Goal: Task Accomplishment & Management: Use online tool/utility

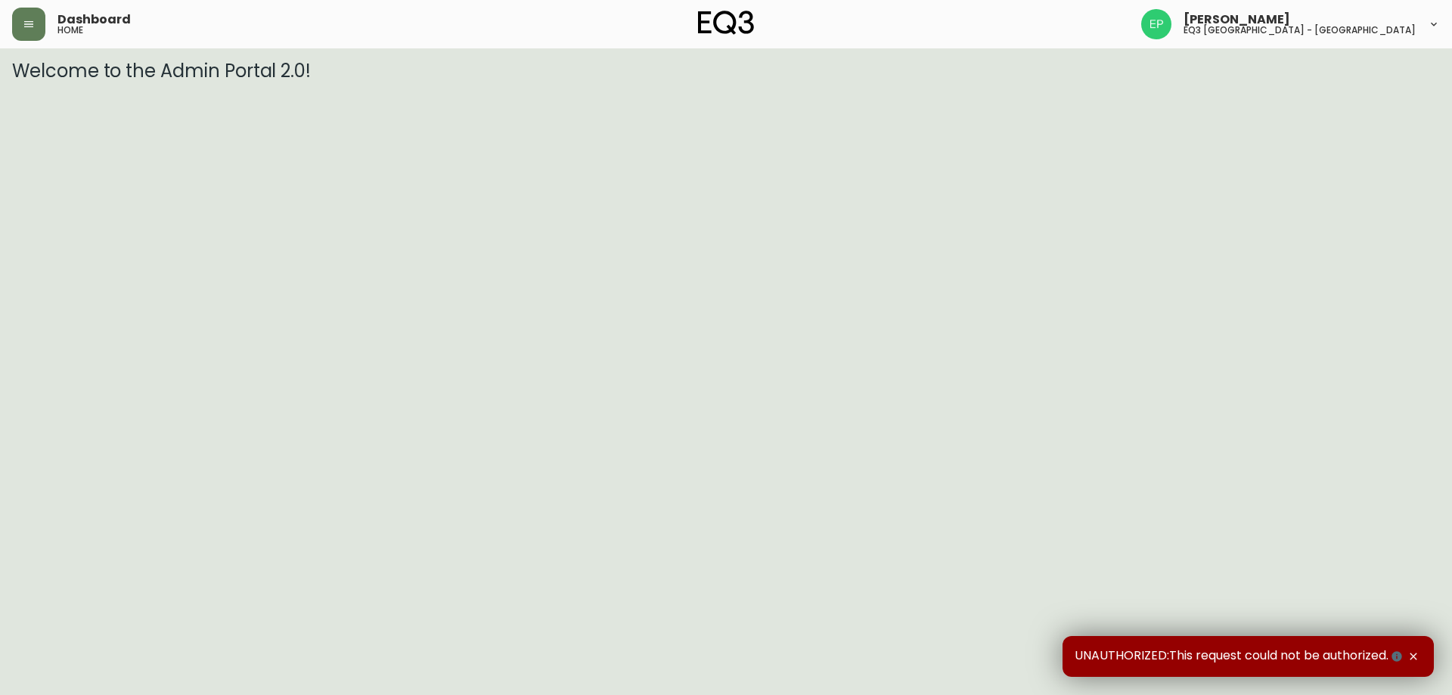
click at [1408, 655] on icon "button" at bounding box center [1414, 656] width 12 height 12
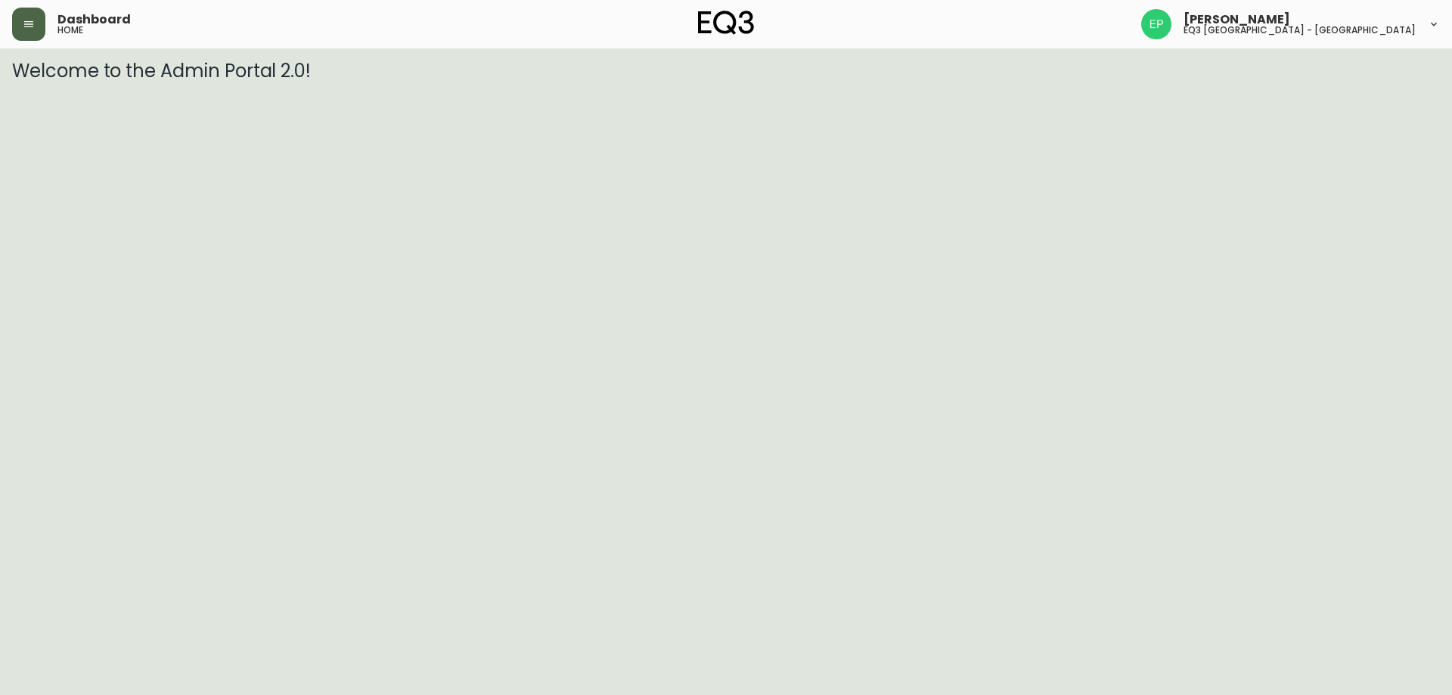
click at [27, 32] on button "button" at bounding box center [28, 24] width 33 height 33
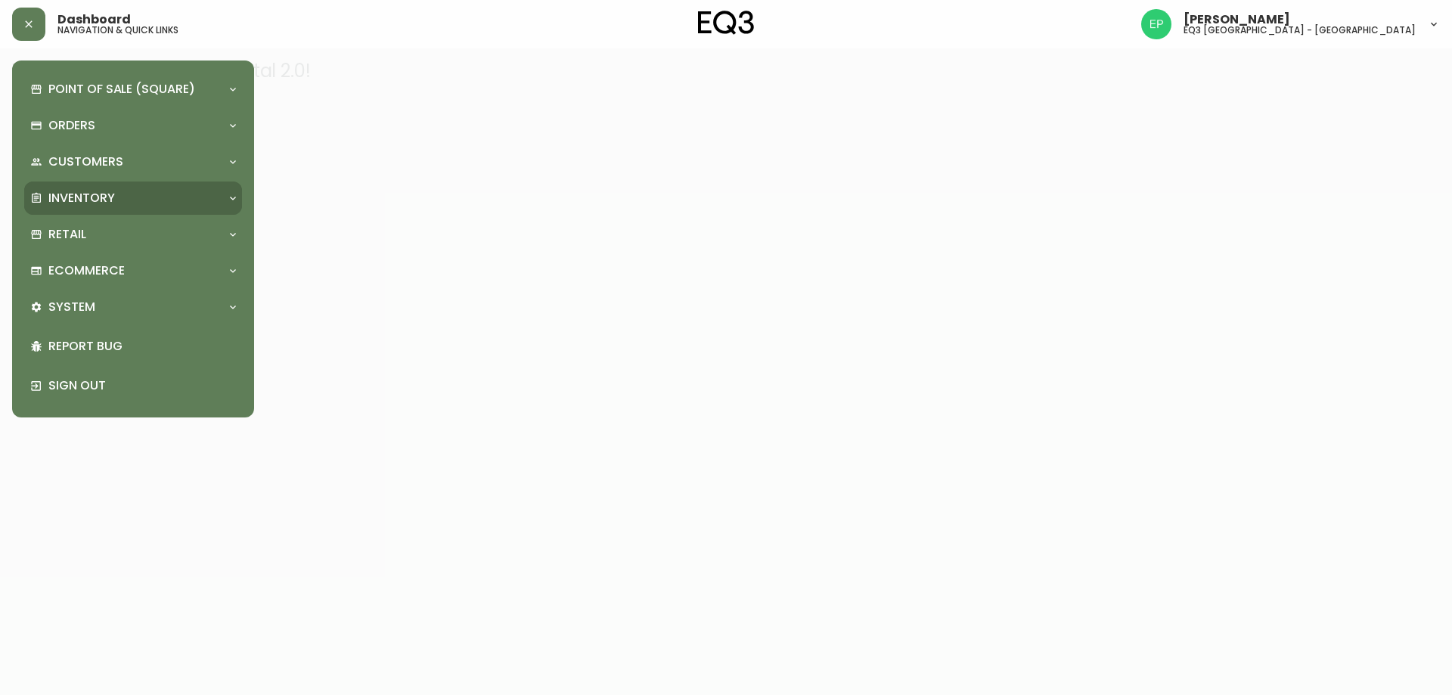
click at [70, 192] on p "Inventory" at bounding box center [81, 198] width 67 height 17
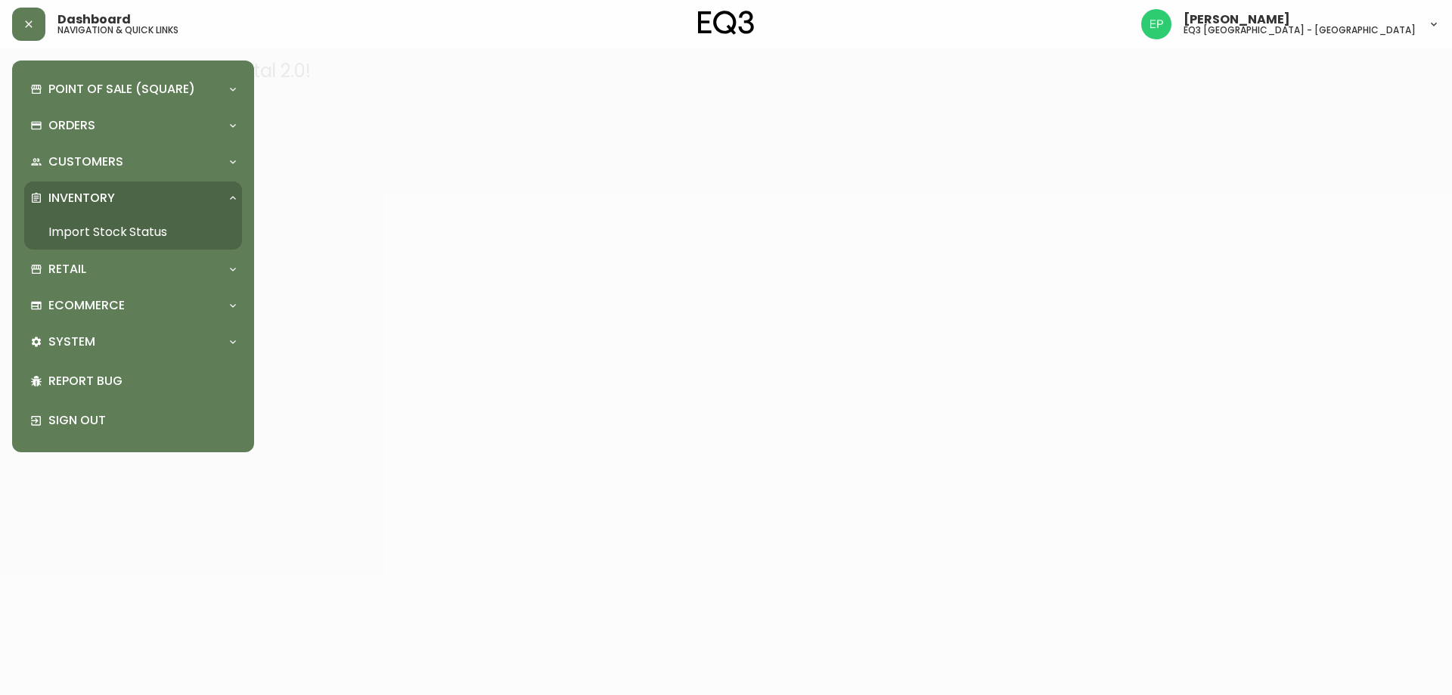
click at [70, 222] on link "Import Stock Status" at bounding box center [133, 232] width 218 height 35
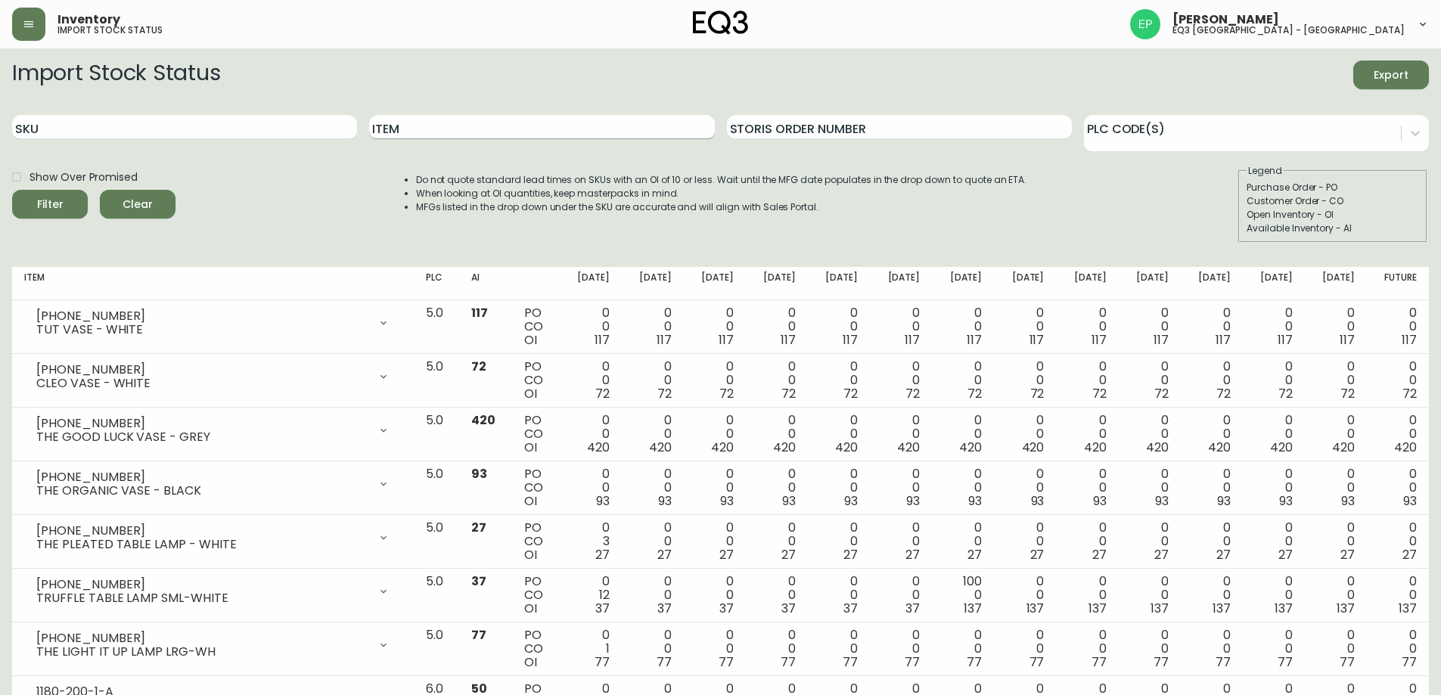
click at [411, 136] on input "Item" at bounding box center [541, 127] width 345 height 24
click at [12, 190] on button "Filter" at bounding box center [50, 204] width 76 height 29
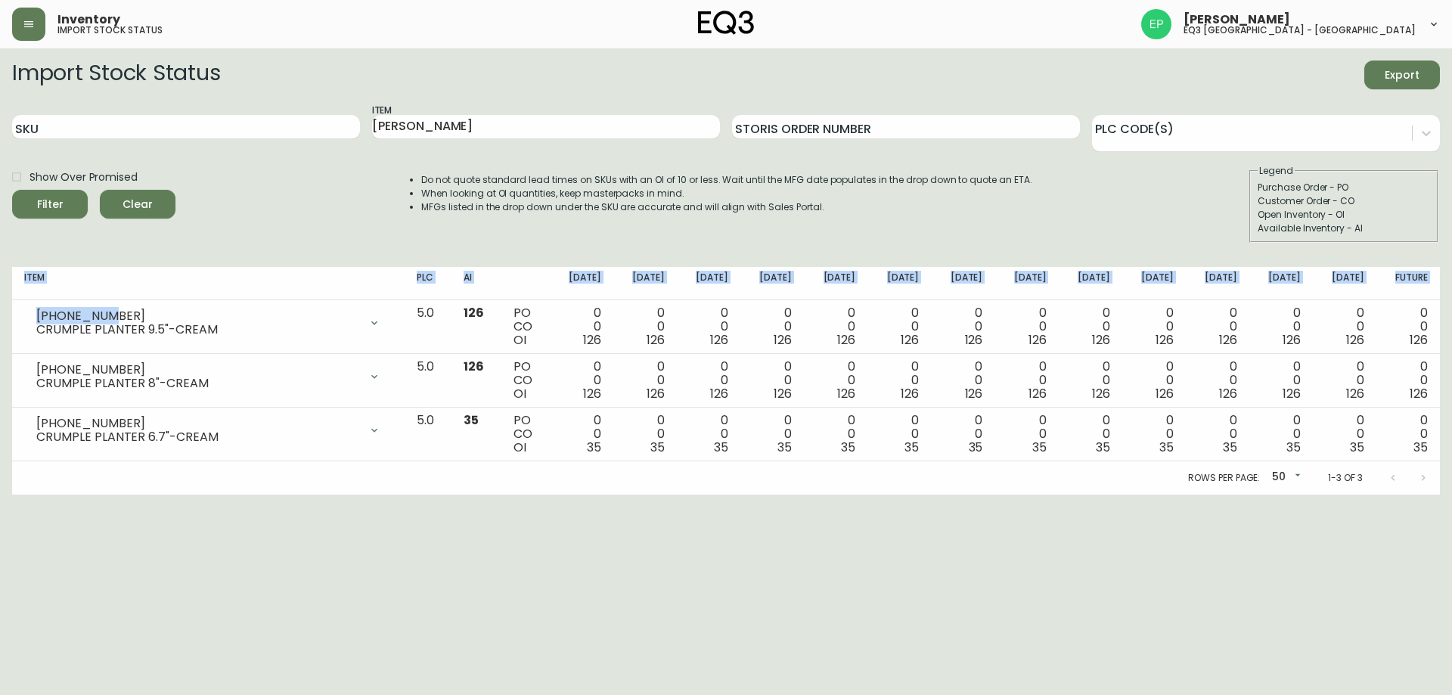
drag, startPoint x: 106, startPoint y: 319, endPoint x: 11, endPoint y: 318, distance: 95.3
click at [11, 318] on main "Import Stock Status Export SKU Item CRUM Storis Order Number PLC Code(s) Show O…" at bounding box center [726, 271] width 1452 height 446
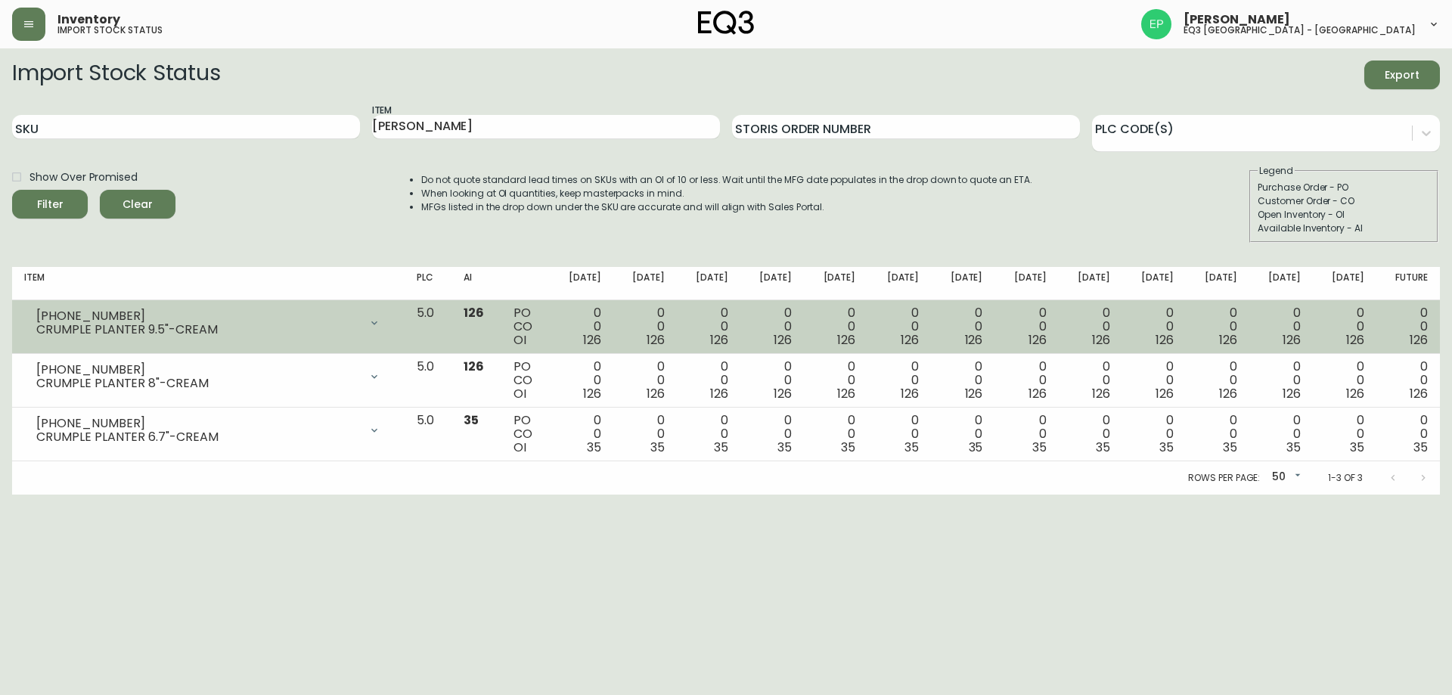
click at [148, 323] on div "CRUMPLE PLANTER 9.5"-CREAM" at bounding box center [197, 330] width 323 height 14
drag, startPoint x: 109, startPoint y: 312, endPoint x: 38, endPoint y: 315, distance: 71.2
click at [38, 315] on div "3140-420-0" at bounding box center [197, 316] width 323 height 14
copy div "3140-420-0"
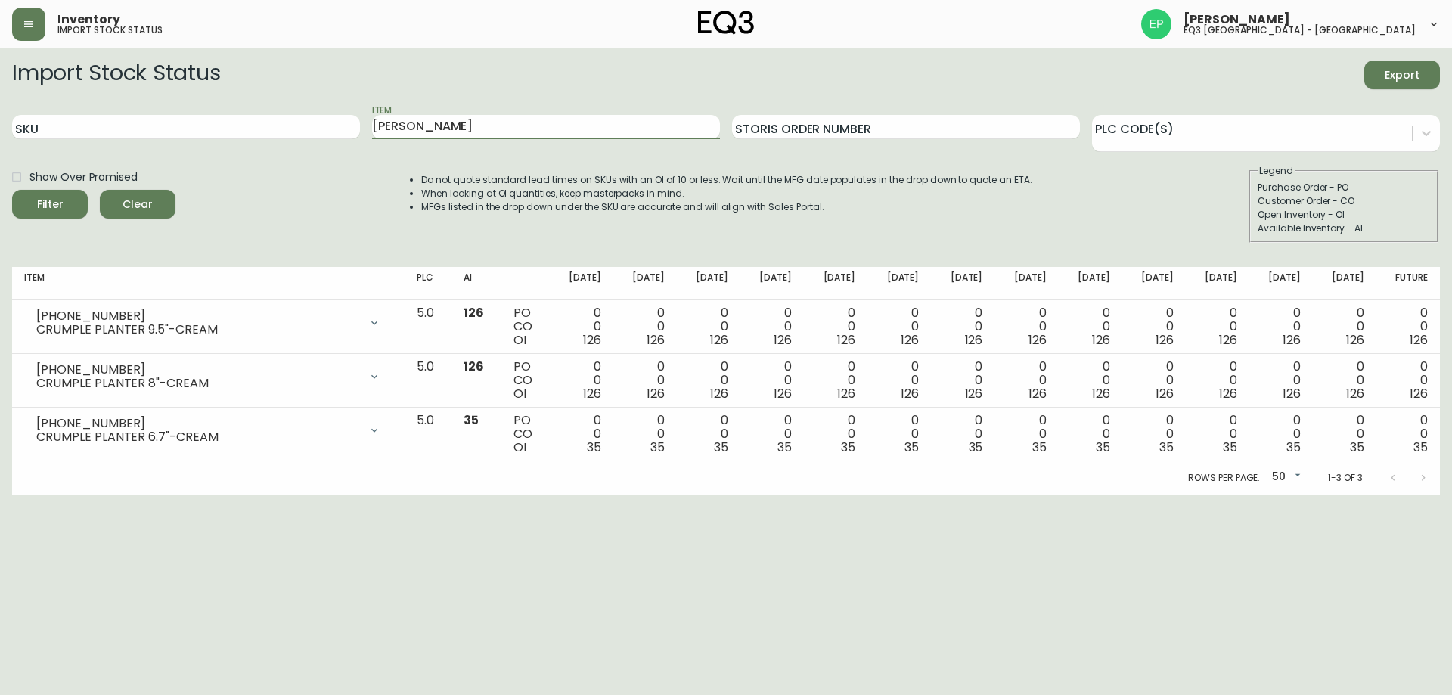
drag, startPoint x: 434, startPoint y: 125, endPoint x: 0, endPoint y: 4, distance: 450.7
click at [102, 77] on form "Import Stock Status Export SKU Item CRUM Storis Order Number PLC Code(s) Show O…" at bounding box center [726, 152] width 1428 height 182
click at [12, 190] on button "Filter" at bounding box center [50, 204] width 76 height 29
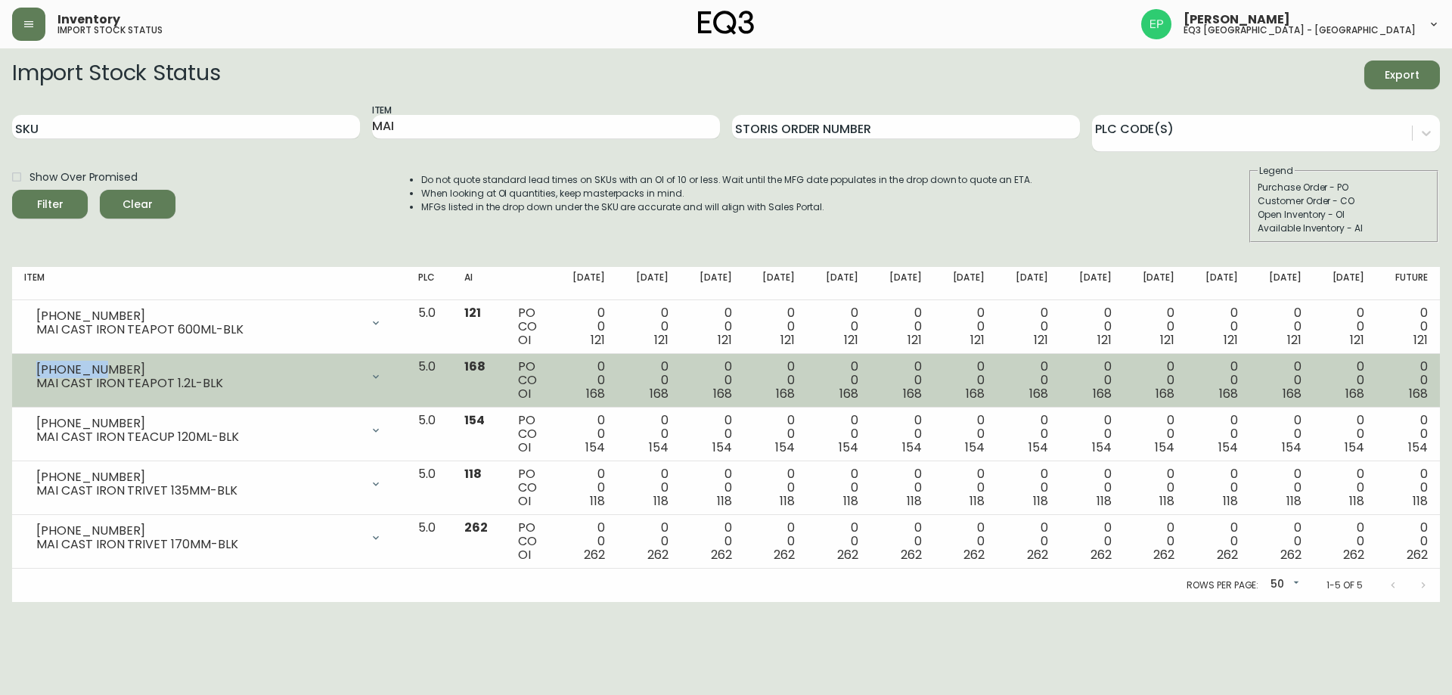
drag, startPoint x: 75, startPoint y: 367, endPoint x: 36, endPoint y: 361, distance: 39.8
click at [36, 361] on div "3110-055-1 MAI CAST IRON TEAPOT 1.2L-BLK" at bounding box center [209, 376] width 370 height 33
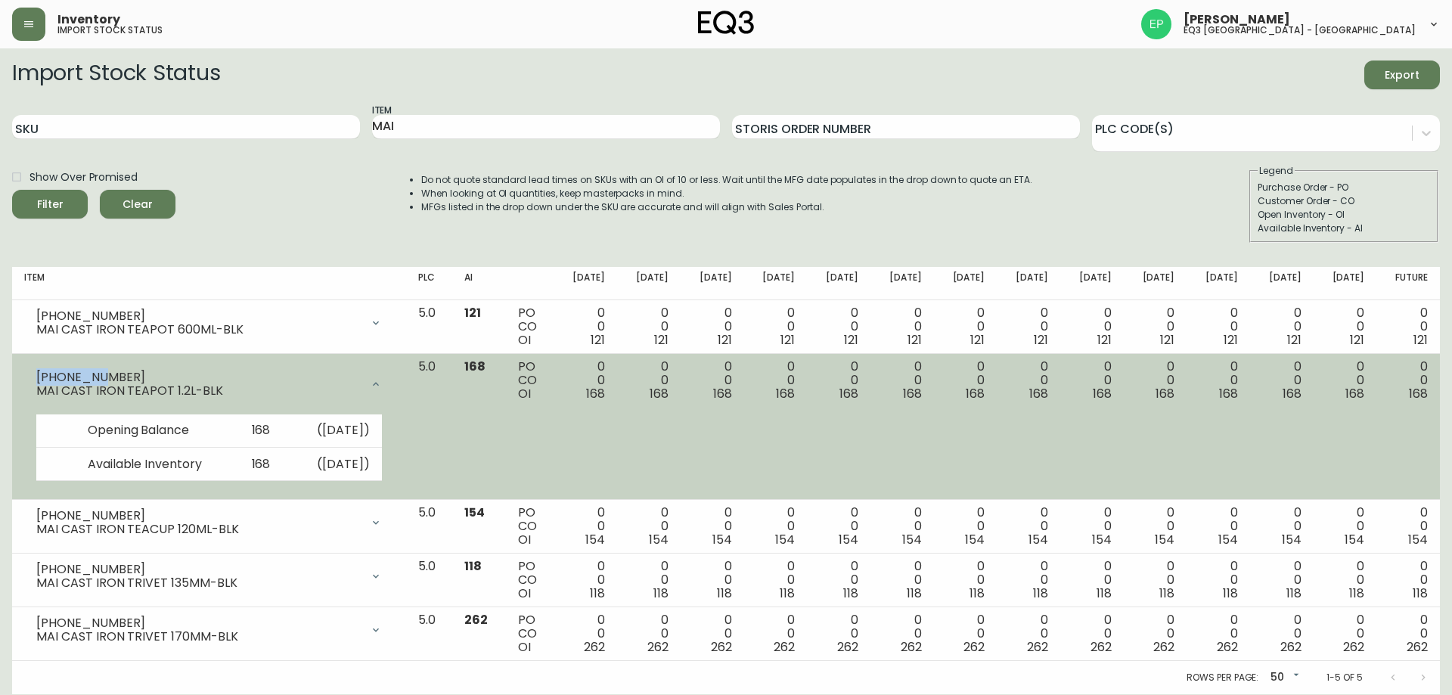
click at [110, 369] on div "3110-055-1 MAI CAST IRON TEAPOT 1.2L-BLK" at bounding box center [209, 384] width 370 height 48
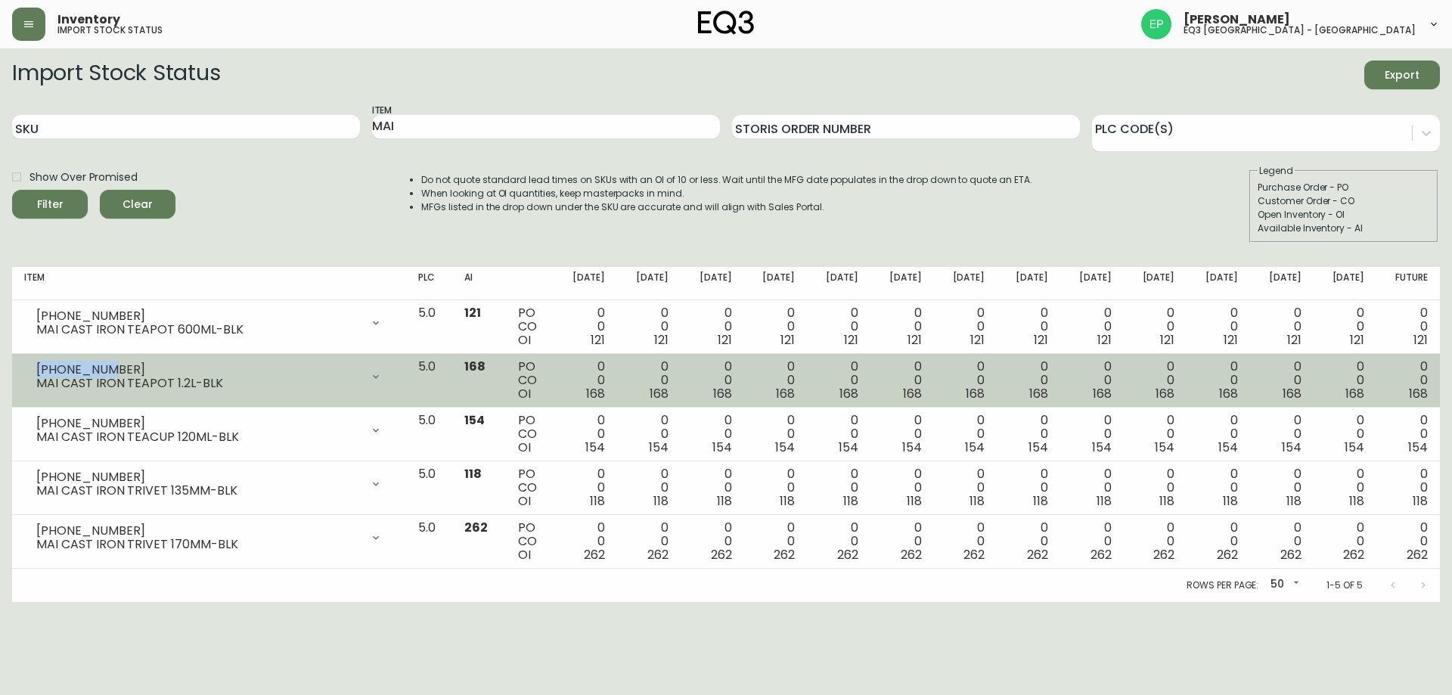
drag, startPoint x: 105, startPoint y: 362, endPoint x: 39, endPoint y: 360, distance: 66.6
click at [39, 360] on div "3110-055-1 MAI CAST IRON TEAPOT 1.2L-BLK" at bounding box center [209, 376] width 370 height 33
copy div "3110-055-1"
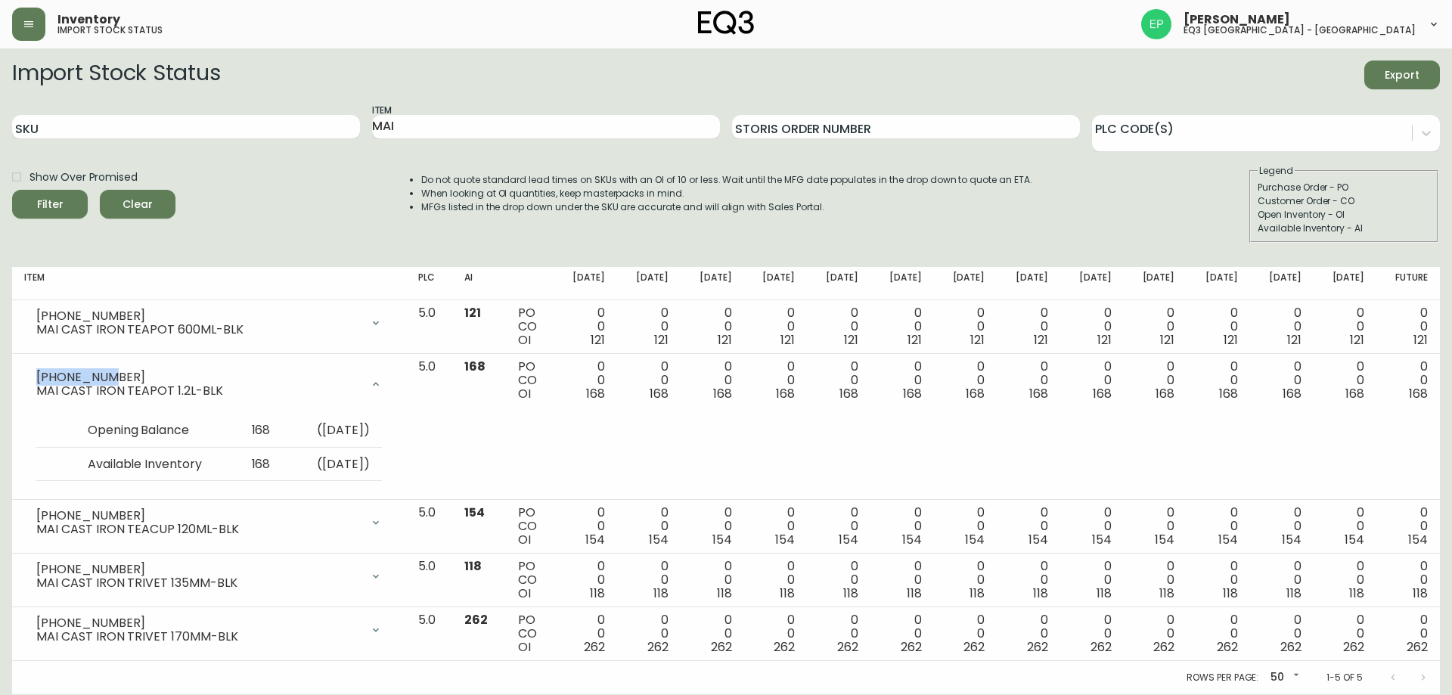
click at [222, 177] on div "Show Over Promised Filter Clear Do not quote standard lead times on SKUs with a…" at bounding box center [726, 203] width 1428 height 79
drag, startPoint x: 498, startPoint y: 123, endPoint x: 0, endPoint y: 119, distance: 498.5
click at [0, 119] on main "Import Stock Status Export SKU Item MAI Storis Order Number PLC Code(s) Show Ov…" at bounding box center [726, 371] width 1452 height 646
click at [12, 190] on button "Filter" at bounding box center [50, 204] width 76 height 29
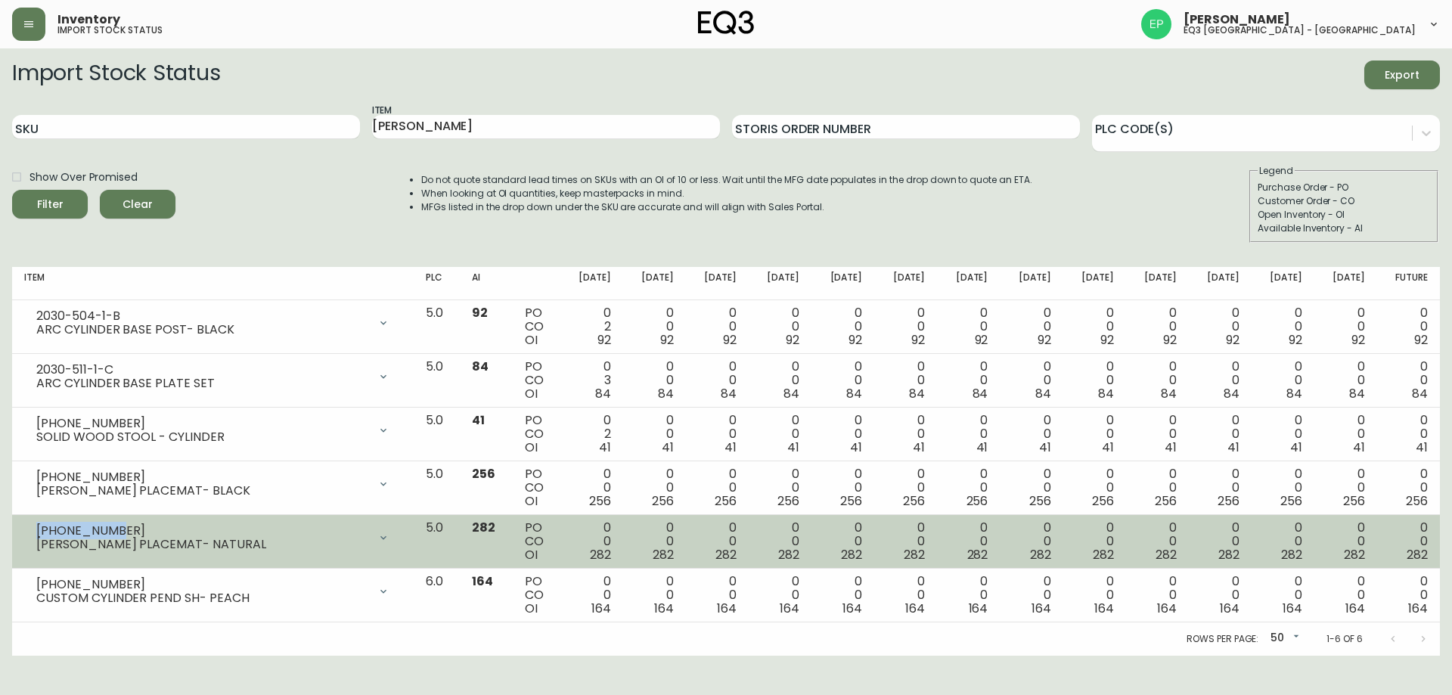
drag, startPoint x: 123, startPoint y: 526, endPoint x: 39, endPoint y: 520, distance: 84.9
click at [39, 521] on div "3110-9048-8 LINDY PLACEMAT- NATURAL" at bounding box center [212, 537] width 377 height 33
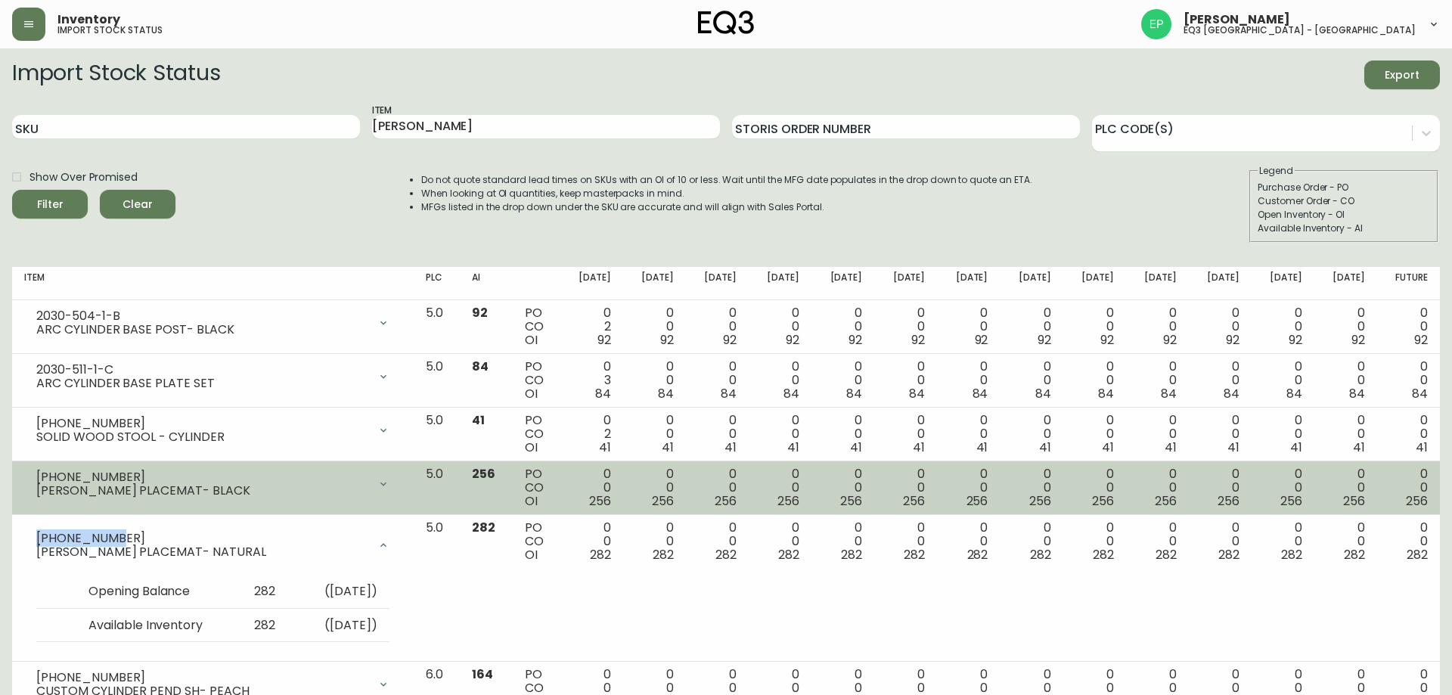
copy div "3110-9048-8"
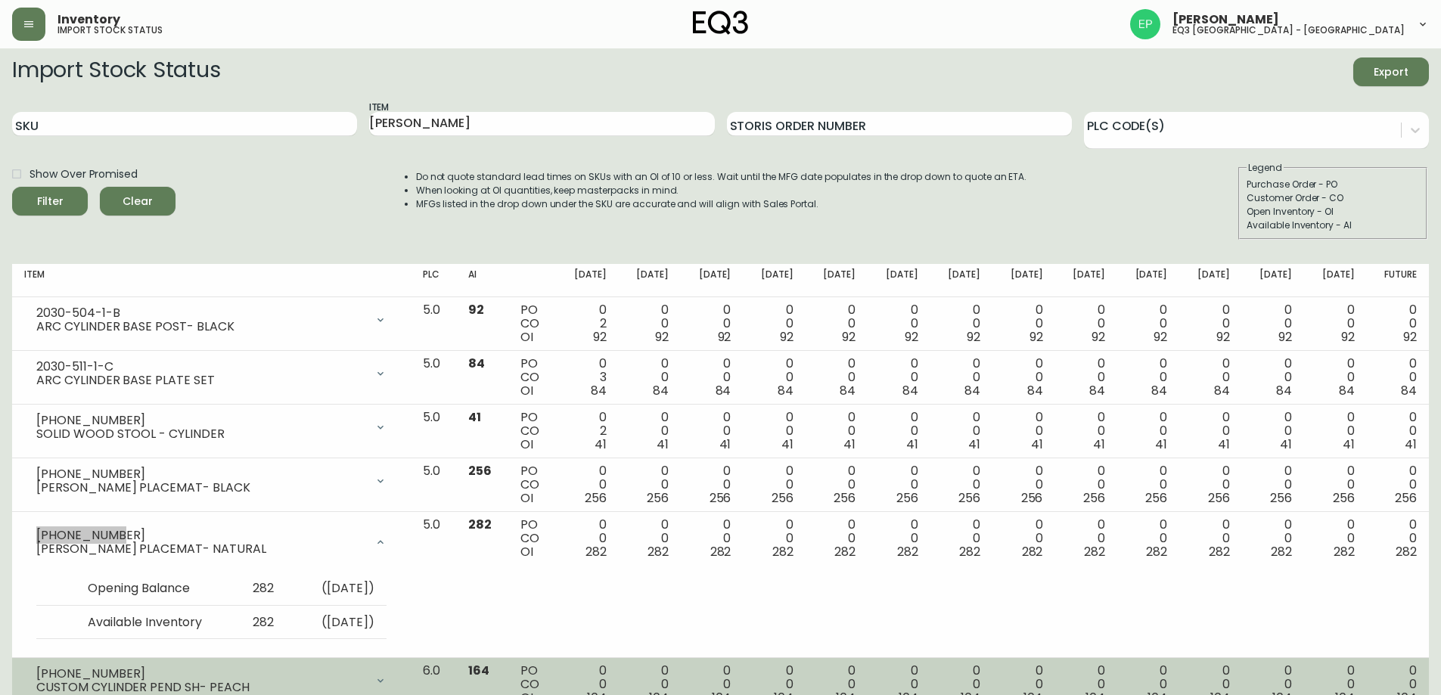
scroll to position [53, 0]
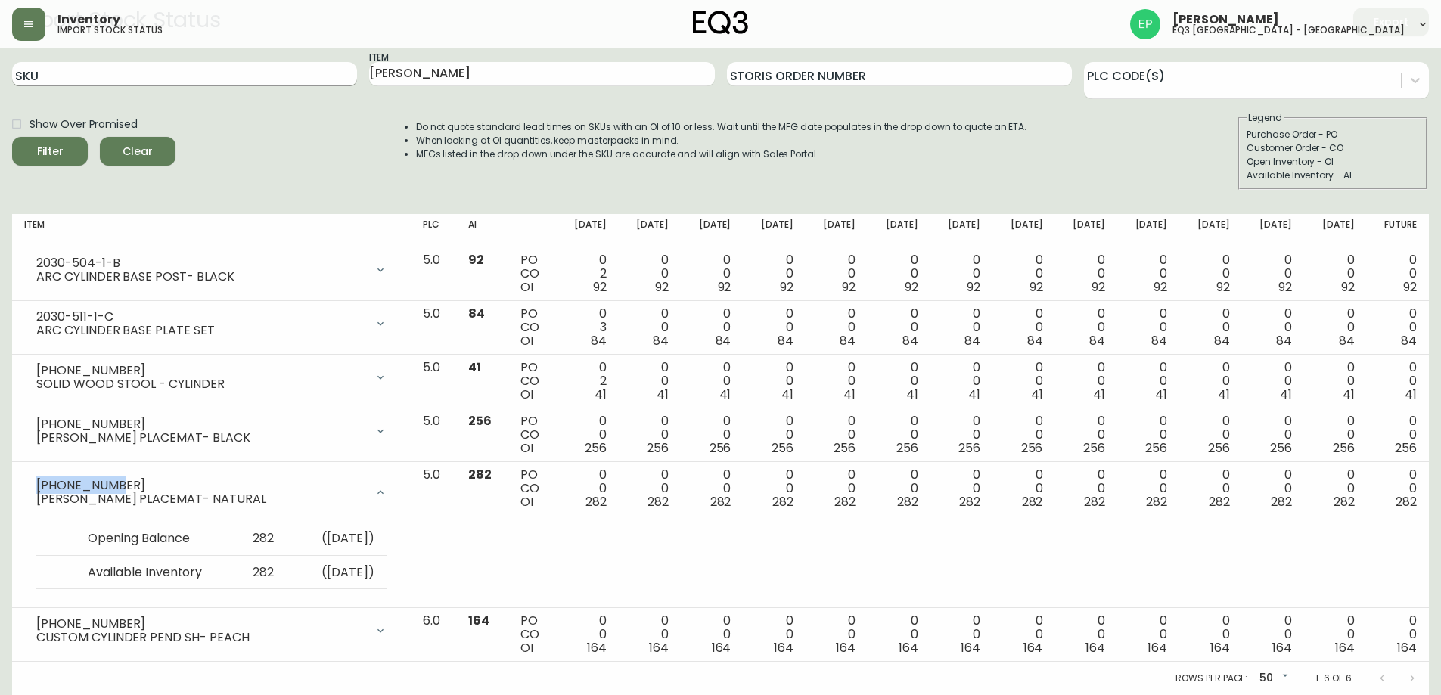
click at [225, 83] on input "SKU" at bounding box center [184, 74] width 345 height 24
drag, startPoint x: 411, startPoint y: 76, endPoint x: 88, endPoint y: 70, distance: 323.0
click at [102, 70] on div "SKU Item LIND Storis Order Number PLC Code(s)" at bounding box center [720, 74] width 1417 height 49
click at [12, 137] on button "Filter" at bounding box center [50, 151] width 76 height 29
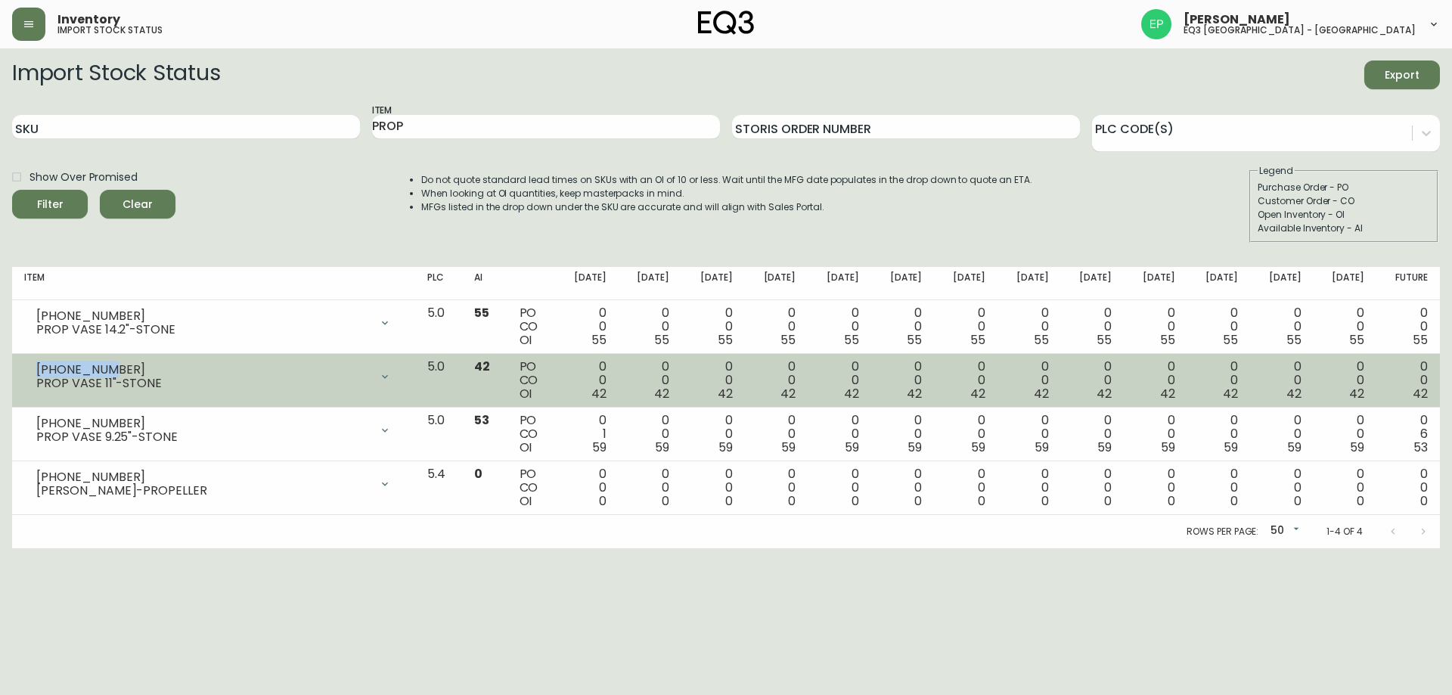
drag, startPoint x: 101, startPoint y: 372, endPoint x: 38, endPoint y: 365, distance: 63.9
click at [38, 365] on div "3140-361-0" at bounding box center [203, 370] width 334 height 14
copy div "3140-361-0"
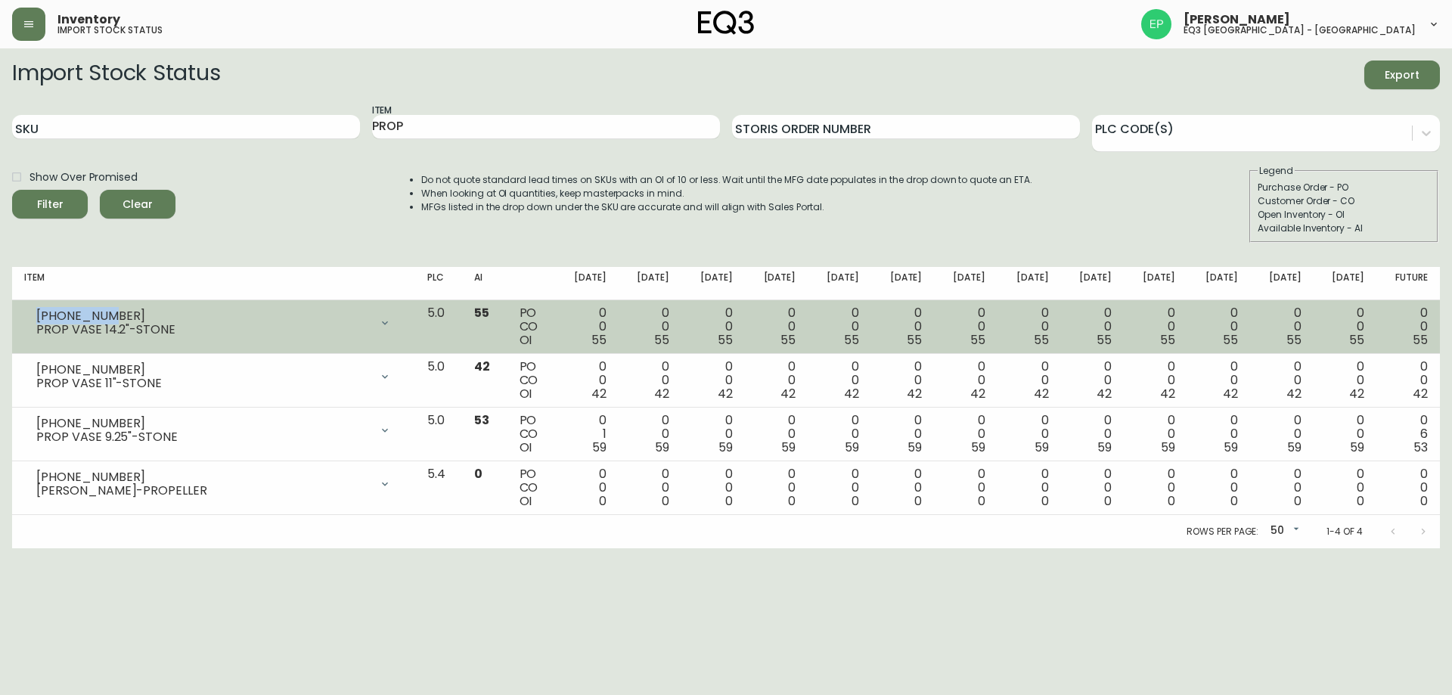
drag, startPoint x: 125, startPoint y: 313, endPoint x: 36, endPoint y: 305, distance: 88.9
click at [36, 305] on td "3140-360-0 PROP VASE 14.2"-STONE Opening Balance 55 ( Aug 21, 2025 ) Available …" at bounding box center [213, 327] width 403 height 54
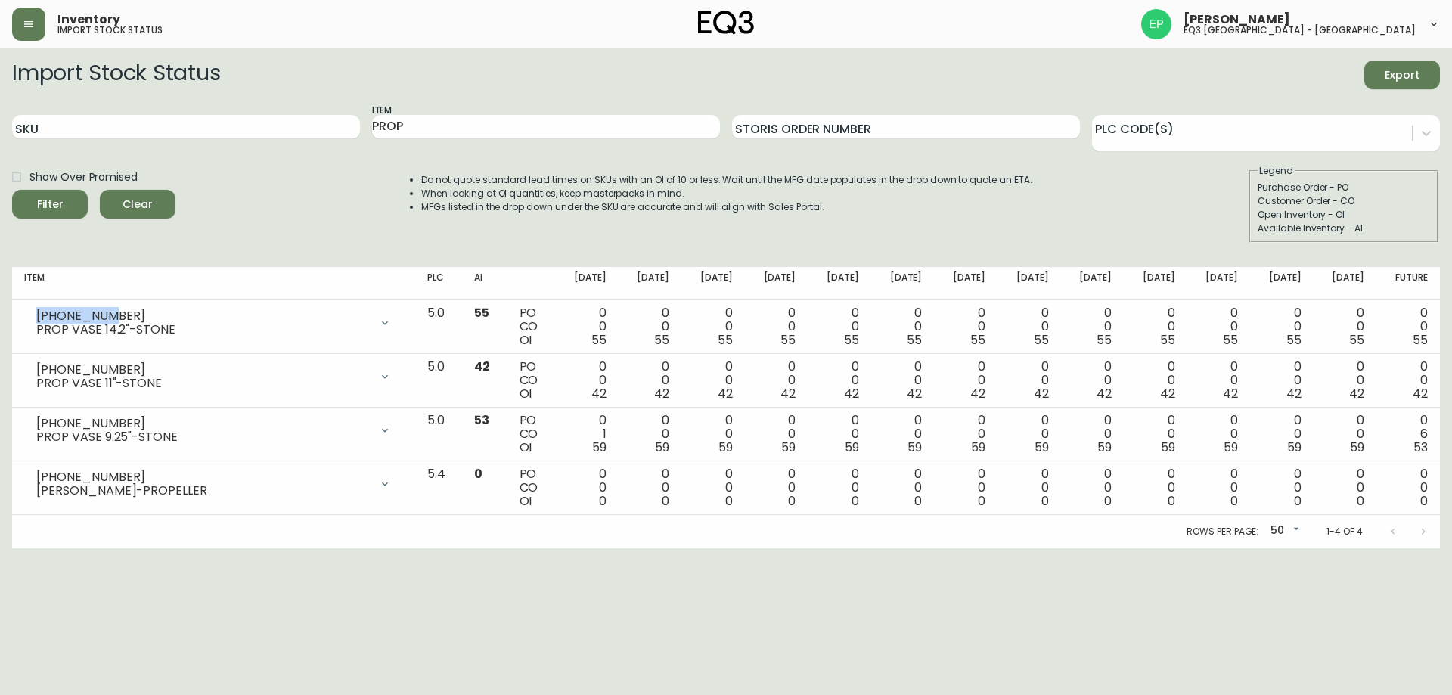
copy div "3140-360-0"
click at [1014, 188] on li "When looking at OI quantities, keep masterpacks in mind." at bounding box center [726, 194] width 611 height 14
drag, startPoint x: 518, startPoint y: 129, endPoint x: 0, endPoint y: 87, distance: 519.8
click at [0, 89] on main "Import Stock Status Export SKU Item PROP Storis Order Number PLC Code(s) Show O…" at bounding box center [726, 298] width 1452 height 500
click at [12, 190] on button "Filter" at bounding box center [50, 204] width 76 height 29
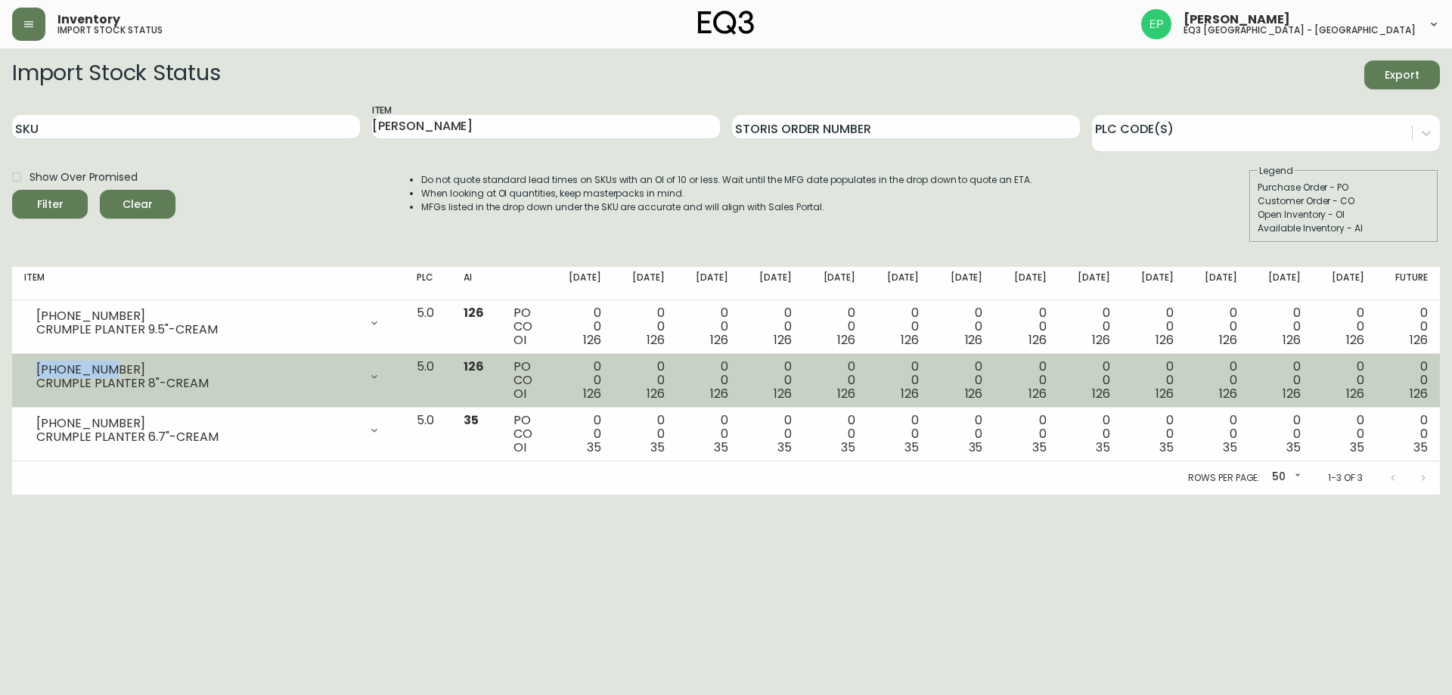
drag, startPoint x: 103, startPoint y: 369, endPoint x: 46, endPoint y: 366, distance: 56.8
click at [35, 366] on div "3140-421-0 CRUMPLE PLANTER 8"-CREAM" at bounding box center [208, 376] width 368 height 33
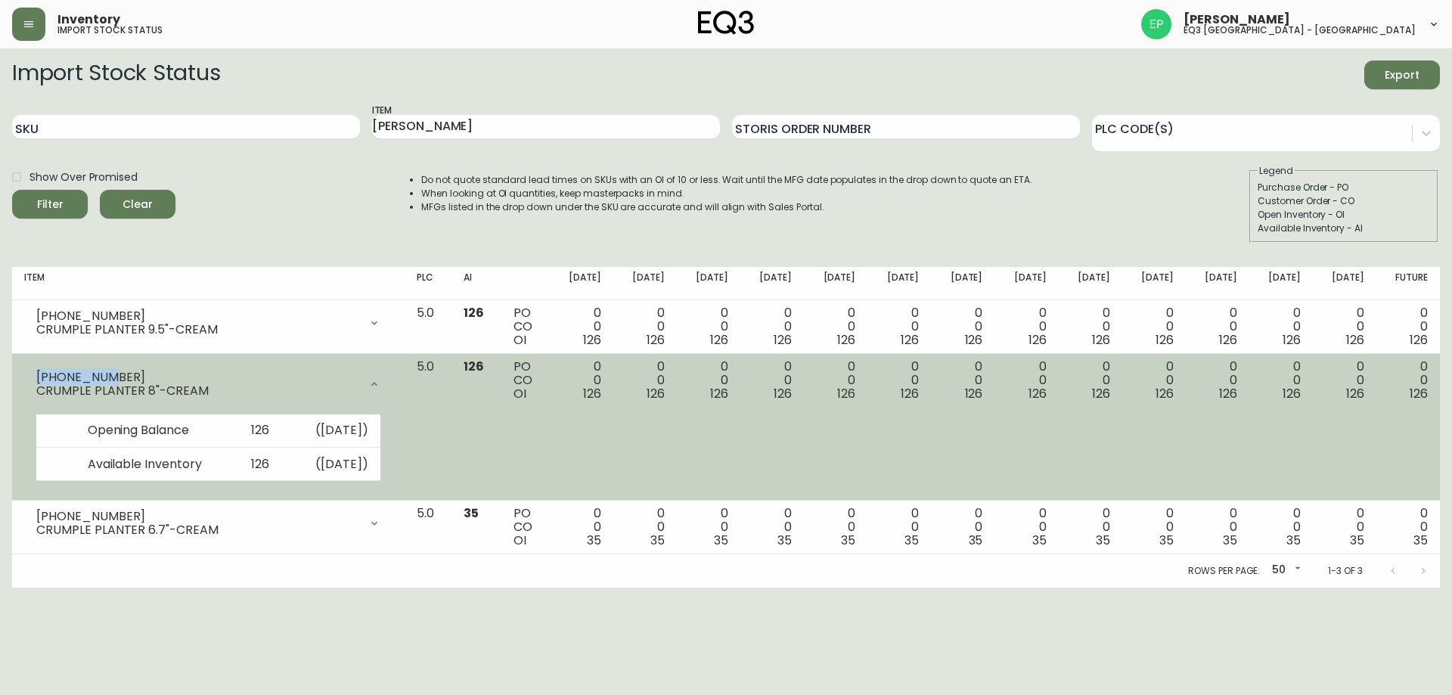
copy div "3140-421-0"
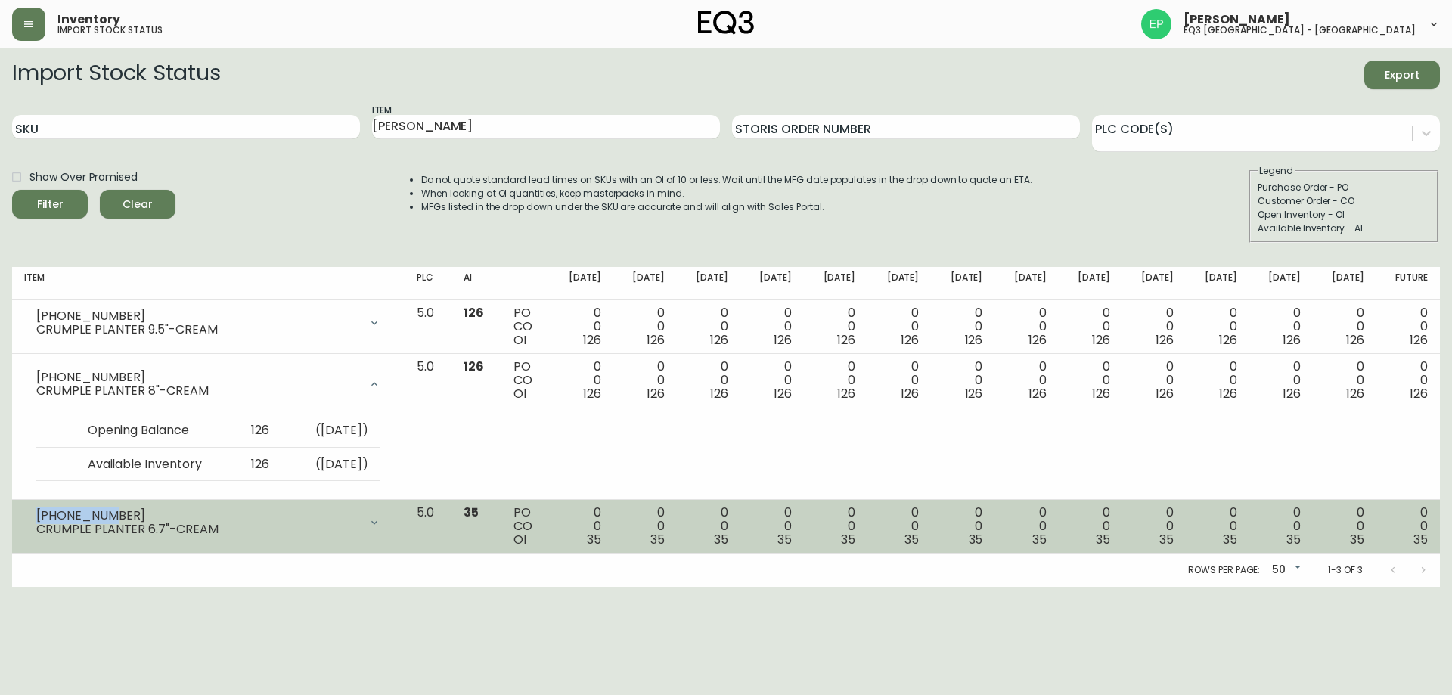
drag, startPoint x: 107, startPoint y: 513, endPoint x: 23, endPoint y: 511, distance: 84.0
click at [23, 511] on td "3140-422-0 CRUMPLE PLANTER 6.7"-CREAM Opening Balance 35 ( Aug 21, 2025 ) Avail…" at bounding box center [208, 527] width 393 height 54
copy div "3140-422-0"
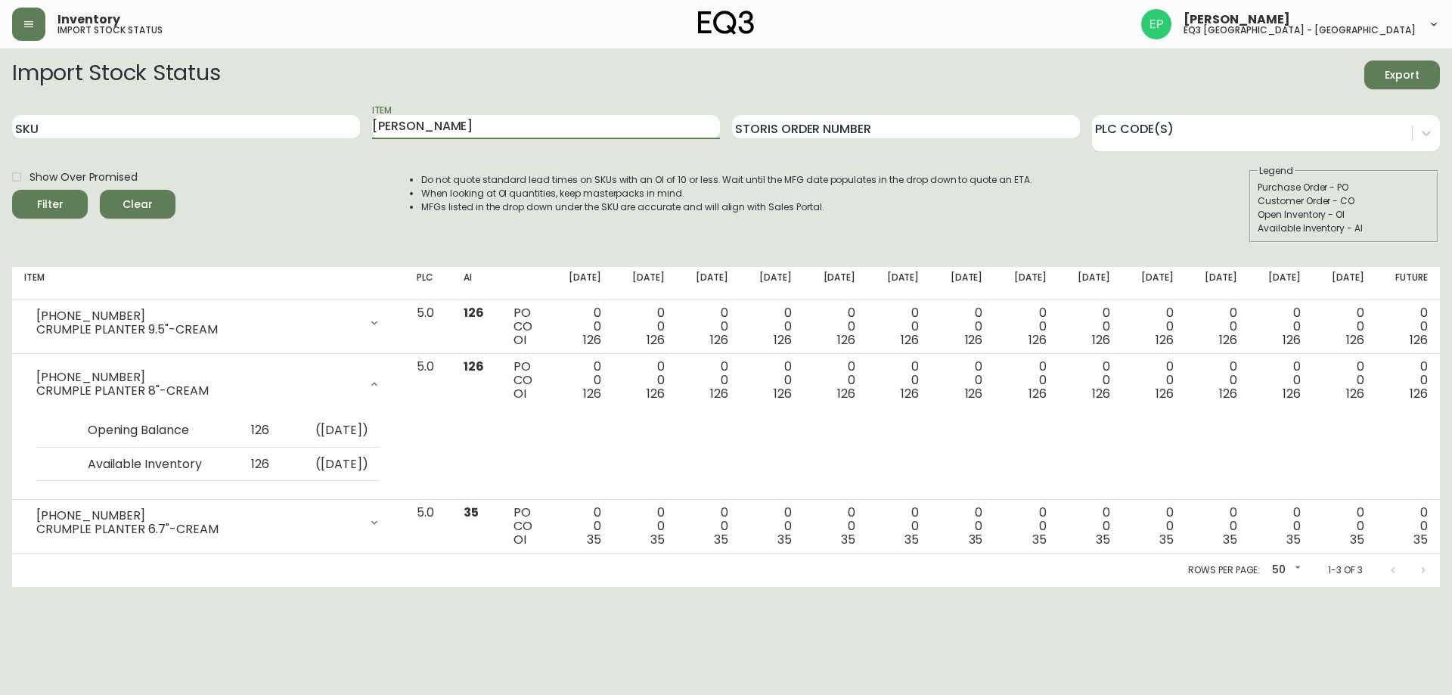
drag, startPoint x: 418, startPoint y: 126, endPoint x: 98, endPoint y: 105, distance: 320.6
click at [171, 122] on div "SKU Item CRUM Storis Order Number PLC Code(s)" at bounding box center [726, 127] width 1428 height 49
click at [12, 190] on button "Filter" at bounding box center [50, 204] width 76 height 29
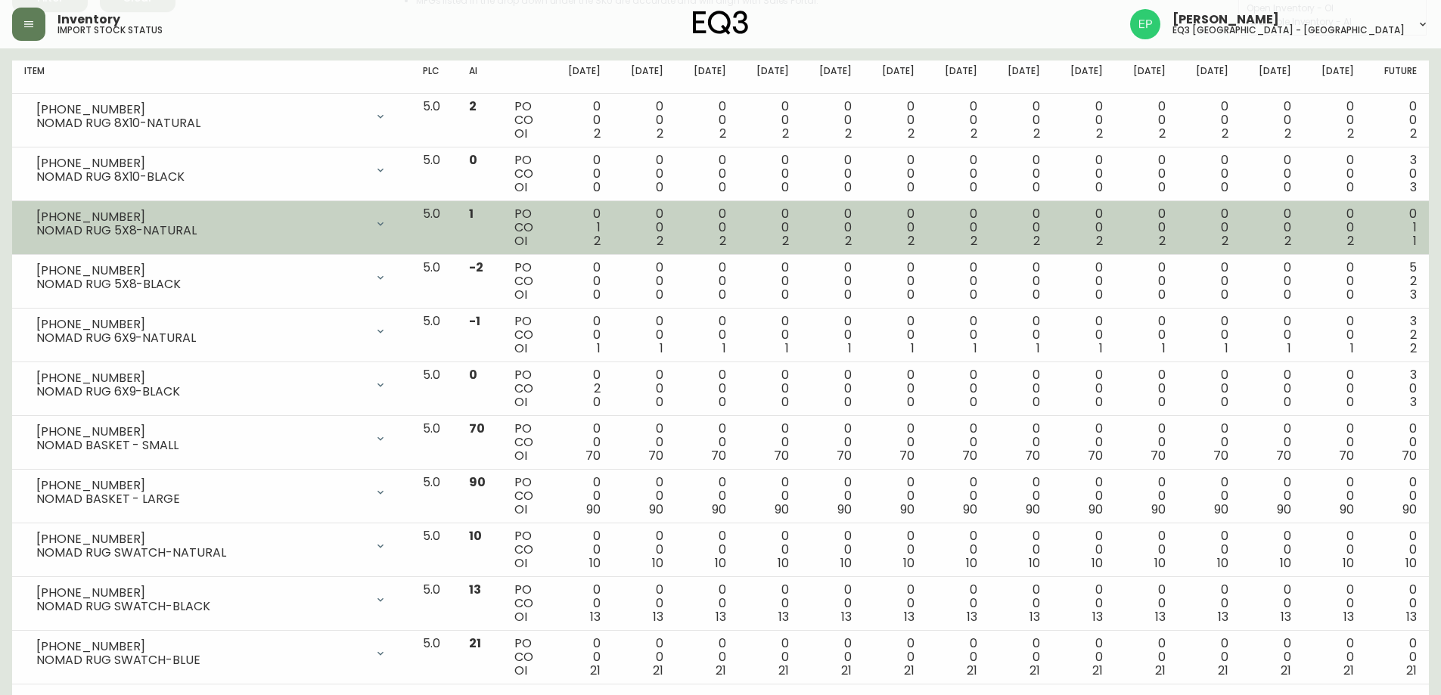
scroll to position [227, 0]
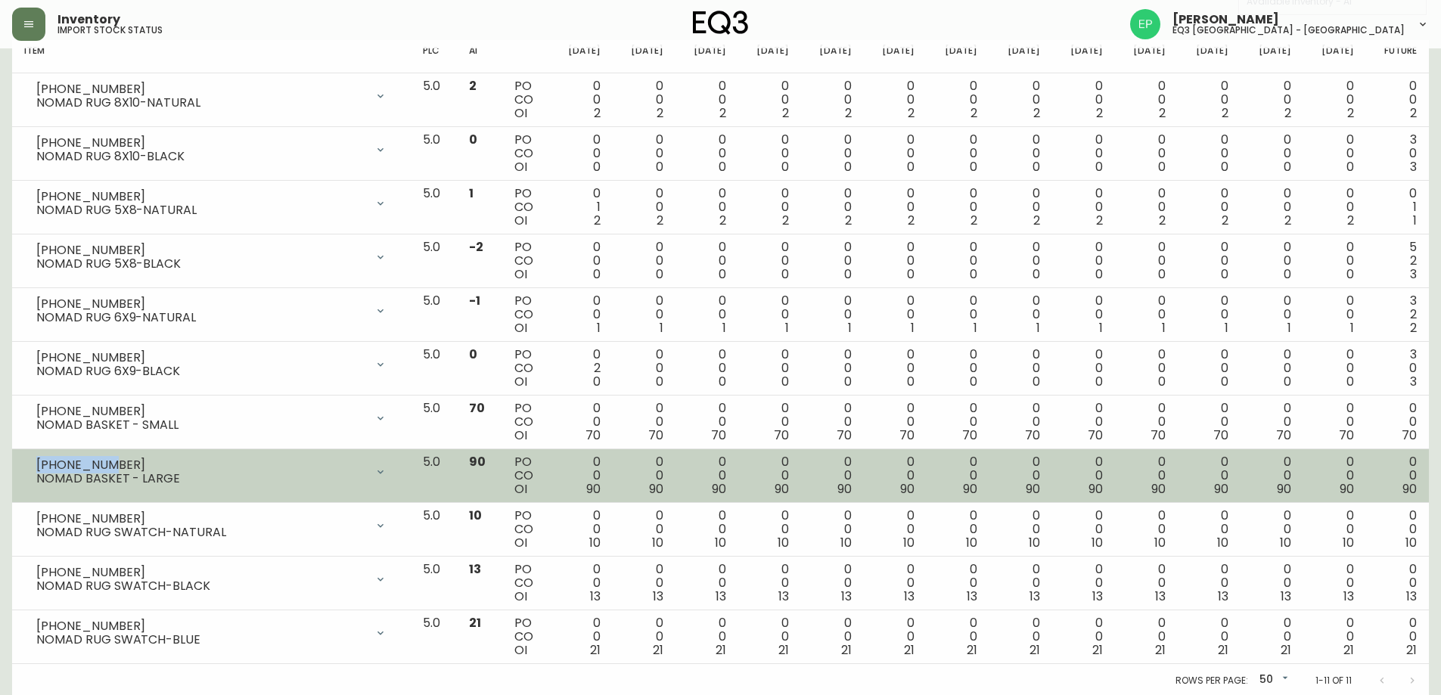
drag, startPoint x: 121, startPoint y: 461, endPoint x: 17, endPoint y: 466, distance: 104.5
click at [17, 466] on td "3230-668-8 NOMAD BASKET - LARGE Opening Balance 90 ( Aug 21, 2025 ) Available I…" at bounding box center [211, 476] width 399 height 54
copy div "3230-668-8"
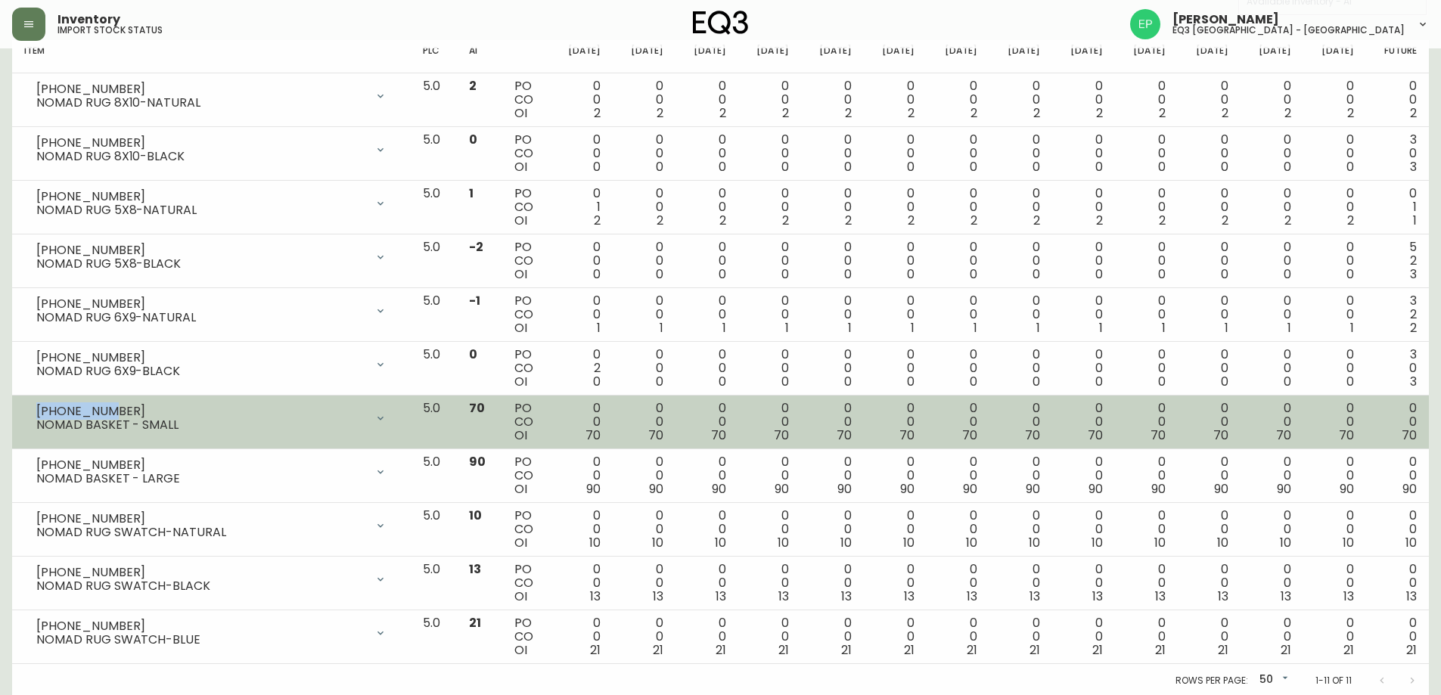
drag, startPoint x: 128, startPoint y: 408, endPoint x: 26, endPoint y: 396, distance: 102.9
click at [26, 396] on td "3230-667-8 NOMAD BASKET - SMALL Opening Balance 70 ( Aug 21, 2025 ) Available I…" at bounding box center [211, 423] width 399 height 54
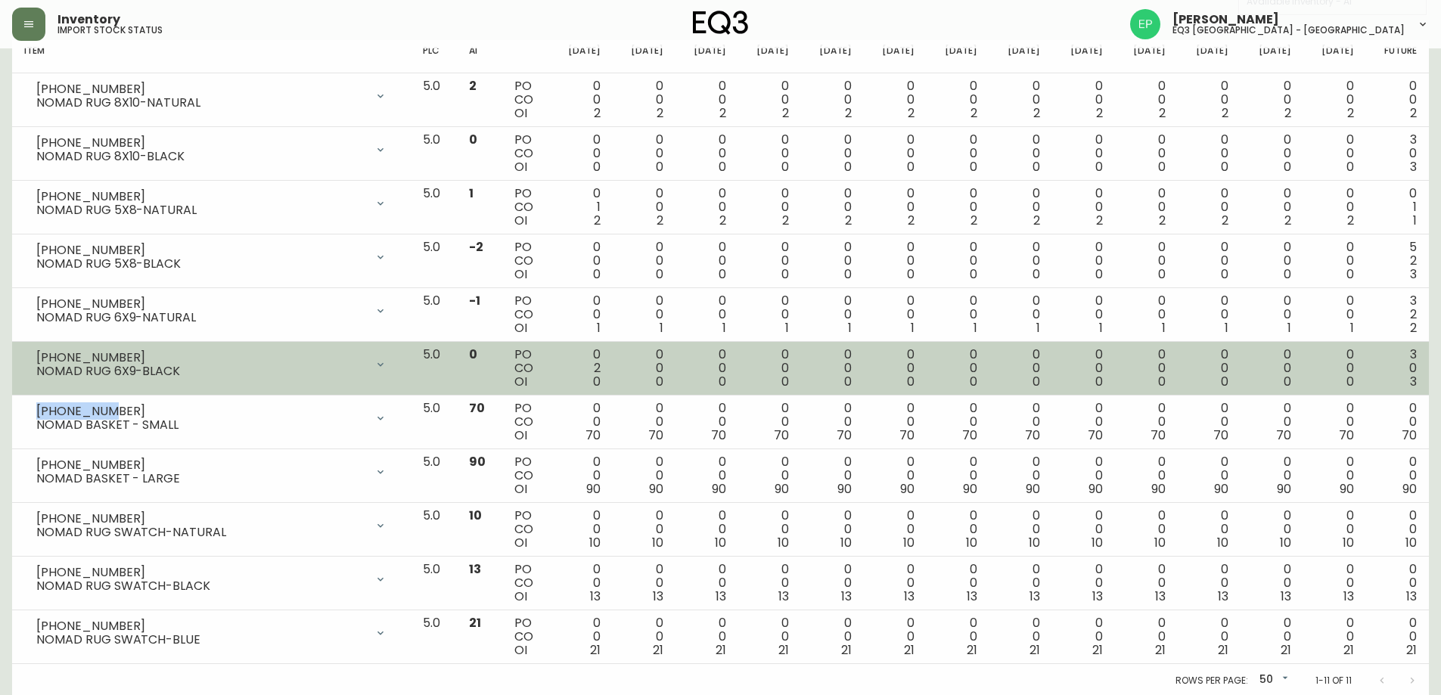
copy div "3230-667-8"
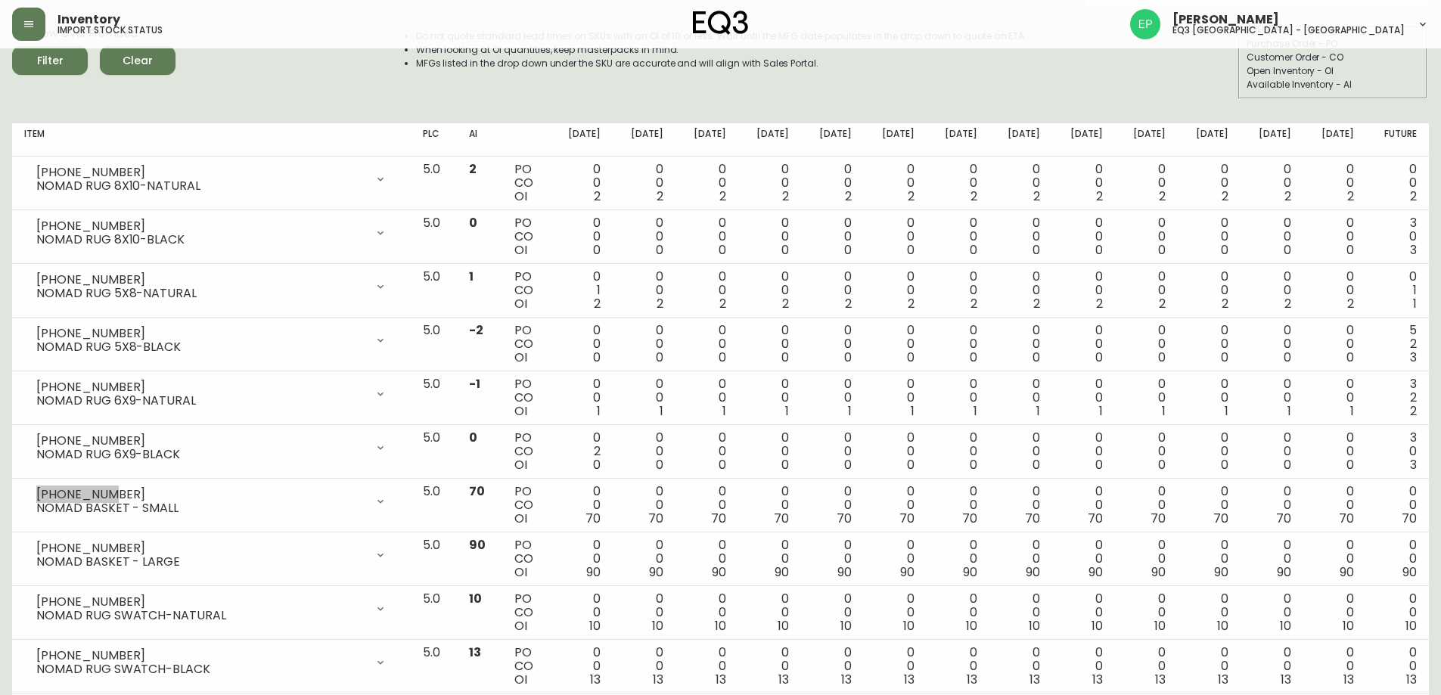
scroll to position [0, 0]
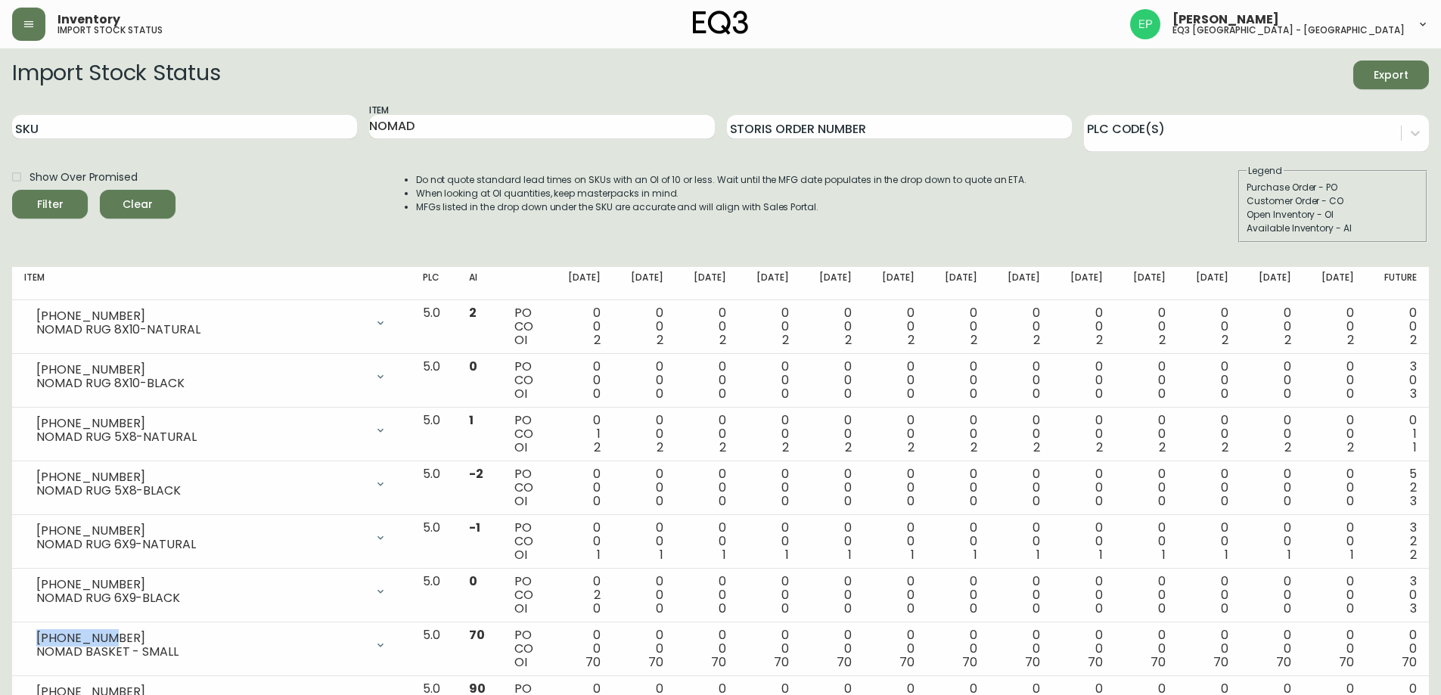
drag, startPoint x: 160, startPoint y: 92, endPoint x: 169, endPoint y: 106, distance: 16.6
click at [160, 92] on form "Import Stock Status Export SKU Item NOMAD Storis Order Number PLC Code(s) Show …" at bounding box center [720, 152] width 1417 height 182
drag, startPoint x: 442, startPoint y: 125, endPoint x: 187, endPoint y: 114, distance: 255.1
click at [234, 107] on div "SKU Item NOMAD Storis Order Number PLC Code(s)" at bounding box center [720, 127] width 1417 height 49
click at [12, 190] on button "Filter" at bounding box center [50, 204] width 76 height 29
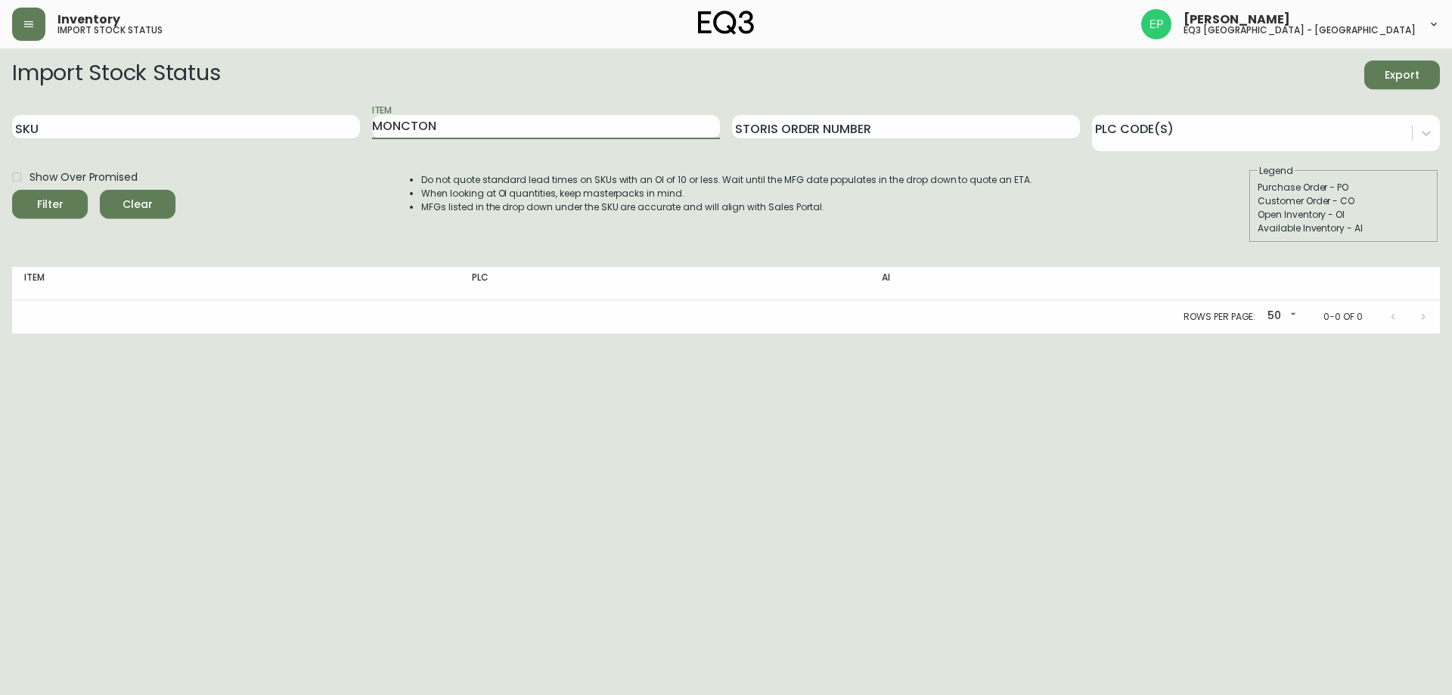
click at [12, 190] on button "Filter" at bounding box center [50, 204] width 76 height 29
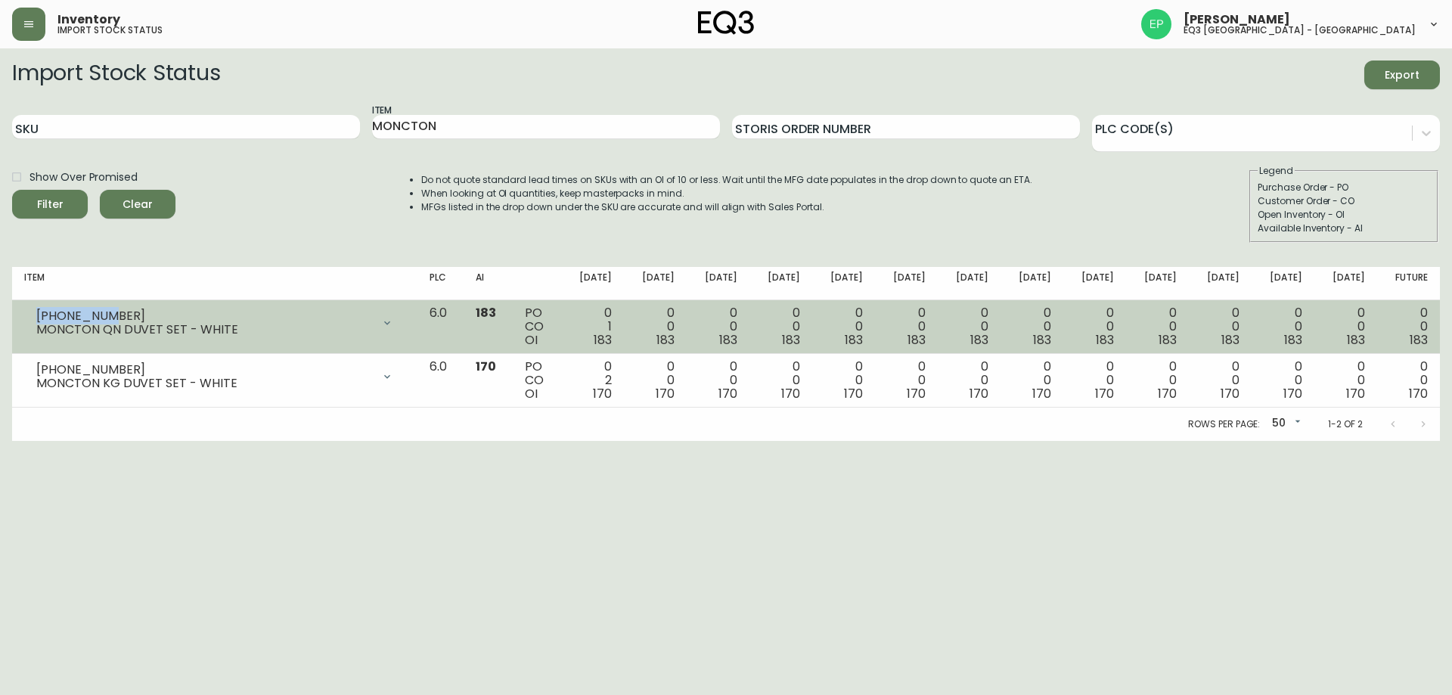
drag, startPoint x: 97, startPoint y: 318, endPoint x: 29, endPoint y: 321, distance: 67.4
click at [29, 321] on div "3170-361-0 MONCTON QN DUVET SET - WHITE" at bounding box center [214, 322] width 381 height 33
copy div "3170-361-0"
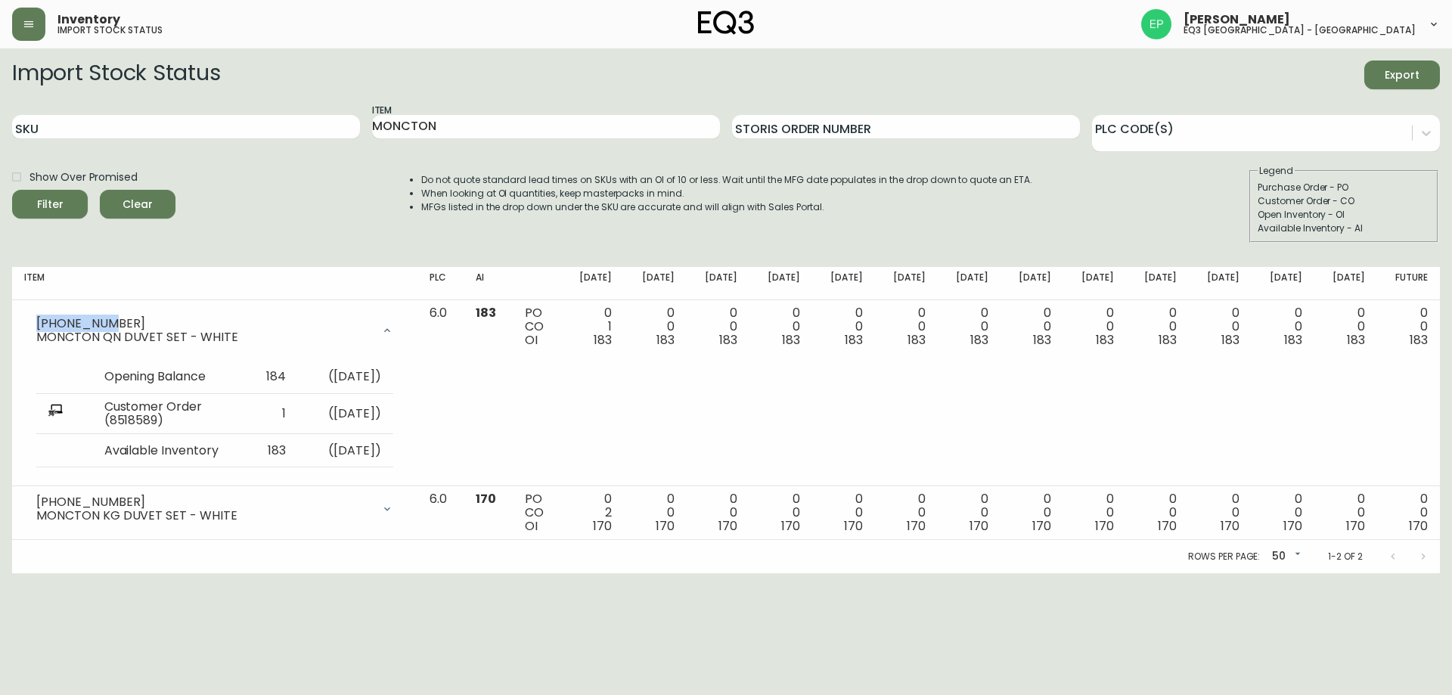
click at [1107, 200] on div "Show Over Promised Filter Clear Do not quote standard lead times on SKUs with a…" at bounding box center [726, 203] width 1428 height 79
click at [576, 127] on input "MONCTON" at bounding box center [546, 127] width 348 height 24
click at [12, 190] on button "Filter" at bounding box center [50, 204] width 76 height 29
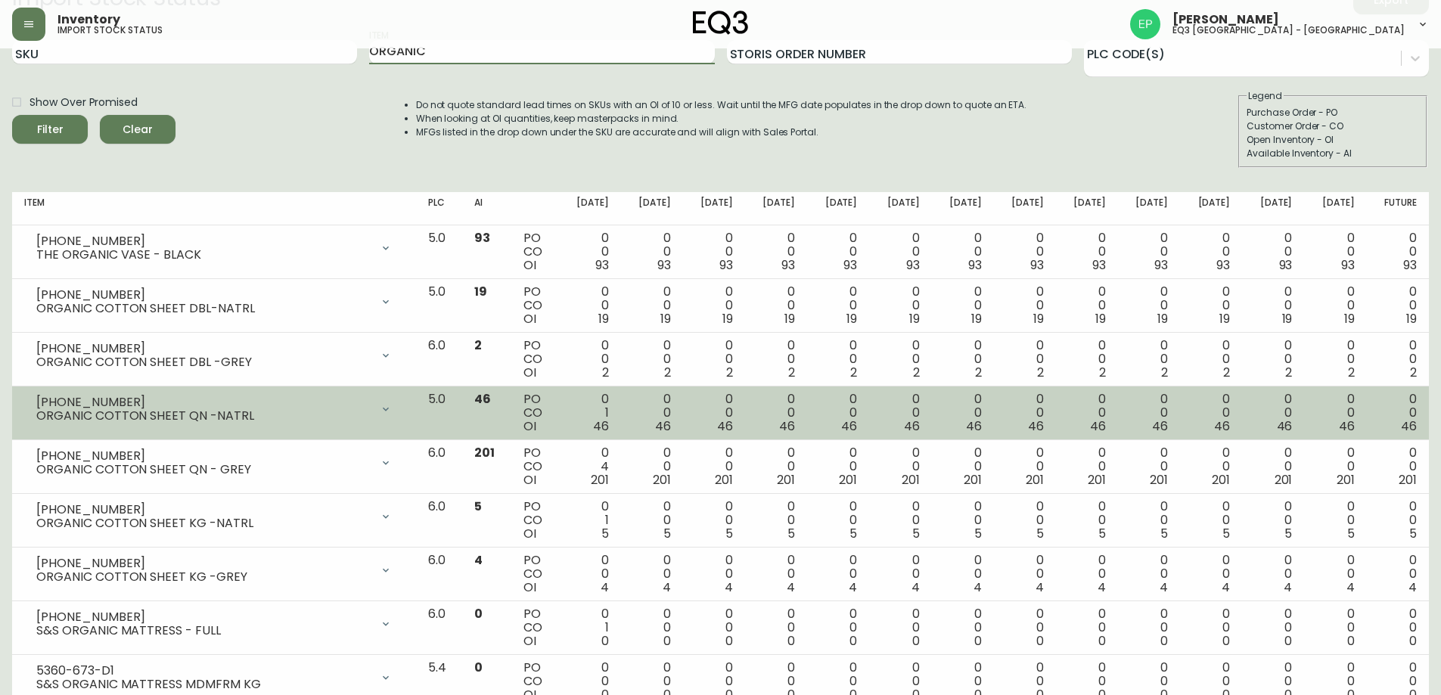
scroll to position [76, 0]
drag, startPoint x: 114, startPoint y: 398, endPoint x: 31, endPoint y: 396, distance: 83.2
click at [31, 396] on div "3170-398-0 ORGANIC COTTON SHEET QN -NATRL" at bounding box center [214, 408] width 380 height 33
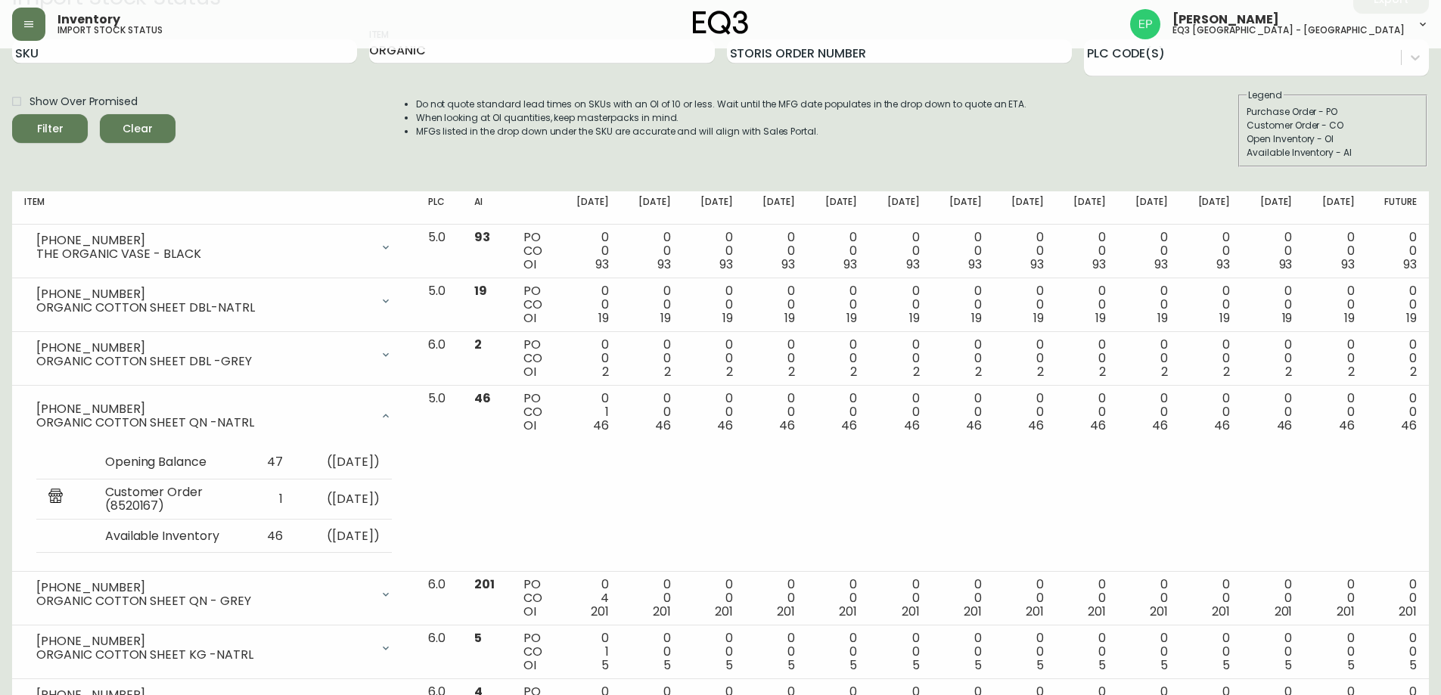
click at [203, 136] on div "Show Over Promised Filter Clear Do not quote standard lead times on SKUs with a…" at bounding box center [720, 127] width 1417 height 79
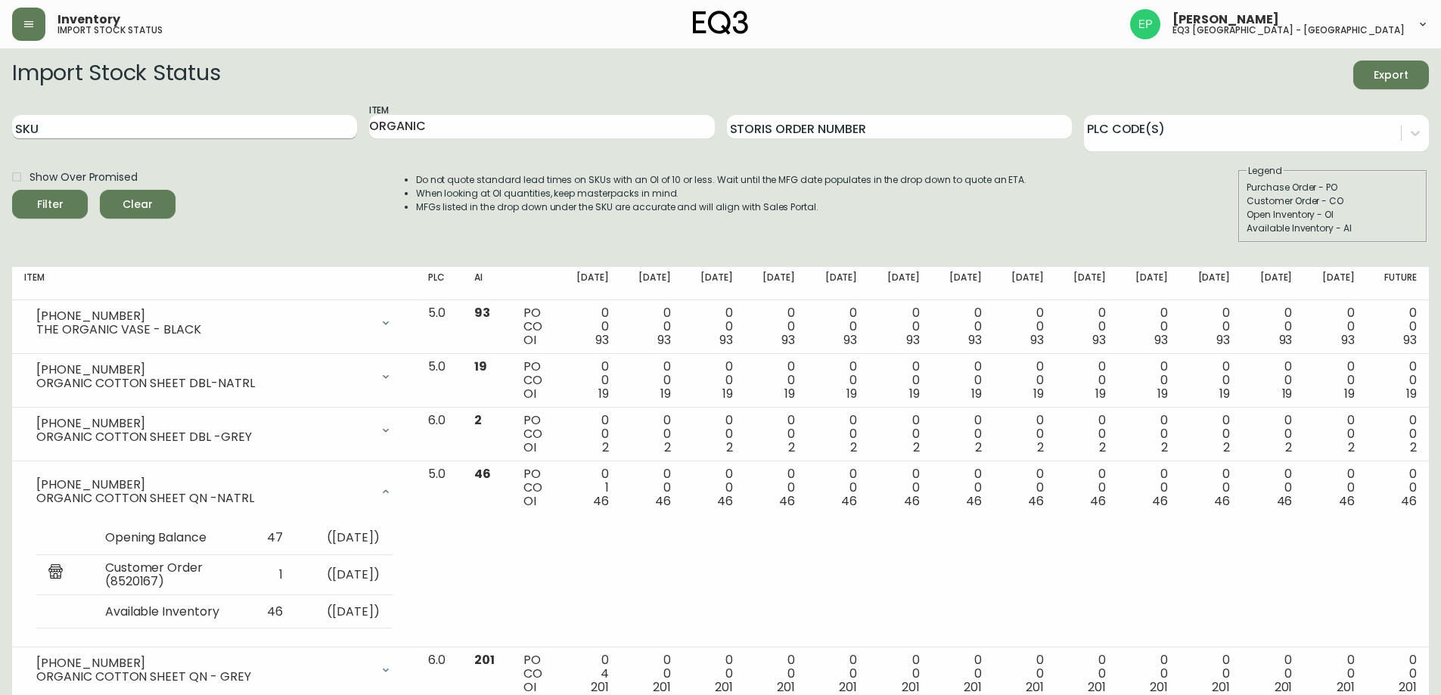
drag, startPoint x: 455, startPoint y: 126, endPoint x: 234, endPoint y: 129, distance: 220.9
click at [177, 110] on div "SKU Item ORGANIC Storis Order Number PLC Code(s)" at bounding box center [720, 127] width 1417 height 49
click at [12, 190] on button "Filter" at bounding box center [50, 204] width 76 height 29
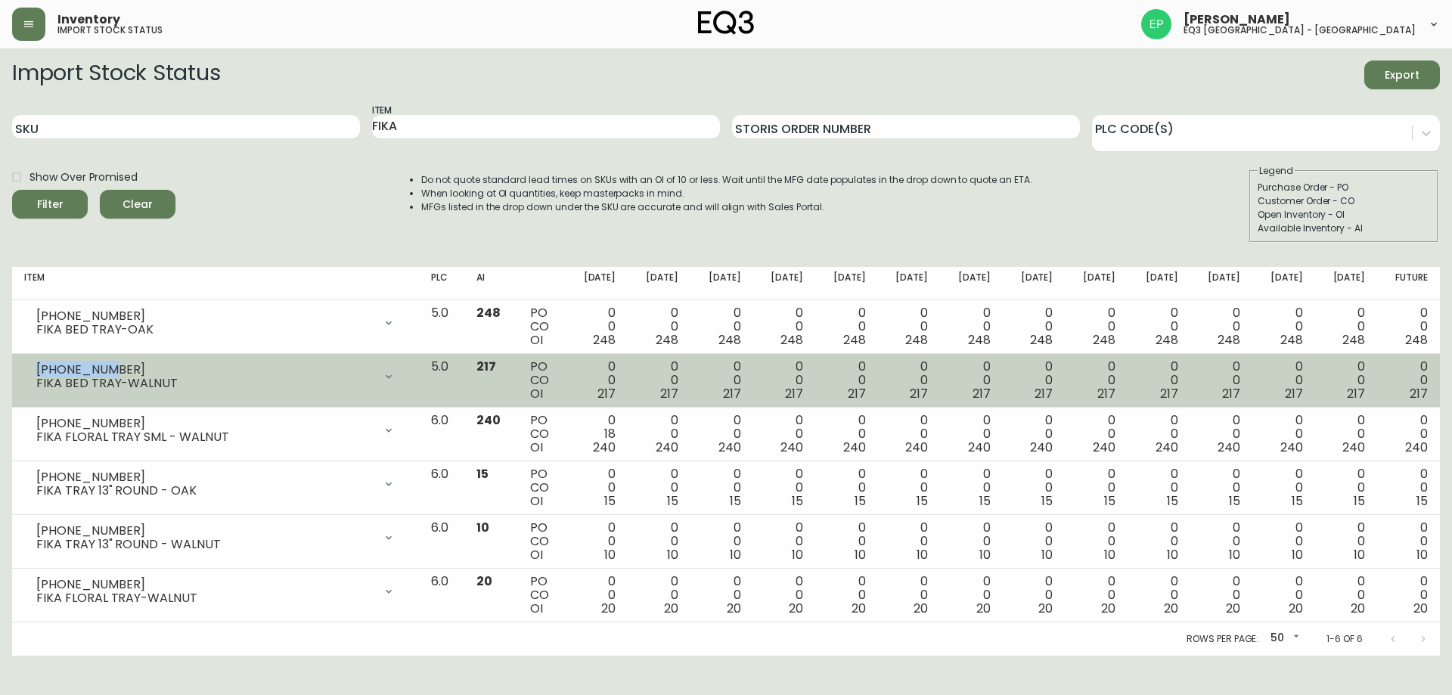
drag, startPoint x: 109, startPoint y: 369, endPoint x: 36, endPoint y: 368, distance: 72.6
click at [36, 368] on div "3110-424-8" at bounding box center [204, 370] width 337 height 14
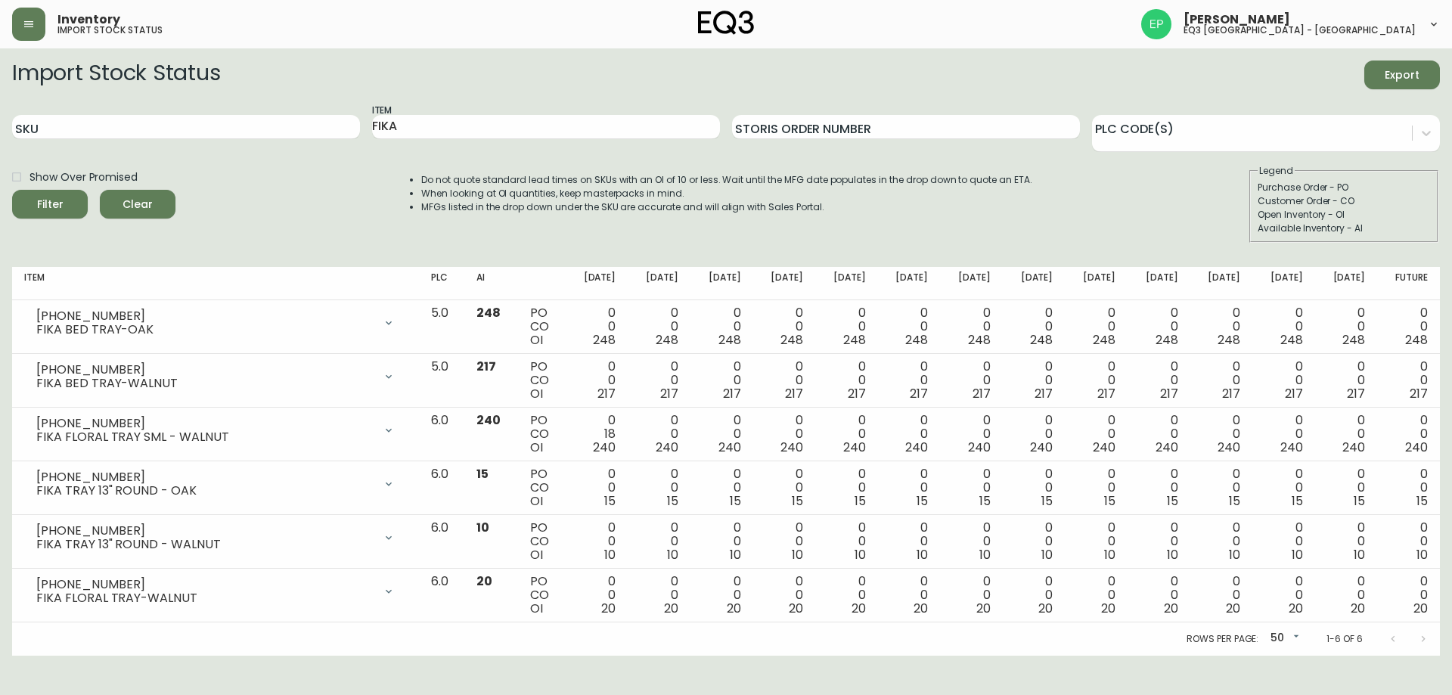
drag, startPoint x: 179, startPoint y: 56, endPoint x: 318, endPoint y: 119, distance: 153.4
click at [179, 54] on main "Import Stock Status Export SKU Item FIKA Storis Order Number PLC Code(s) Show O…" at bounding box center [726, 351] width 1452 height 607
drag, startPoint x: 306, startPoint y: 116, endPoint x: 254, endPoint y: 111, distance: 51.7
click at [266, 114] on div "SKU Item FIKA Storis Order Number PLC Code(s)" at bounding box center [726, 127] width 1428 height 49
type input "V"
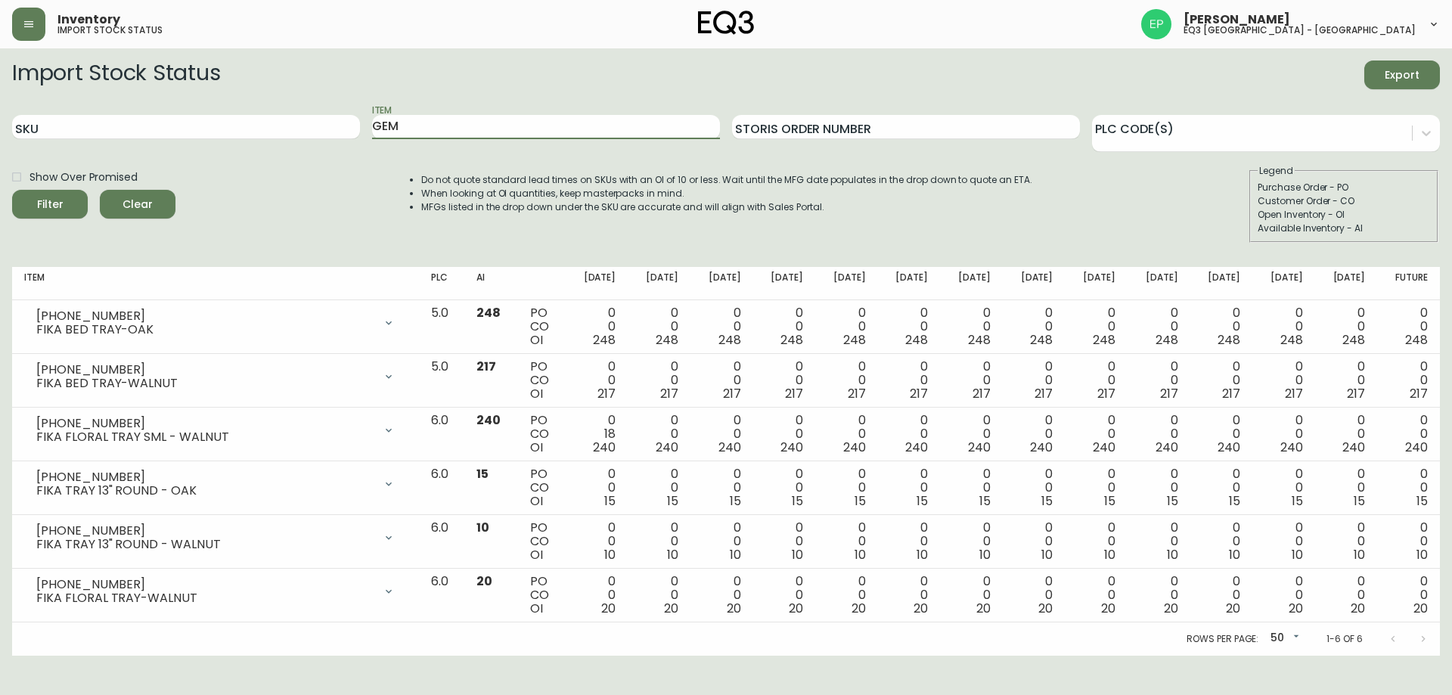
click at [12, 190] on button "Filter" at bounding box center [50, 204] width 76 height 29
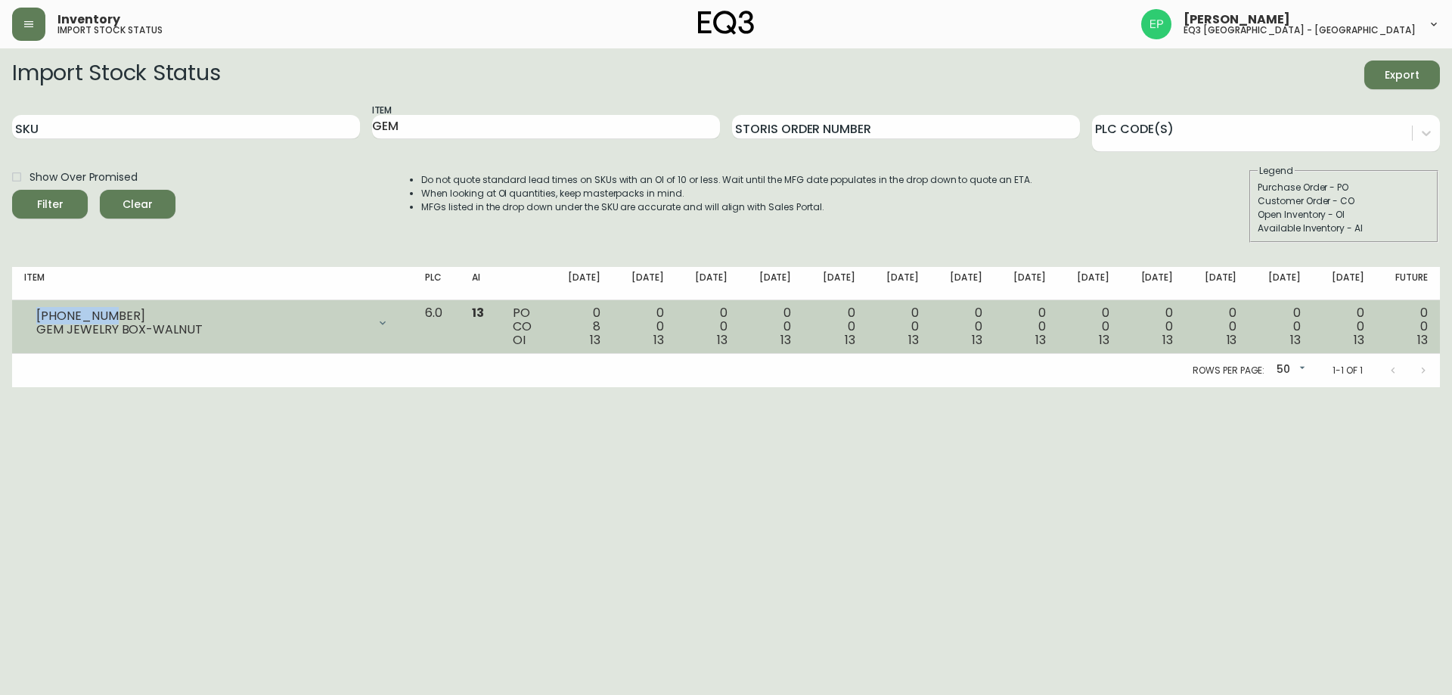
drag, startPoint x: 79, startPoint y: 316, endPoint x: 36, endPoint y: 313, distance: 42.5
click at [36, 313] on div "3230-642-8" at bounding box center [201, 316] width 331 height 14
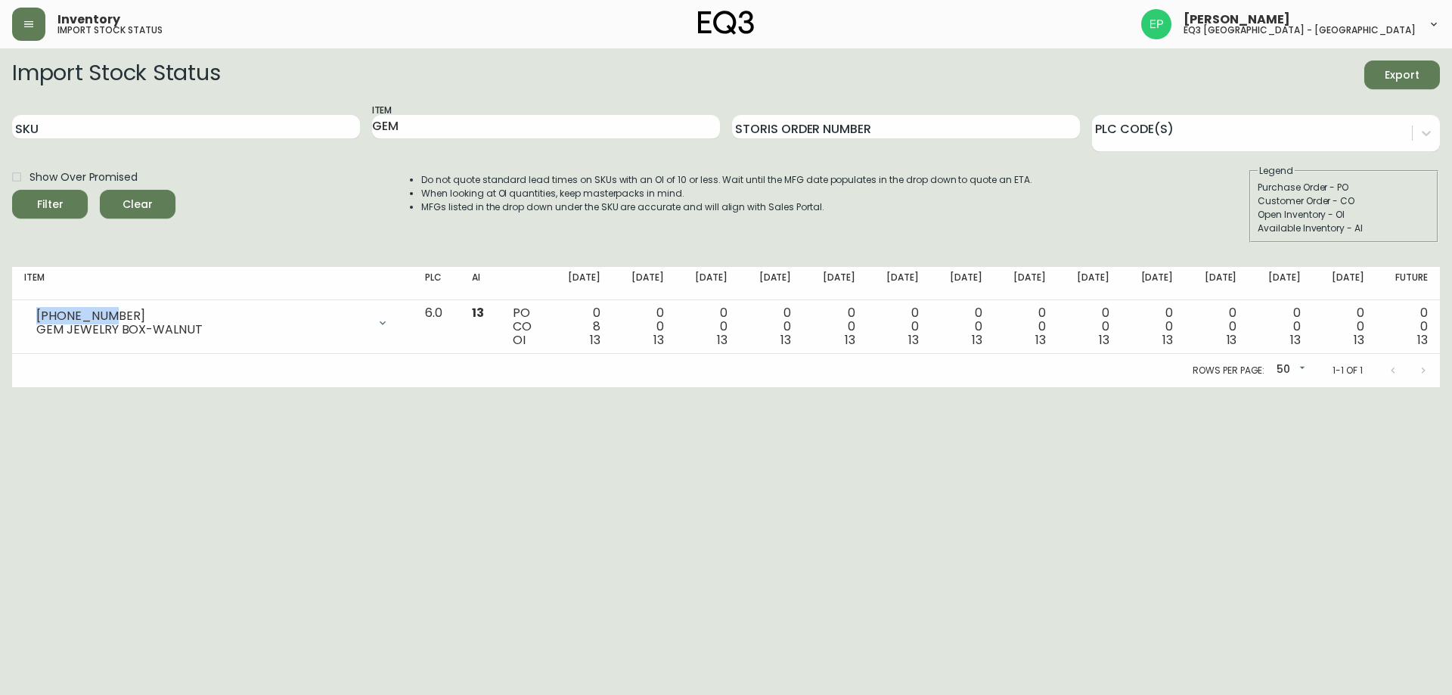
click at [194, 91] on form "Import Stock Status Export SKU Item GEM Storis Order Number PLC Code(s) Show Ov…" at bounding box center [726, 152] width 1428 height 182
drag, startPoint x: 380, startPoint y: 135, endPoint x: 159, endPoint y: 114, distance: 221.8
click at [159, 114] on div "SKU Item GEM Storis Order Number PLC Code(s)" at bounding box center [726, 127] width 1428 height 49
click at [12, 190] on button "Filter" at bounding box center [50, 204] width 76 height 29
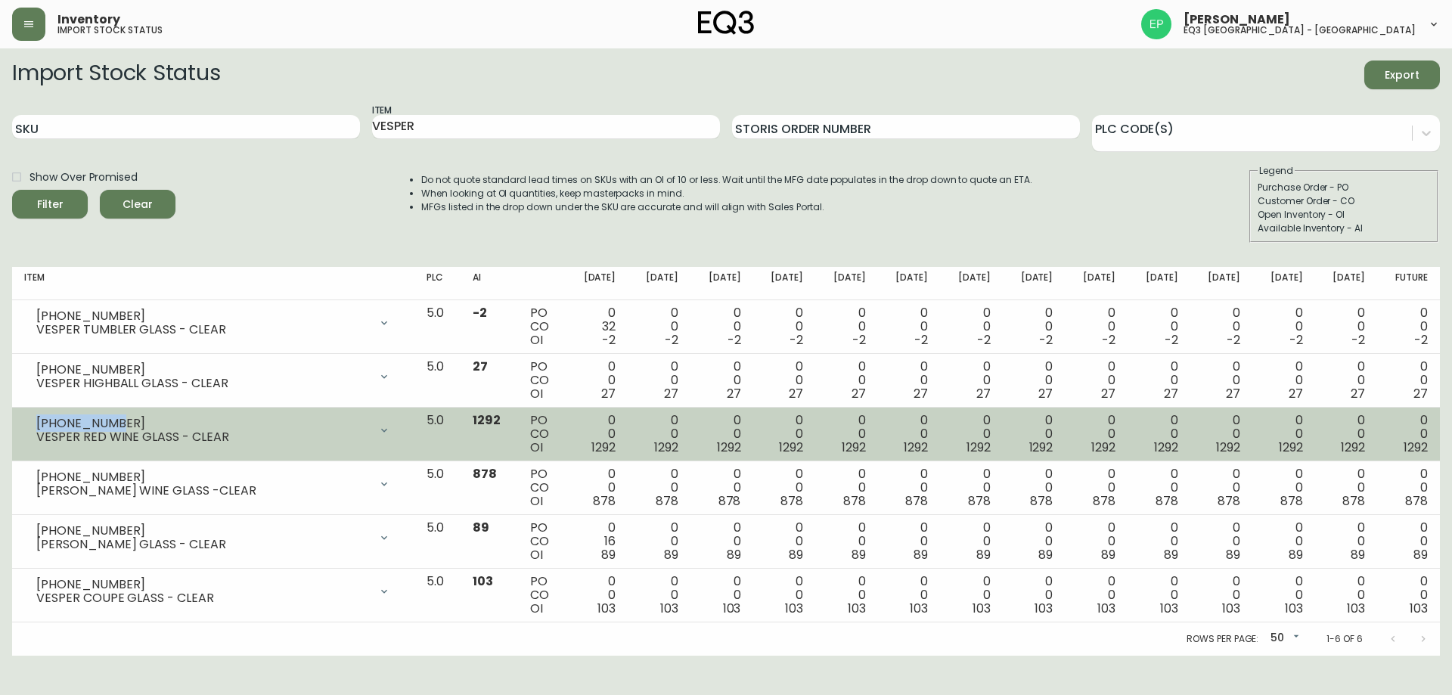
drag, startPoint x: 107, startPoint y: 421, endPoint x: 30, endPoint y: 415, distance: 76.6
click at [30, 415] on div "3110-1105-6 VESPER RED WINE GLASS - CLEAR" at bounding box center [213, 430] width 378 height 33
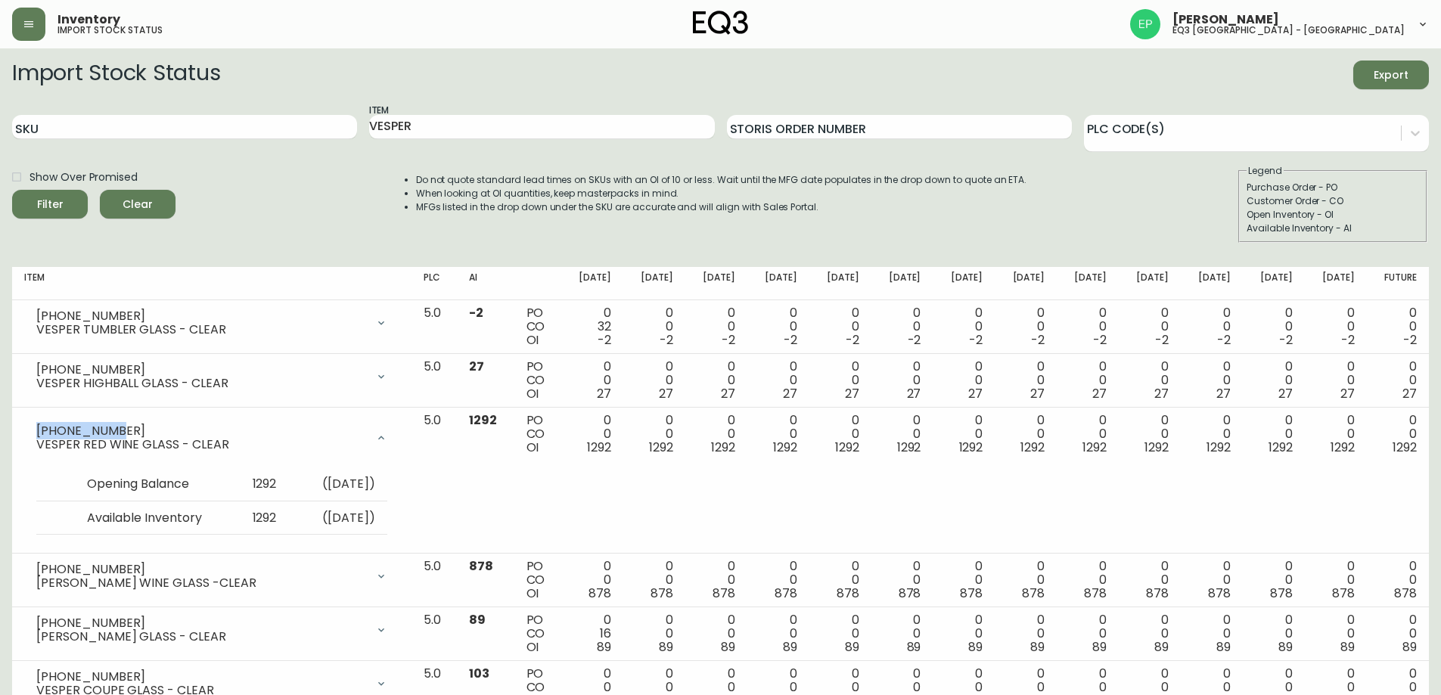
click at [206, 76] on h2 "Import Stock Status" at bounding box center [116, 75] width 208 height 29
drag, startPoint x: 416, startPoint y: 120, endPoint x: 0, endPoint y: 124, distance: 416.0
click at [0, 136] on main "Import Stock Status Export SKU Item VESPER Storis Order Number PLC Code(s) Show…" at bounding box center [720, 398] width 1441 height 700
click at [12, 190] on button "Filter" at bounding box center [50, 204] width 76 height 29
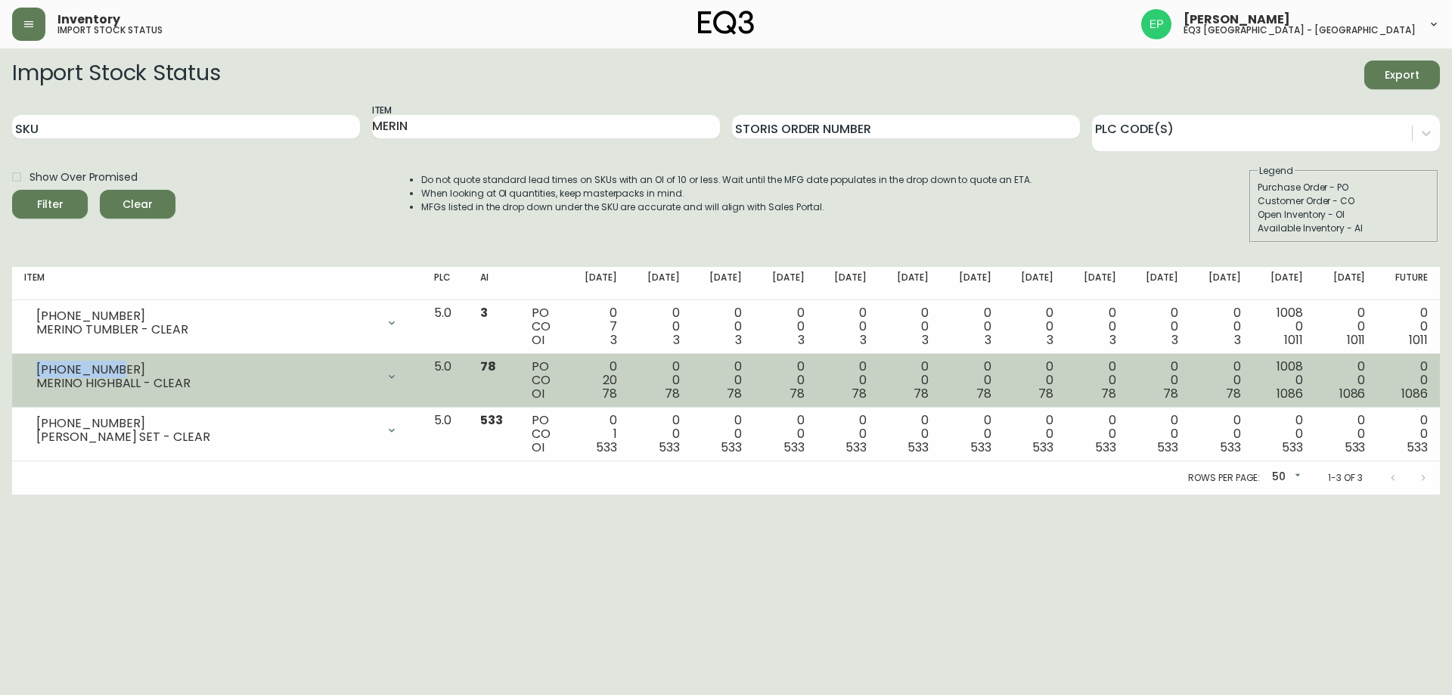
drag, startPoint x: 105, startPoint y: 365, endPoint x: 33, endPoint y: 368, distance: 72.7
click at [33, 368] on div "3110-1112-6 MERINO HIGHBALL - CLEAR" at bounding box center [217, 376] width 386 height 33
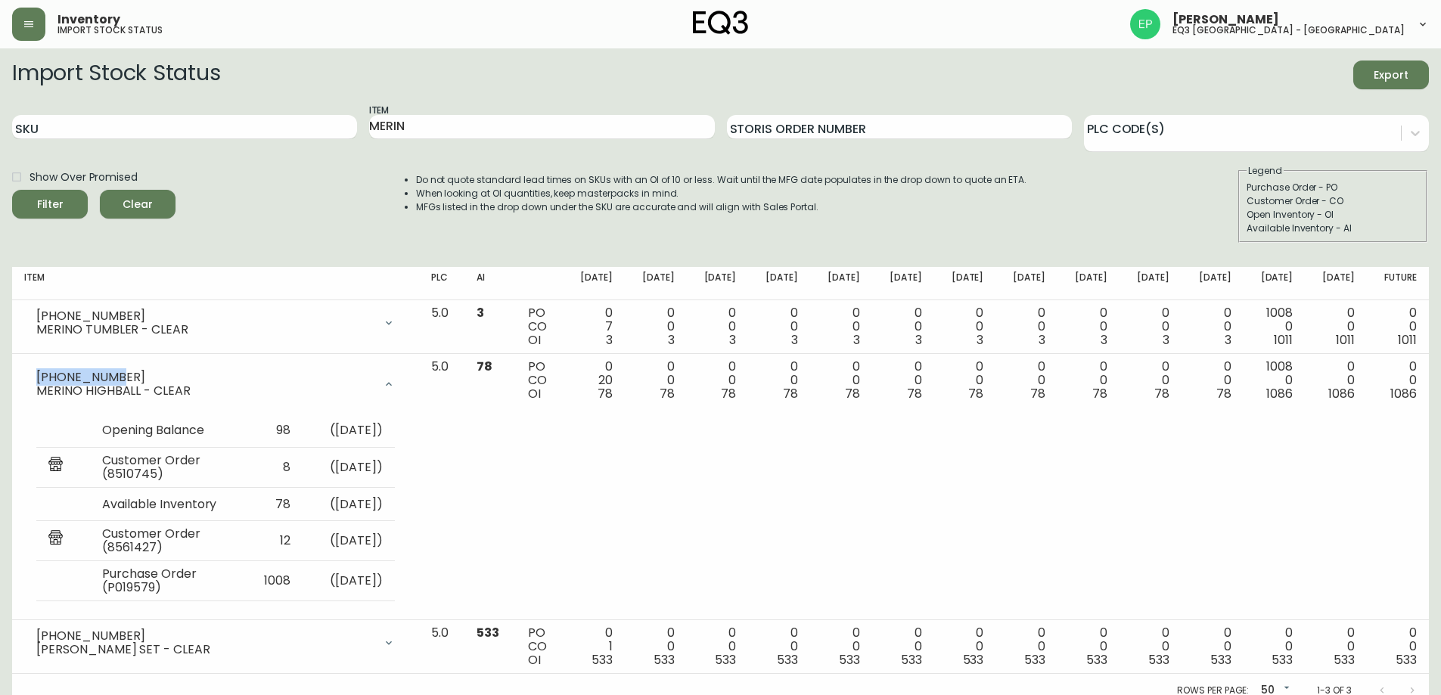
click at [215, 192] on div "Show Over Promised Filter Clear Do not quote standard lead times on SKUs with a…" at bounding box center [720, 203] width 1417 height 79
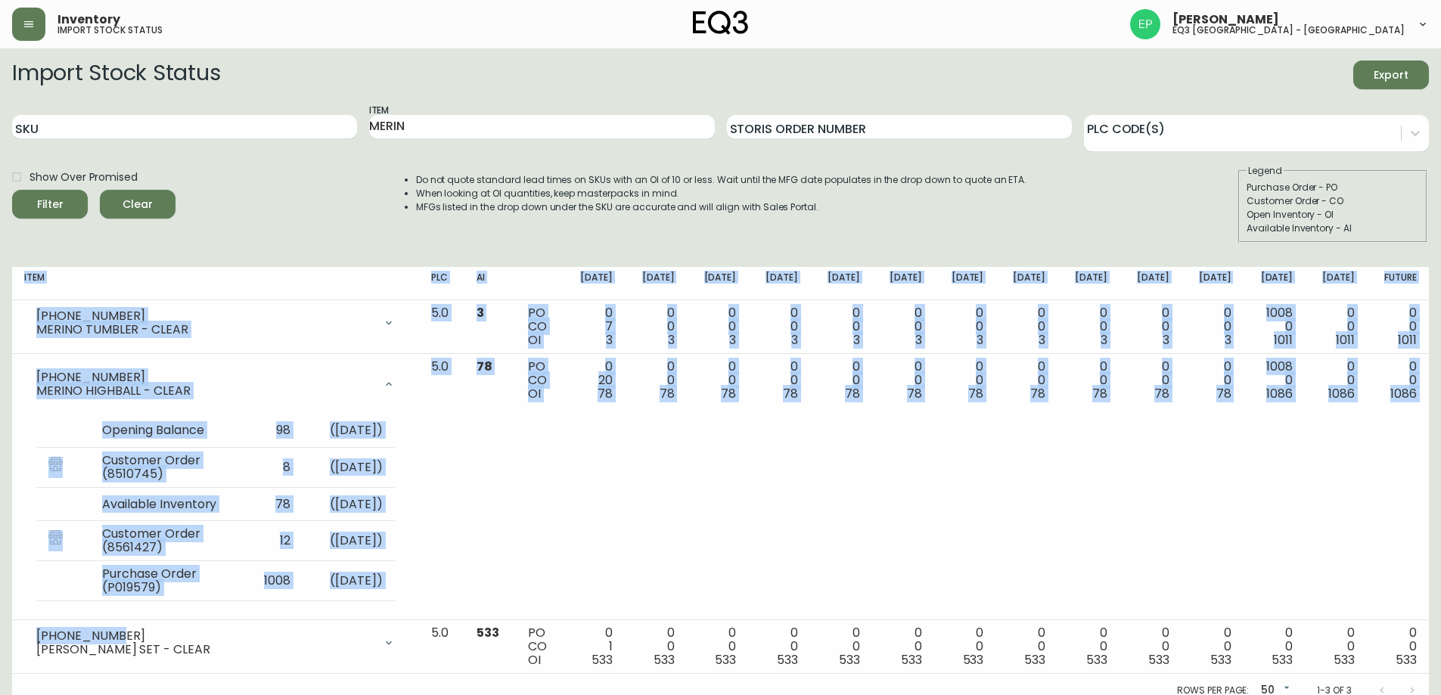
drag, startPoint x: 126, startPoint y: 635, endPoint x: 4, endPoint y: 631, distance: 122.6
click at [4, 631] on main "Import Stock Status Export SKU Item MERIN Storis Order Number PLC Code(s) Show …" at bounding box center [720, 377] width 1441 height 659
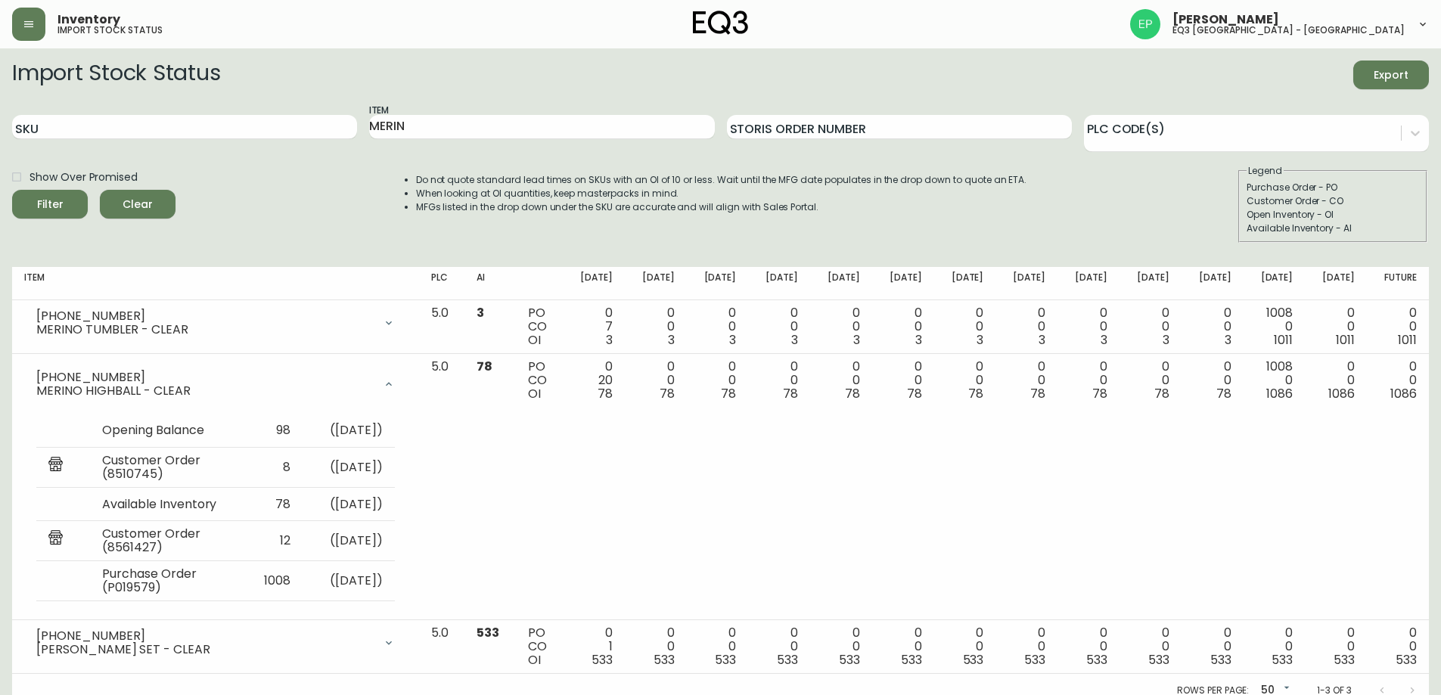
drag, startPoint x: 286, startPoint y: 187, endPoint x: 247, endPoint y: 279, distance: 100.0
click at [287, 187] on div "Show Over Promised Filter Clear Do not quote standard lead times on SKUs with a…" at bounding box center [720, 203] width 1417 height 79
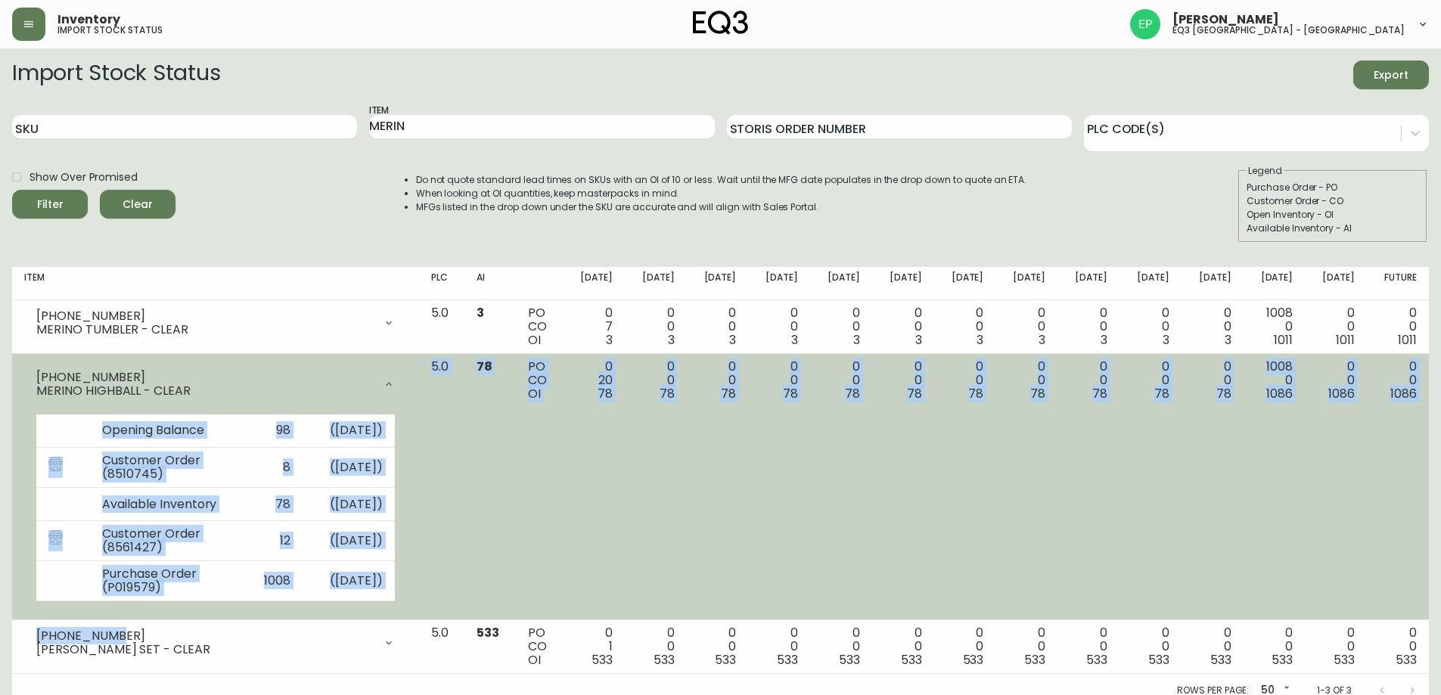
drag, startPoint x: 108, startPoint y: 632, endPoint x: 20, endPoint y: 617, distance: 89.7
click at [20, 617] on tbody "3110-1111-6 MERINO TUMBLER - CLEAR Opening Balance 10 ( Aug 21, 2025 ) Customer…" at bounding box center [720, 487] width 1417 height 374
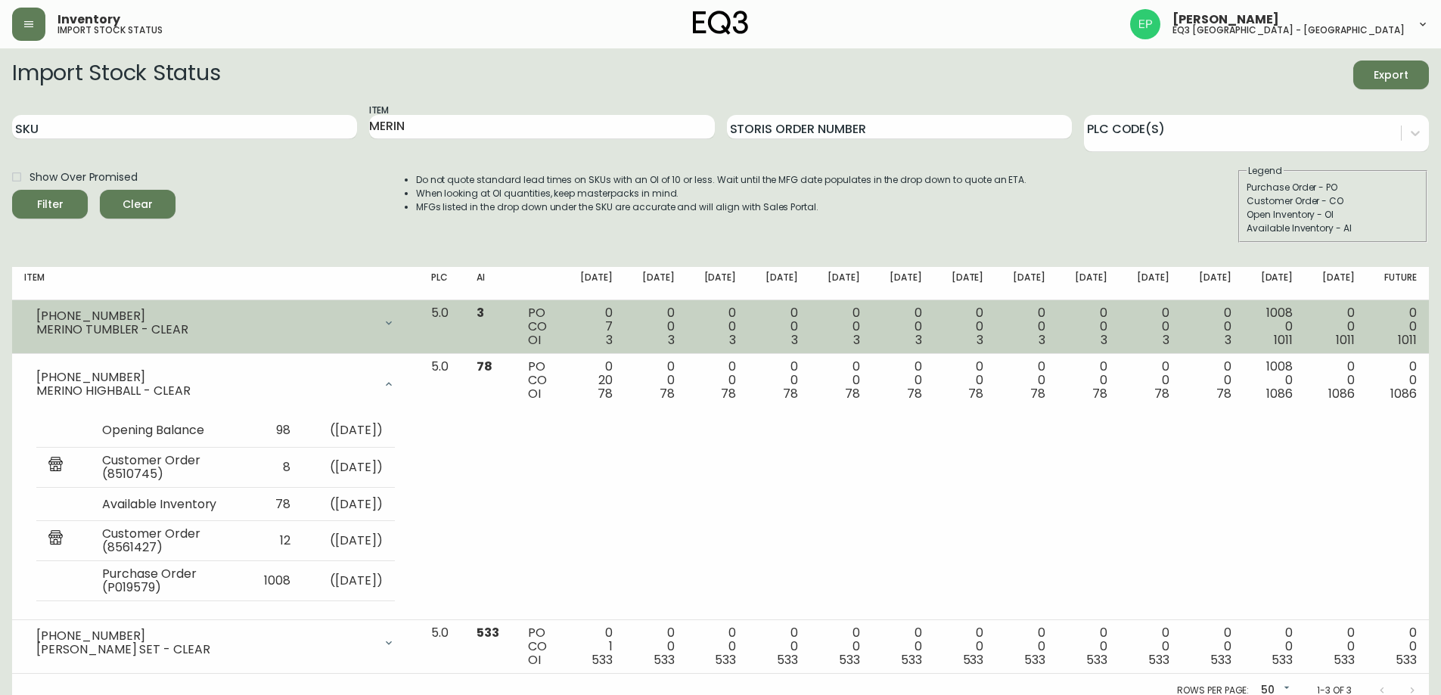
click at [164, 351] on td "3110-1111-6 MERINO TUMBLER - CLEAR Opening Balance 10 ( Aug 21, 2025 ) Customer…" at bounding box center [215, 327] width 407 height 54
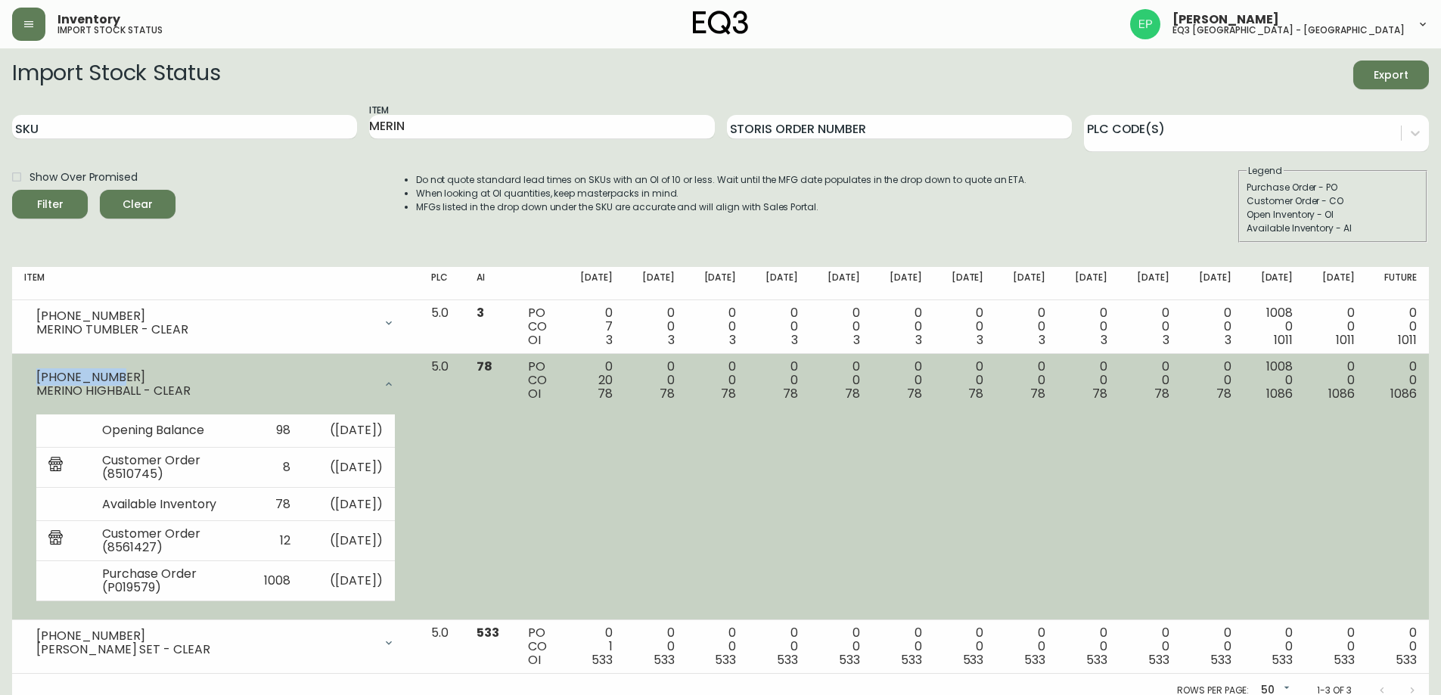
drag, startPoint x: 101, startPoint y: 377, endPoint x: 36, endPoint y: 376, distance: 65.1
click at [36, 376] on div "3110-1112-6" at bounding box center [204, 378] width 337 height 14
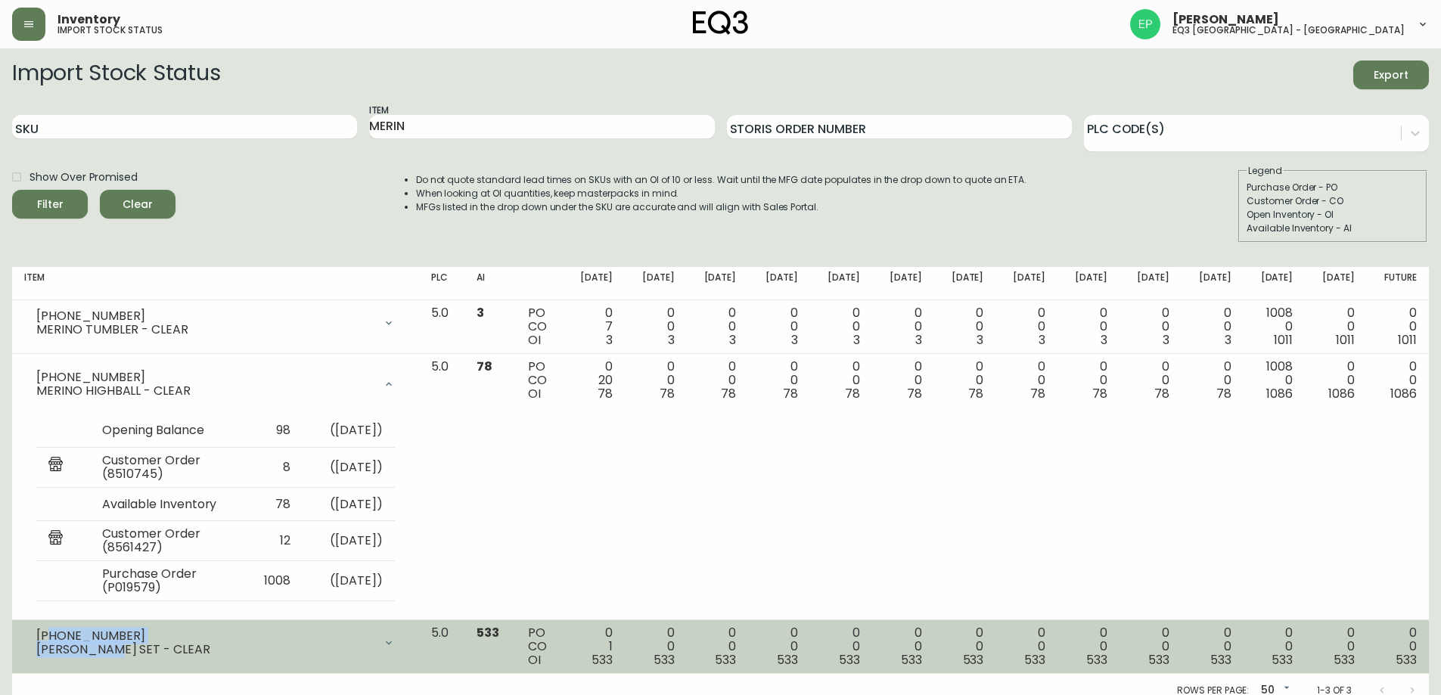
drag, startPoint x: 109, startPoint y: 639, endPoint x: 49, endPoint y: 629, distance: 60.7
click at [49, 629] on div "3110-1113-6 MERINO CARAFE SET - CLEAR" at bounding box center [204, 642] width 337 height 27
click at [49, 629] on div "3110-1113-6" at bounding box center [204, 636] width 337 height 14
drag, startPoint x: 96, startPoint y: 635, endPoint x: 35, endPoint y: 636, distance: 61.3
click at [35, 636] on div "3110-1113-6 MERINO CARAFE SET - CLEAR" at bounding box center [215, 642] width 383 height 33
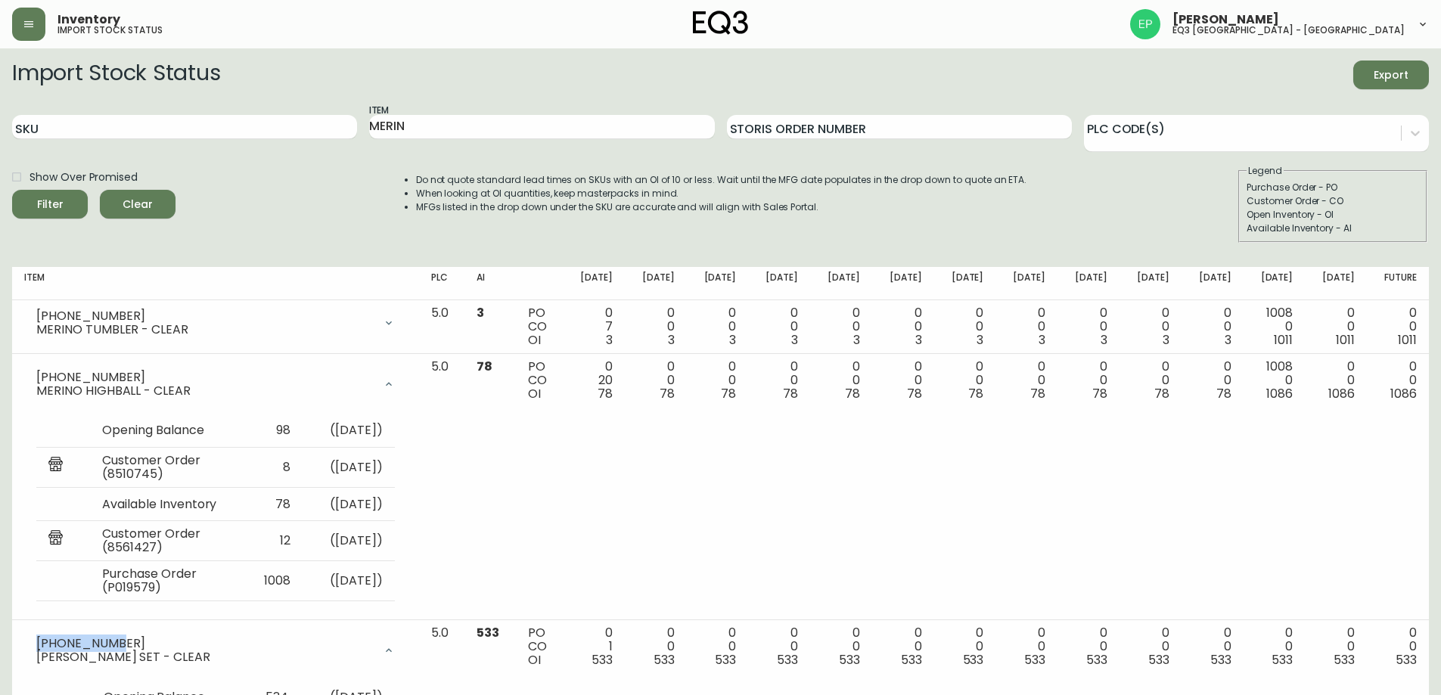
click at [1109, 200] on div "Show Over Promised Filter Clear Do not quote standard lead times on SKUs with a…" at bounding box center [720, 203] width 1417 height 79
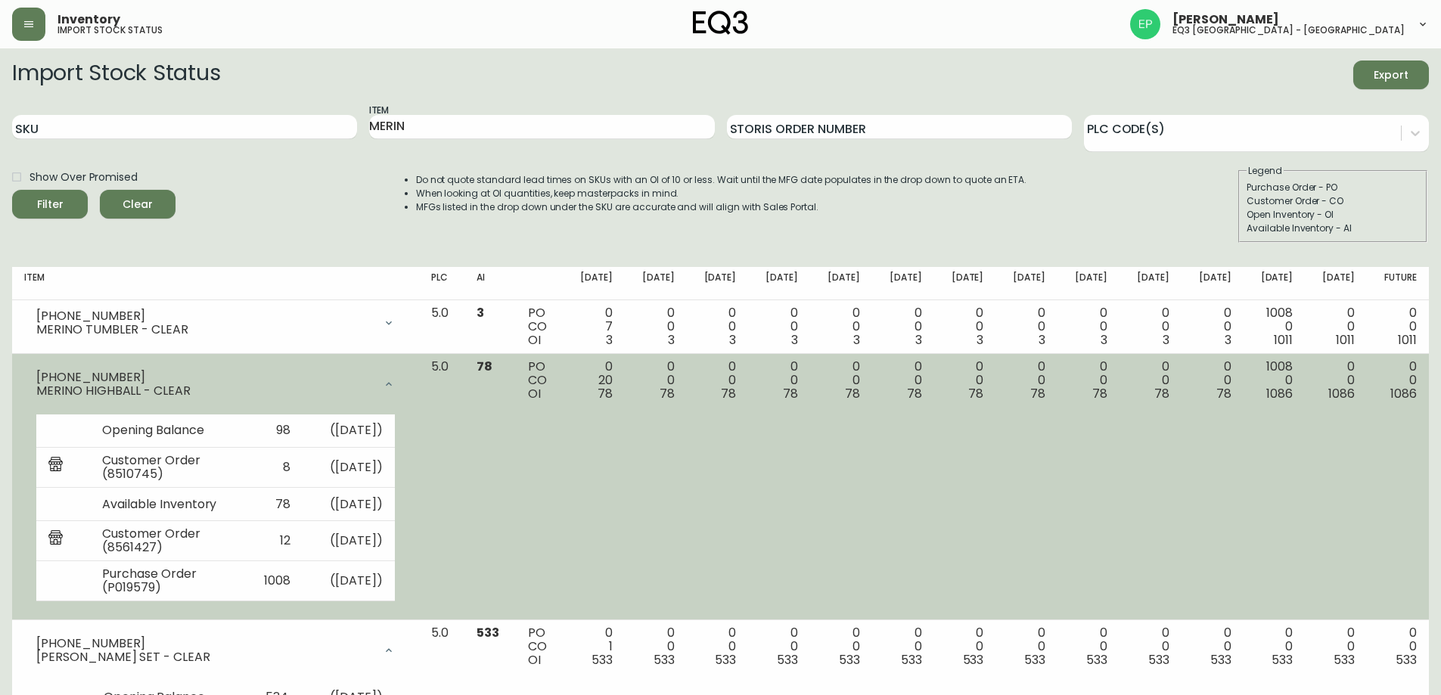
click at [395, 380] on icon at bounding box center [389, 384] width 12 height 12
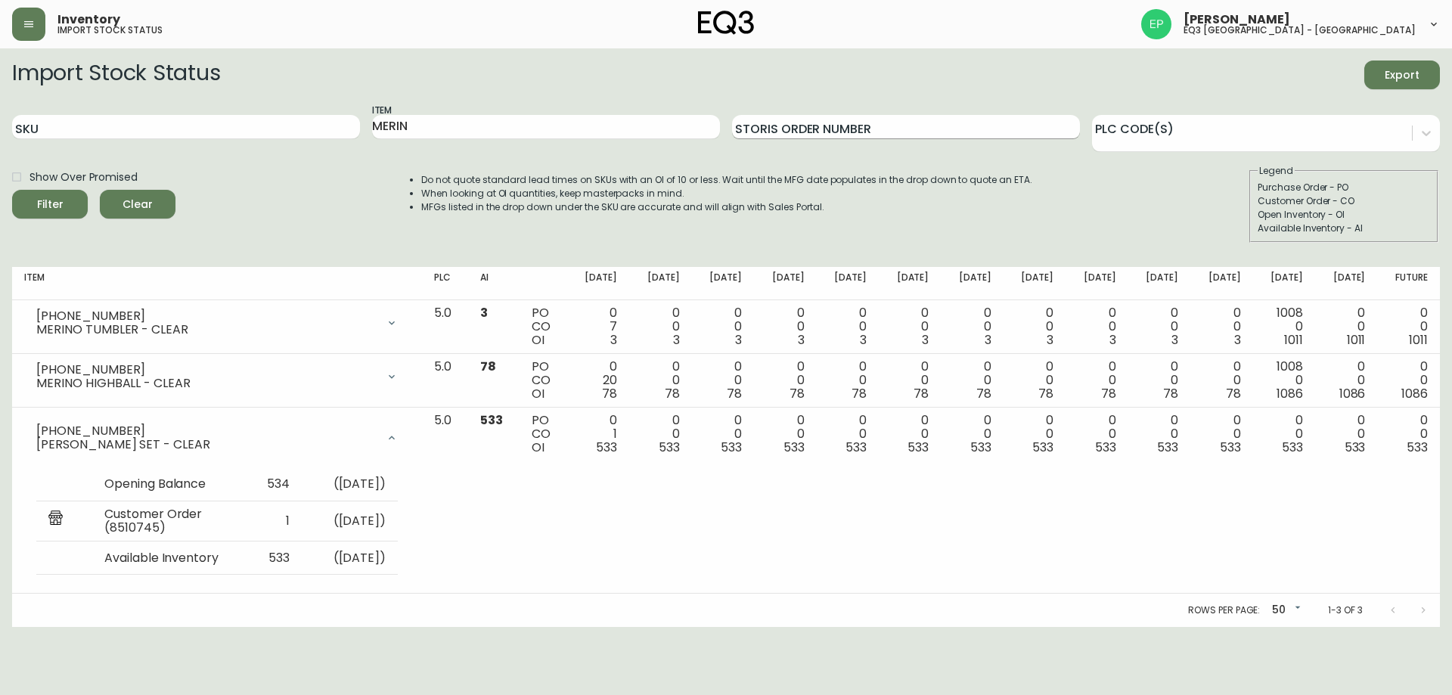
drag, startPoint x: 1066, startPoint y: 217, endPoint x: 762, endPoint y: 129, distance: 316.7
click at [1066, 217] on div "Show Over Promised Filter Clear Do not quote standard lead times on SKUs with a…" at bounding box center [726, 203] width 1428 height 79
drag, startPoint x: 629, startPoint y: 122, endPoint x: 0, endPoint y: 79, distance: 630.0
click at [0, 87] on main "Import Stock Status Export SKU Item MERIN Storis Order Number PLC Code(s) Show …" at bounding box center [726, 337] width 1452 height 579
click at [12, 190] on button "Filter" at bounding box center [50, 204] width 76 height 29
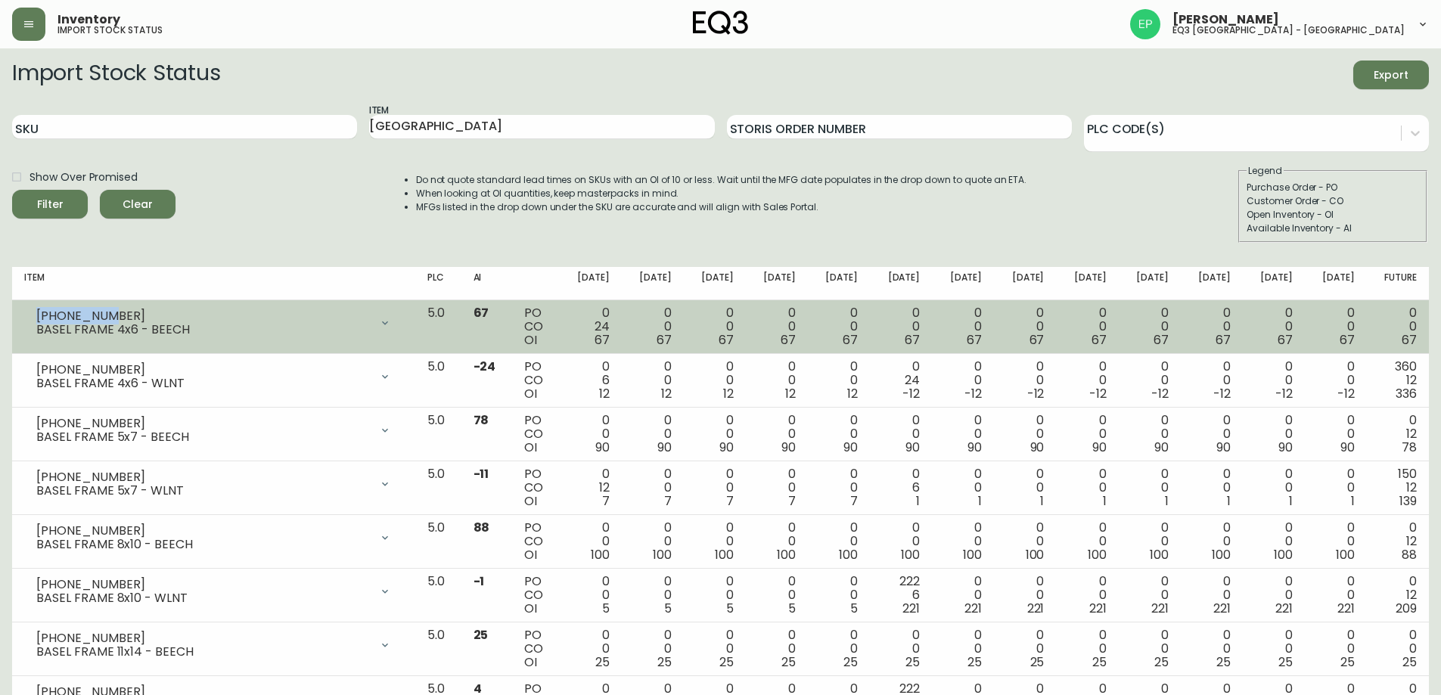
drag, startPoint x: 113, startPoint y: 315, endPoint x: 39, endPoint y: 316, distance: 74.9
click at [39, 316] on div "3130-630-0" at bounding box center [203, 316] width 334 height 14
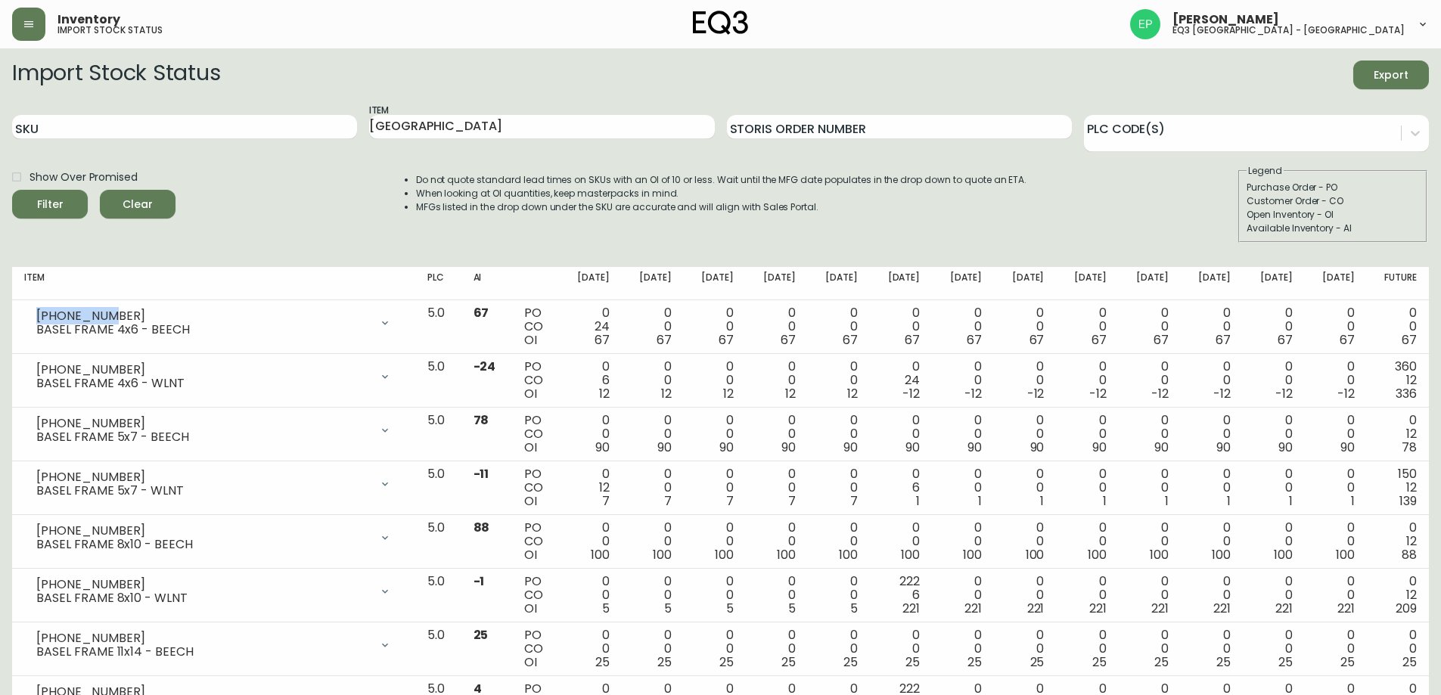
click at [210, 187] on div "Show Over Promised Filter Clear Do not quote standard lead times on SKUs with a…" at bounding box center [720, 203] width 1417 height 79
drag, startPoint x: 429, startPoint y: 132, endPoint x: 0, endPoint y: 111, distance: 429.4
click at [0, 116] on main "Import Stock Status Export SKU Item BASEL Storis Order Number PLC Code(s) Show …" at bounding box center [720, 486] width 1441 height 876
click at [12, 190] on button "Filter" at bounding box center [50, 204] width 76 height 29
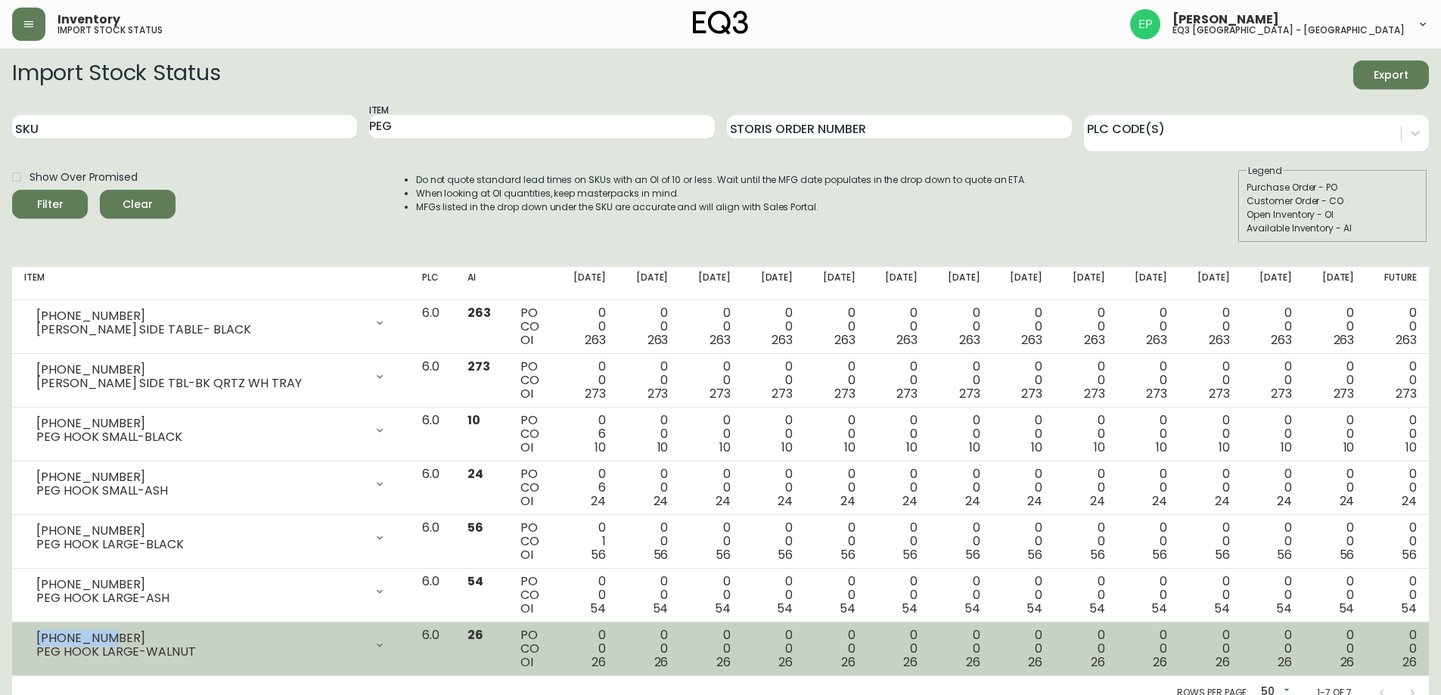
drag, startPoint x: 106, startPoint y: 638, endPoint x: 38, endPoint y: 633, distance: 68.3
click at [38, 633] on div "3230-914-8" at bounding box center [200, 639] width 328 height 14
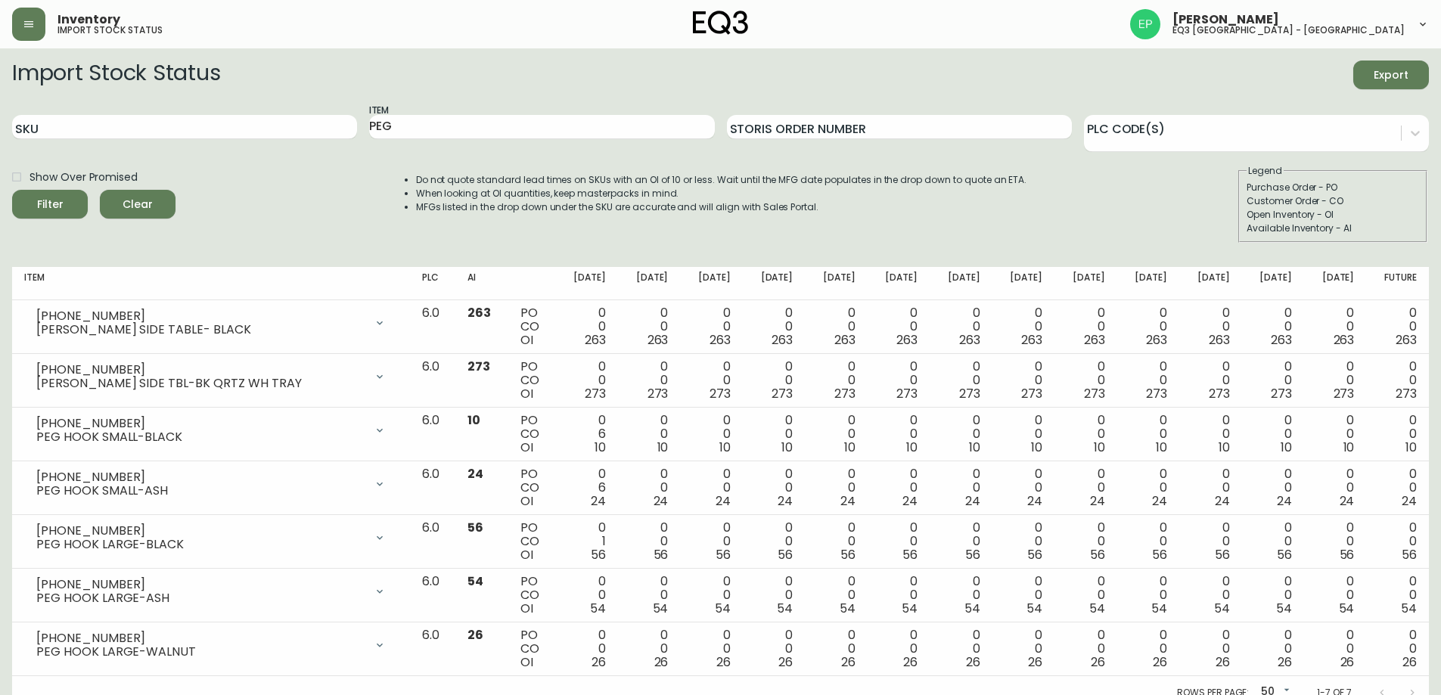
click at [961, 216] on div "Do not quote standard lead times on SKUs with an OI of 10 or less. Wait until t…" at bounding box center [706, 203] width 641 height 79
drag, startPoint x: 617, startPoint y: 126, endPoint x: 5, endPoint y: 56, distance: 616.6
click at [29, 72] on form "Import Stock Status Export SKU Item PEG Storis Order Number PLC Code(s) Show Ov…" at bounding box center [720, 152] width 1417 height 182
click at [12, 190] on button "Filter" at bounding box center [50, 204] width 76 height 29
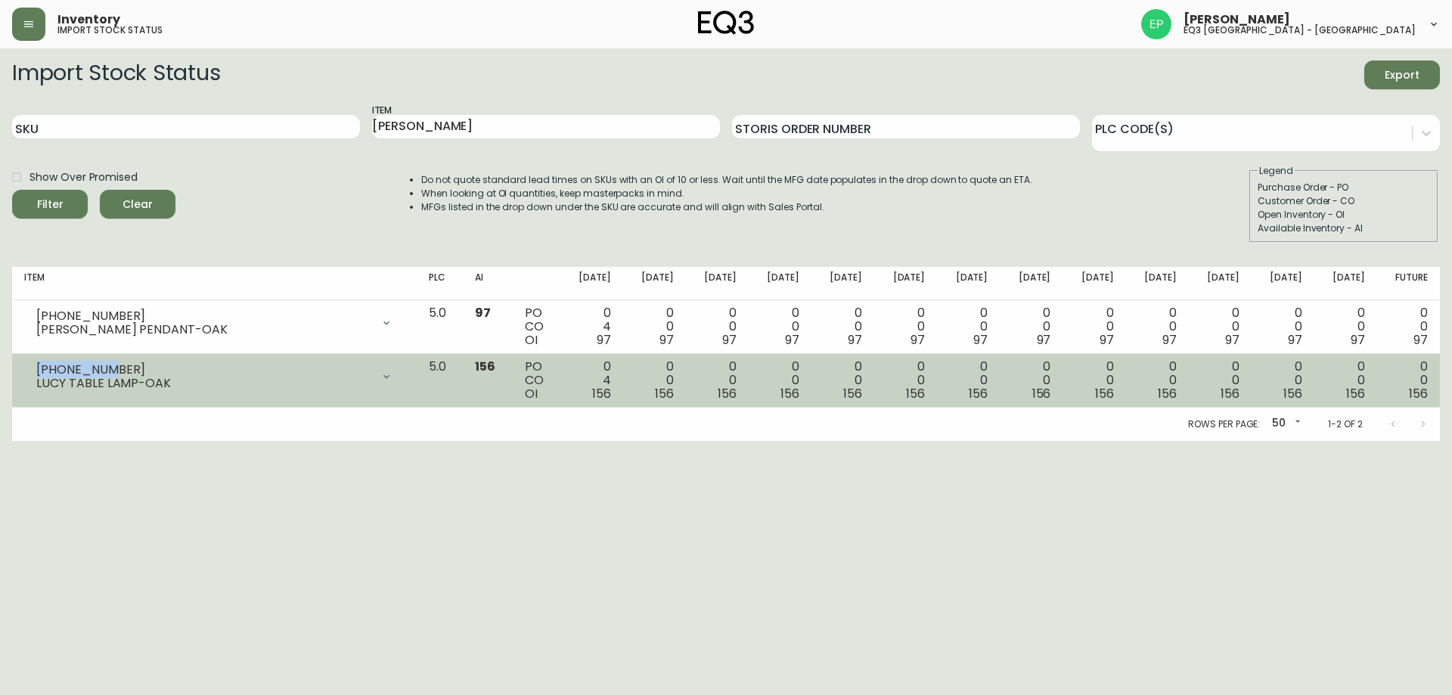
drag, startPoint x: 110, startPoint y: 366, endPoint x: 14, endPoint y: 368, distance: 96.8
click at [14, 368] on td "3180-405-8 LUCY TABLE LAMP-OAK Opening Balance 160 ( Aug 21, 2025 ) Customer Or…" at bounding box center [214, 381] width 405 height 54
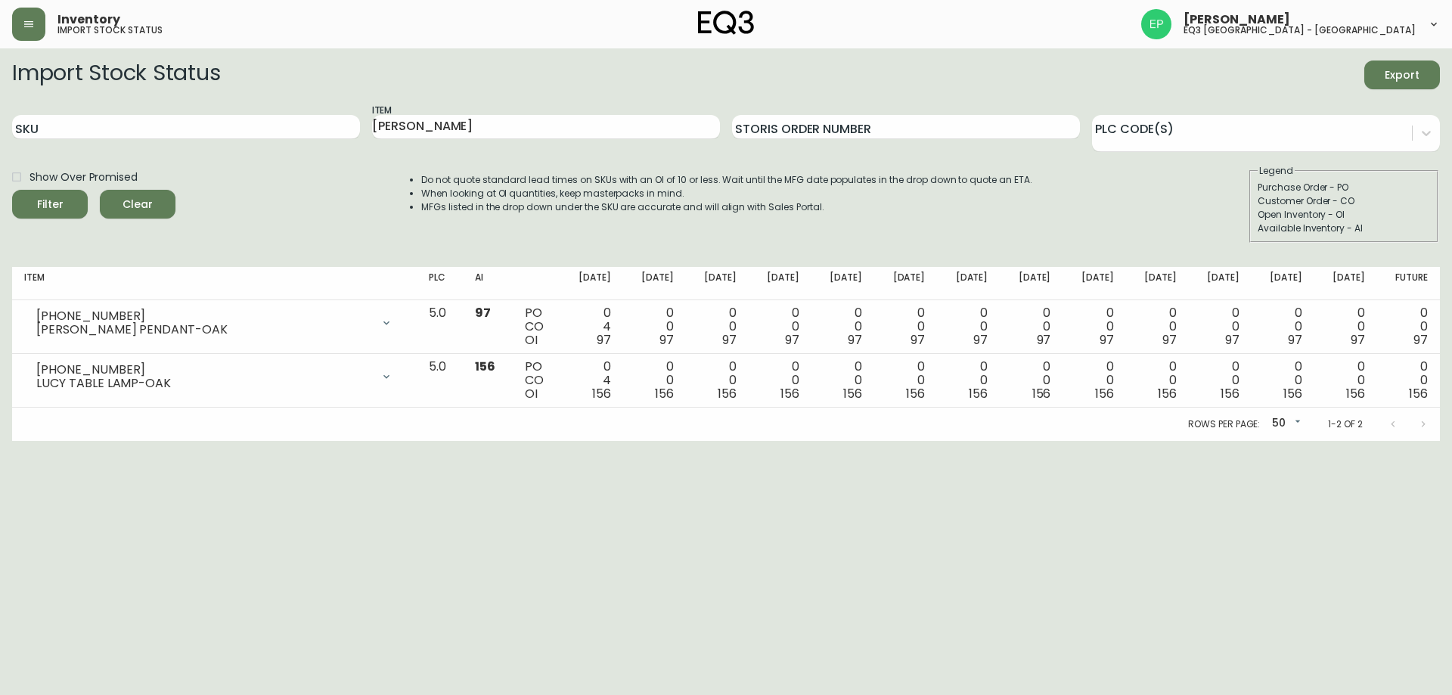
click at [92, 78] on h2 "Import Stock Status" at bounding box center [116, 75] width 208 height 29
drag, startPoint x: 276, startPoint y: 129, endPoint x: 57, endPoint y: 118, distance: 218.9
click at [61, 127] on div "SKU Item LUCY Storis Order Number PLC Code(s)" at bounding box center [726, 127] width 1428 height 49
click at [12, 190] on button "Filter" at bounding box center [50, 204] width 76 height 29
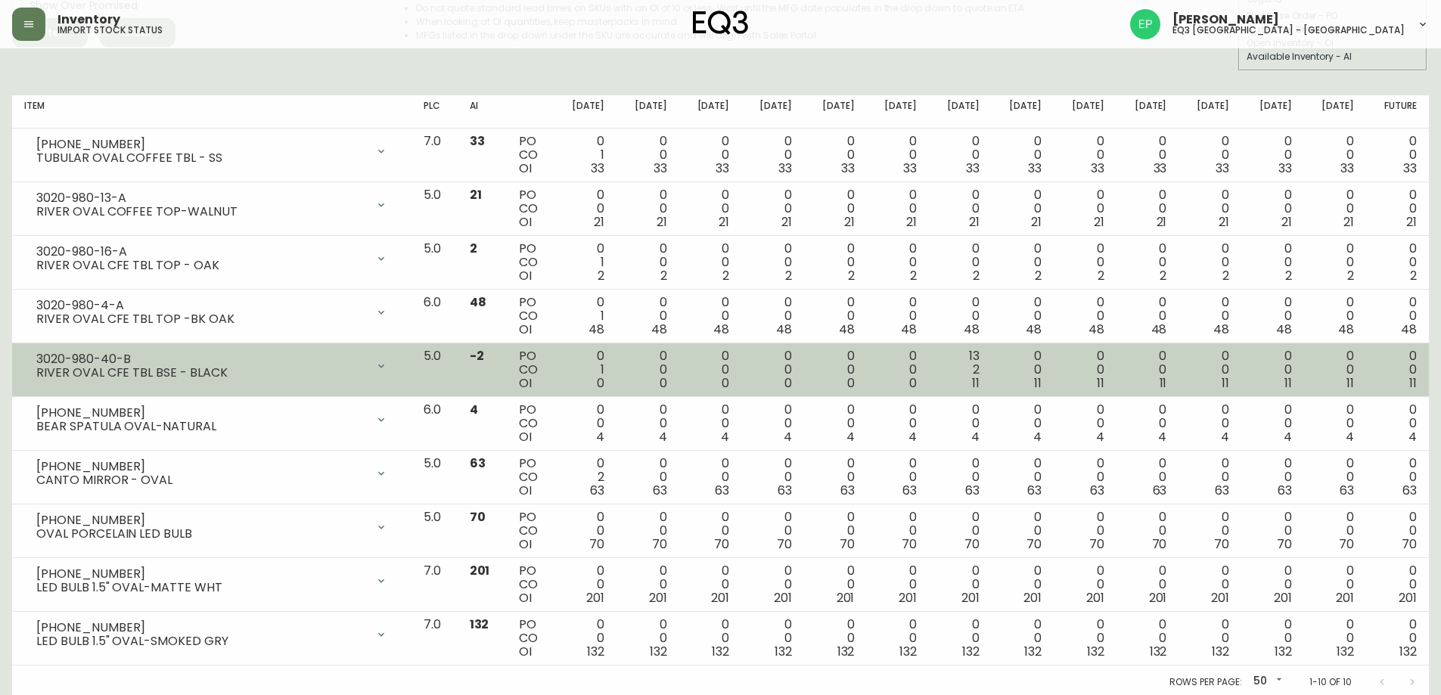
scroll to position [175, 0]
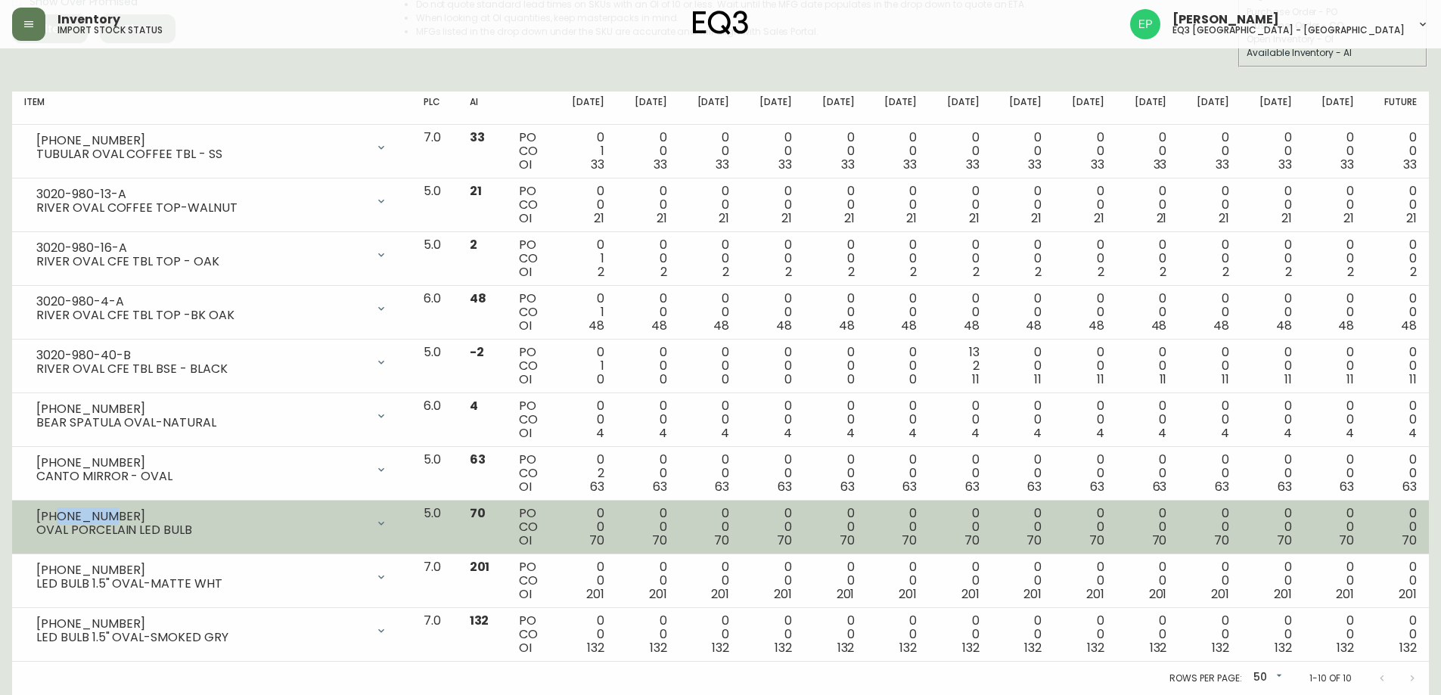
drag, startPoint x: 113, startPoint y: 520, endPoint x: 57, endPoint y: 518, distance: 56.0
click at [57, 518] on div "[PHONE_NUMBER]" at bounding box center [201, 517] width 330 height 14
click at [113, 514] on div "[PHONE_NUMBER]" at bounding box center [201, 517] width 330 height 14
drag, startPoint x: 121, startPoint y: 514, endPoint x: 24, endPoint y: 515, distance: 96.8
click at [24, 515] on div "3180-605-0 OVAL PORCELAIN LED BULB" at bounding box center [211, 523] width 375 height 33
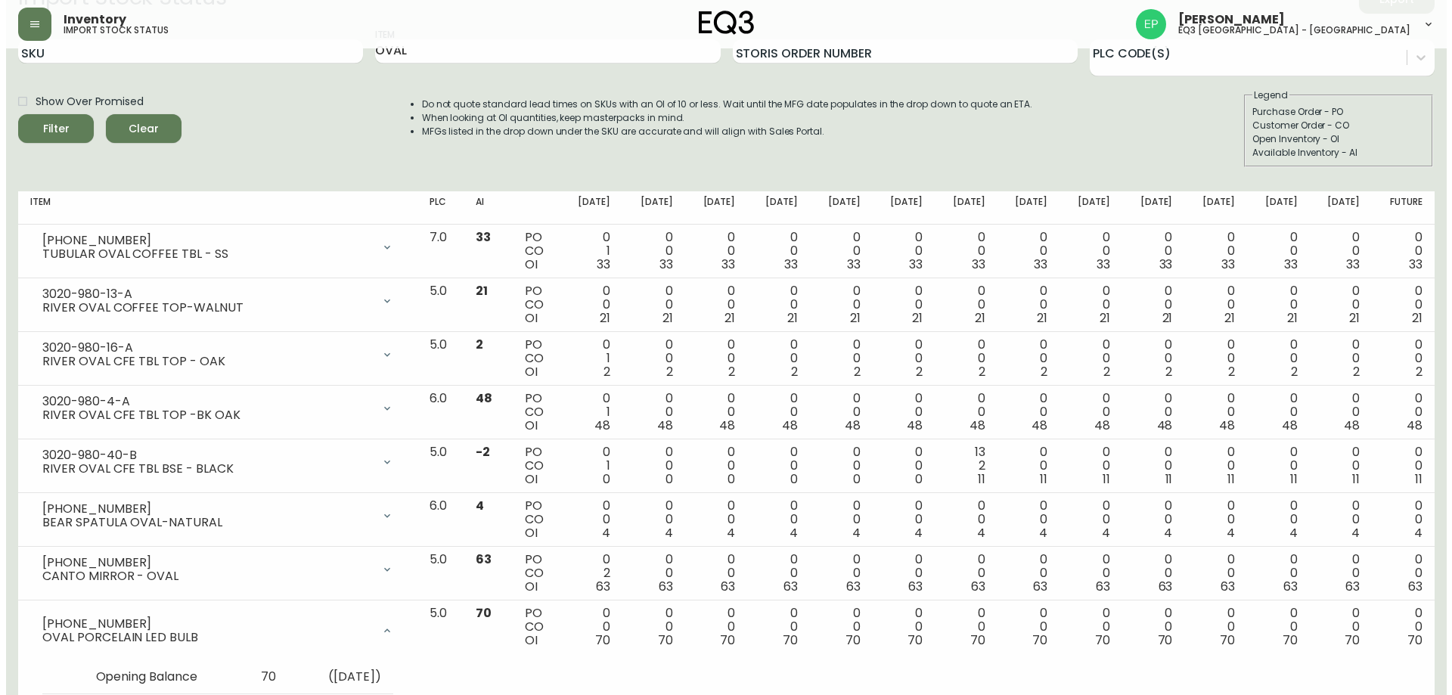
scroll to position [0, 0]
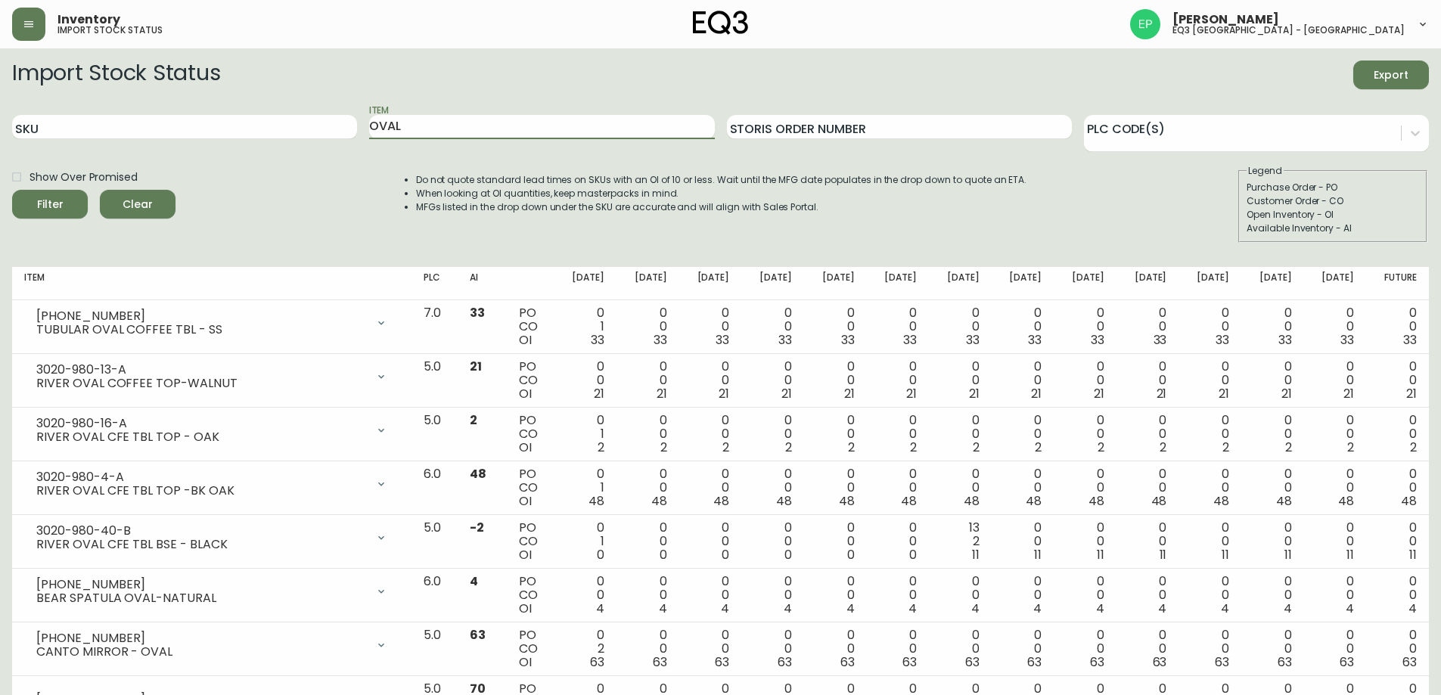
drag, startPoint x: 474, startPoint y: 120, endPoint x: 44, endPoint y: 156, distance: 431.2
click at [194, 141] on div "SKU Item OVAL Storis Order Number PLC Code(s)" at bounding box center [720, 127] width 1417 height 49
type input "SPHERE"
click at [12, 190] on button "Filter" at bounding box center [50, 204] width 76 height 29
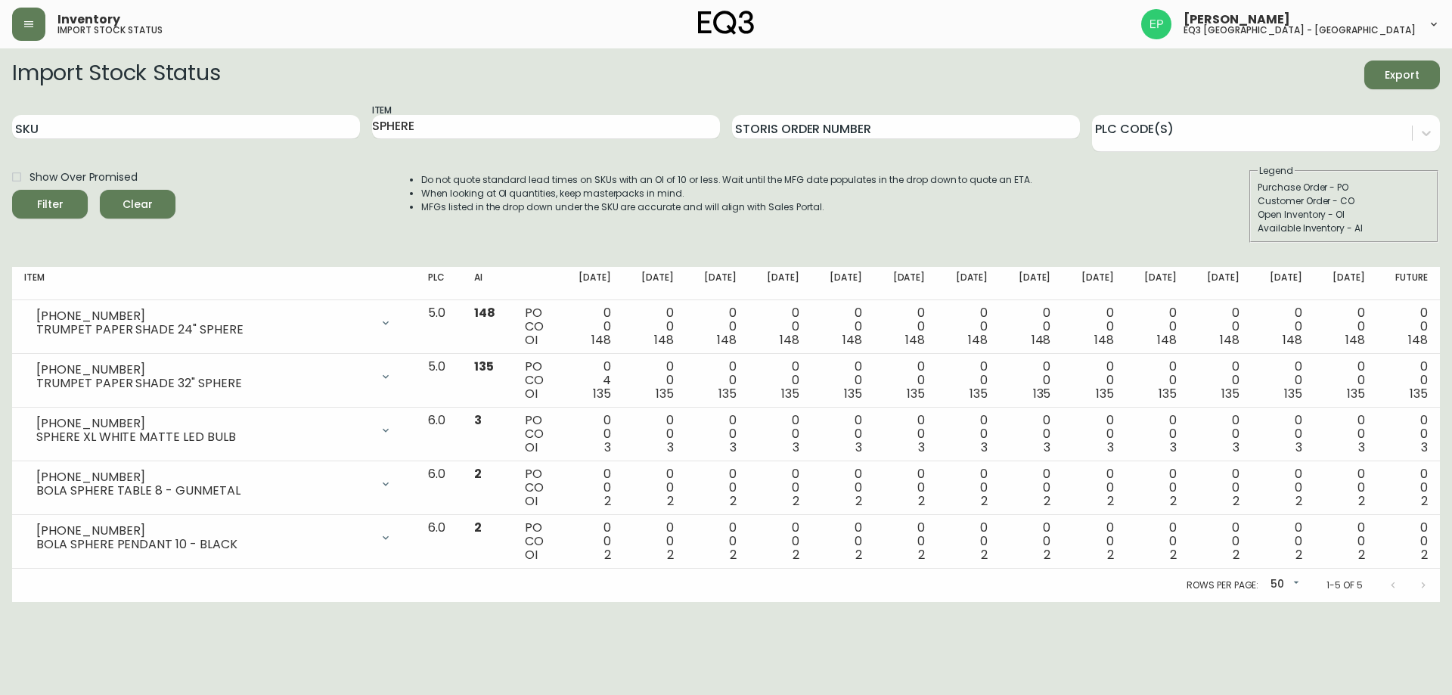
click at [214, 193] on div "Show Over Promised Filter Clear Do not quote standard lead times on SKUs with a…" at bounding box center [726, 203] width 1428 height 79
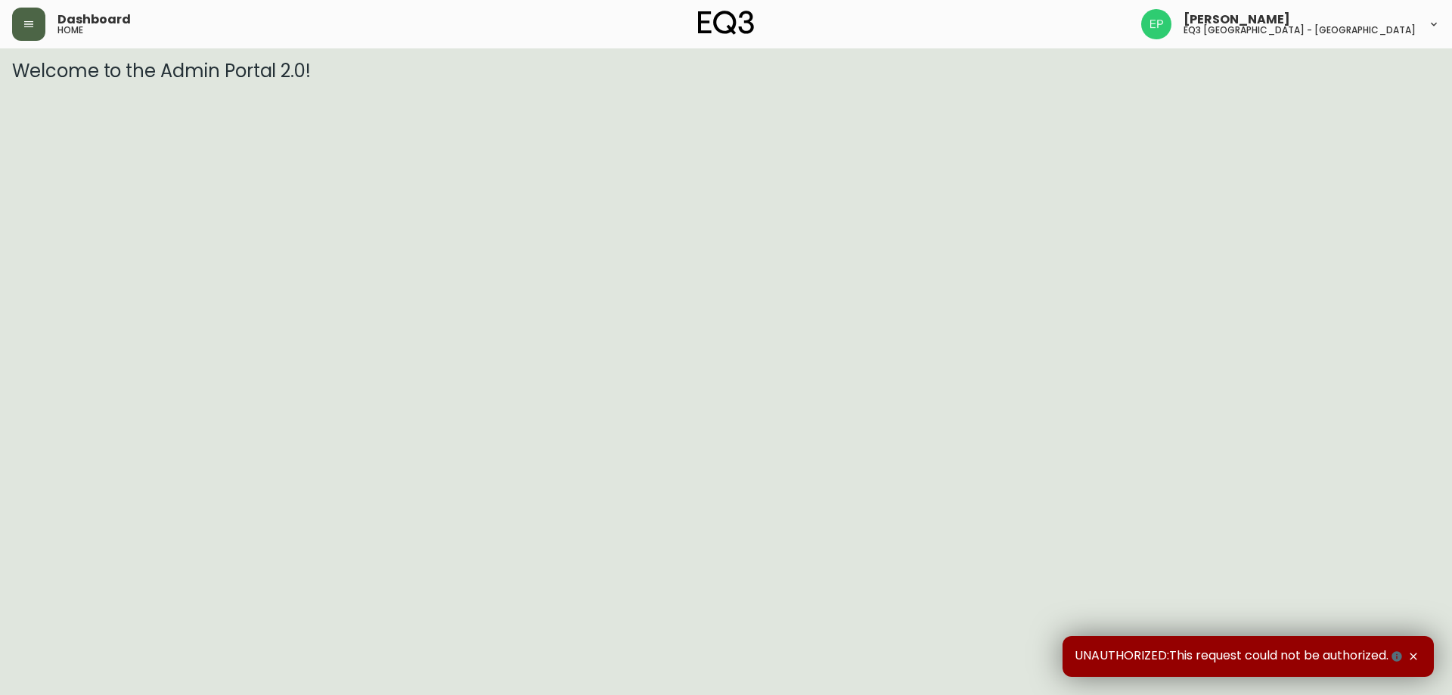
click at [45, 24] on button "button" at bounding box center [28, 24] width 33 height 33
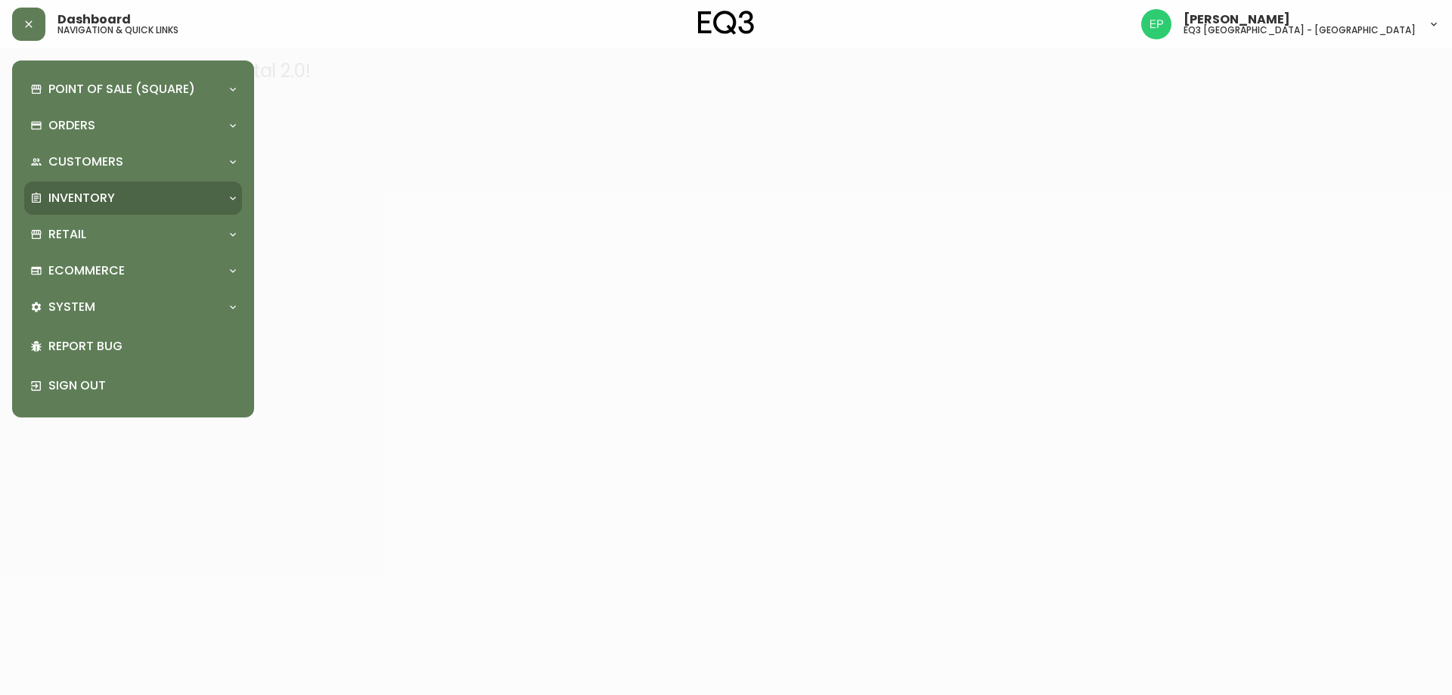
click at [69, 198] on p "Inventory" at bounding box center [81, 198] width 67 height 17
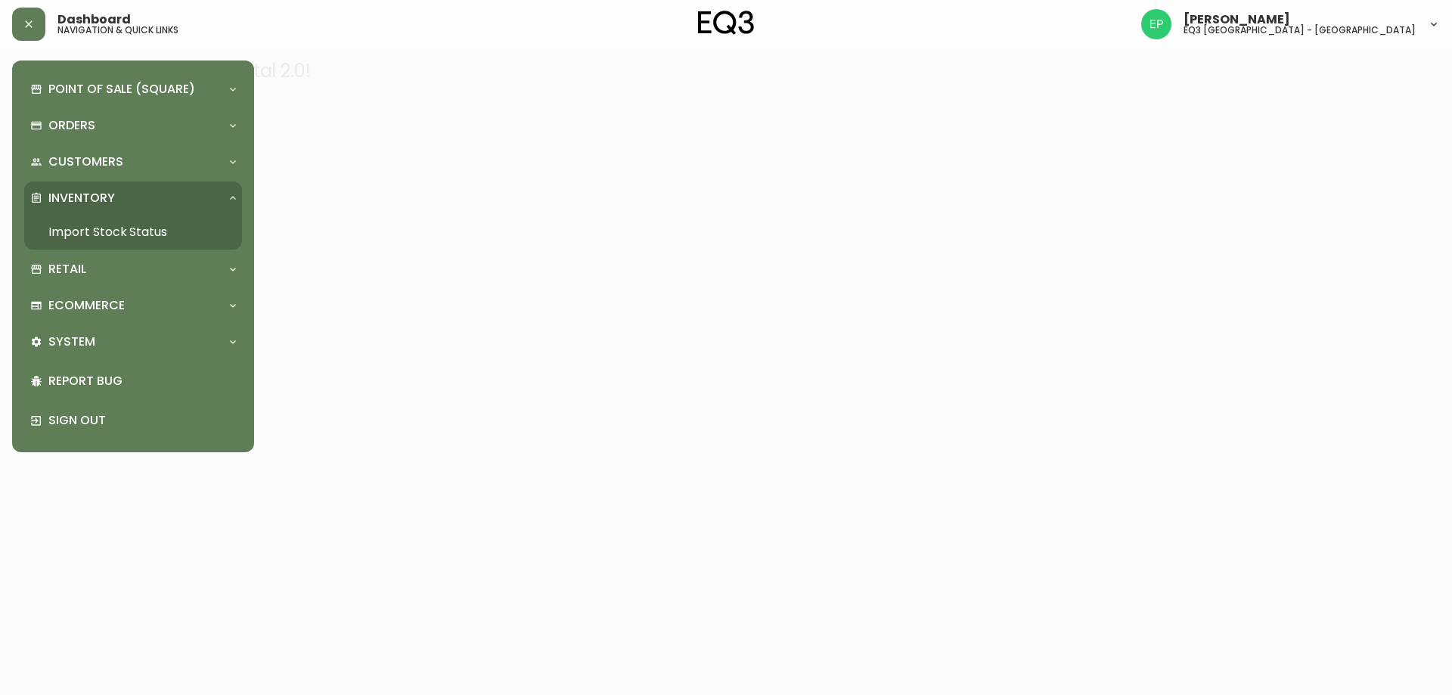
click at [70, 234] on link "Import Stock Status" at bounding box center [133, 232] width 218 height 35
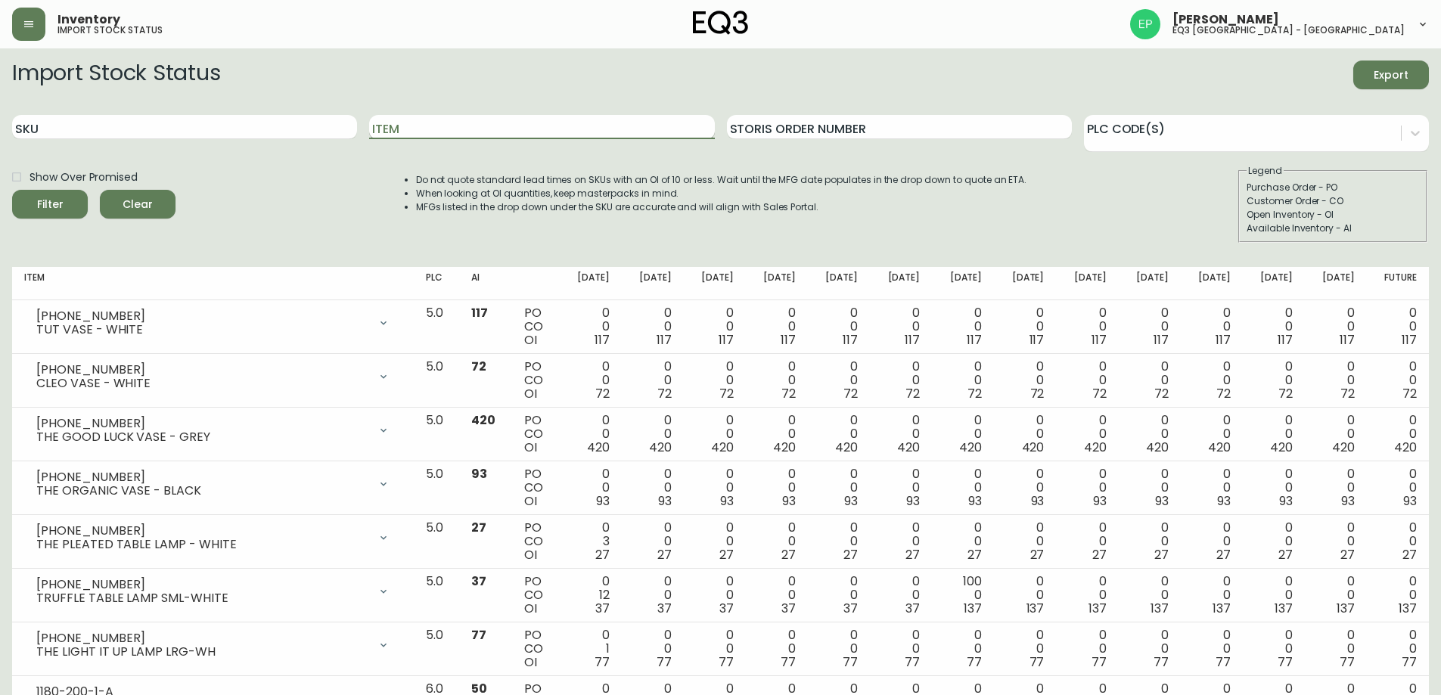
click at [392, 123] on input "Item" at bounding box center [541, 127] width 345 height 24
click at [12, 190] on button "Filter" at bounding box center [50, 204] width 76 height 29
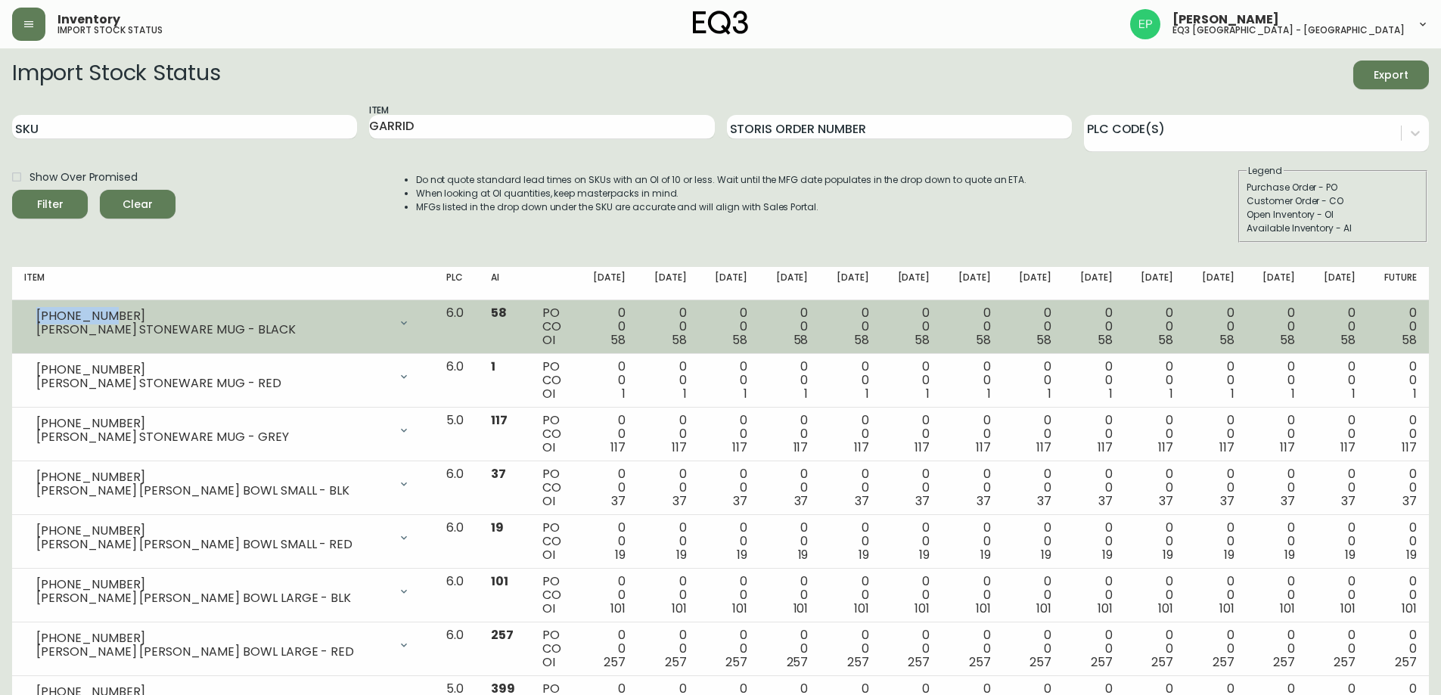
drag, startPoint x: 102, startPoint y: 318, endPoint x: 28, endPoint y: 314, distance: 74.2
click at [28, 314] on div "[PHONE_NUMBER] [PERSON_NAME] STONEWARE MUG - BLACK" at bounding box center [223, 322] width 398 height 33
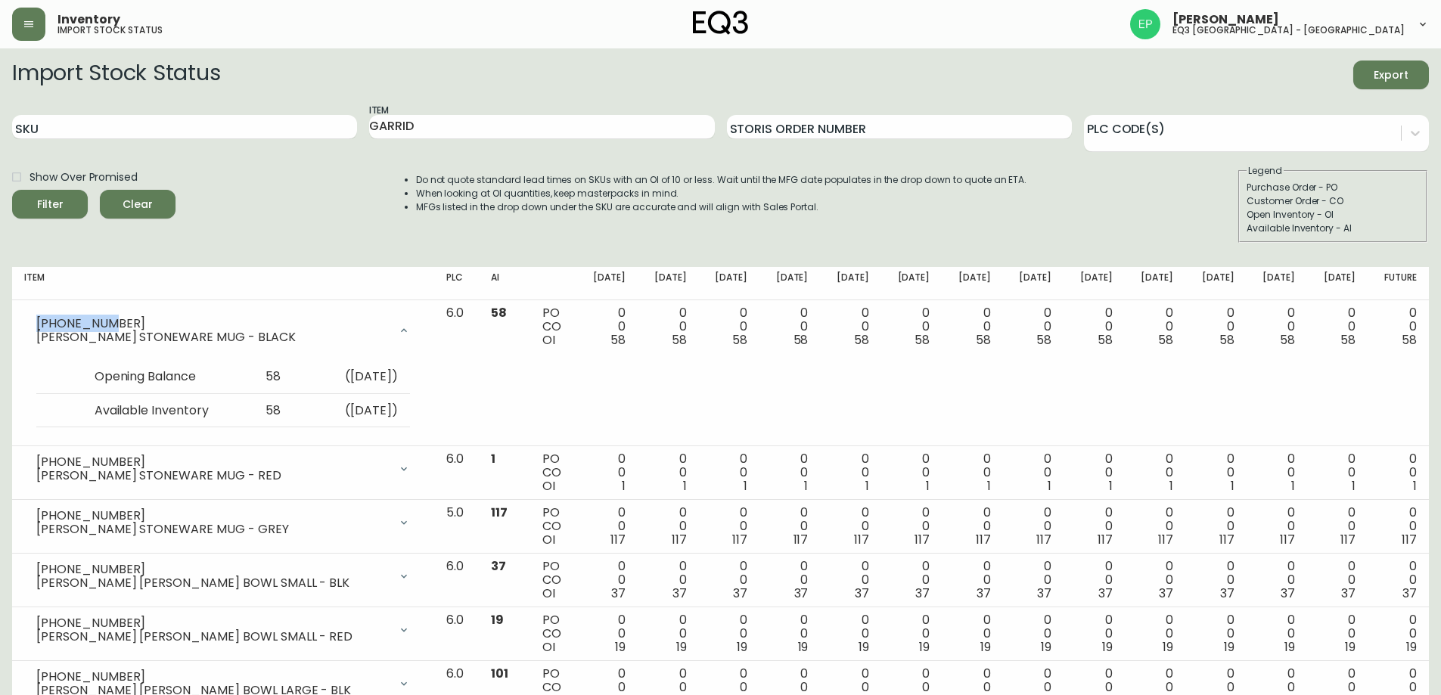
click at [194, 274] on th "Item" at bounding box center [223, 283] width 422 height 33
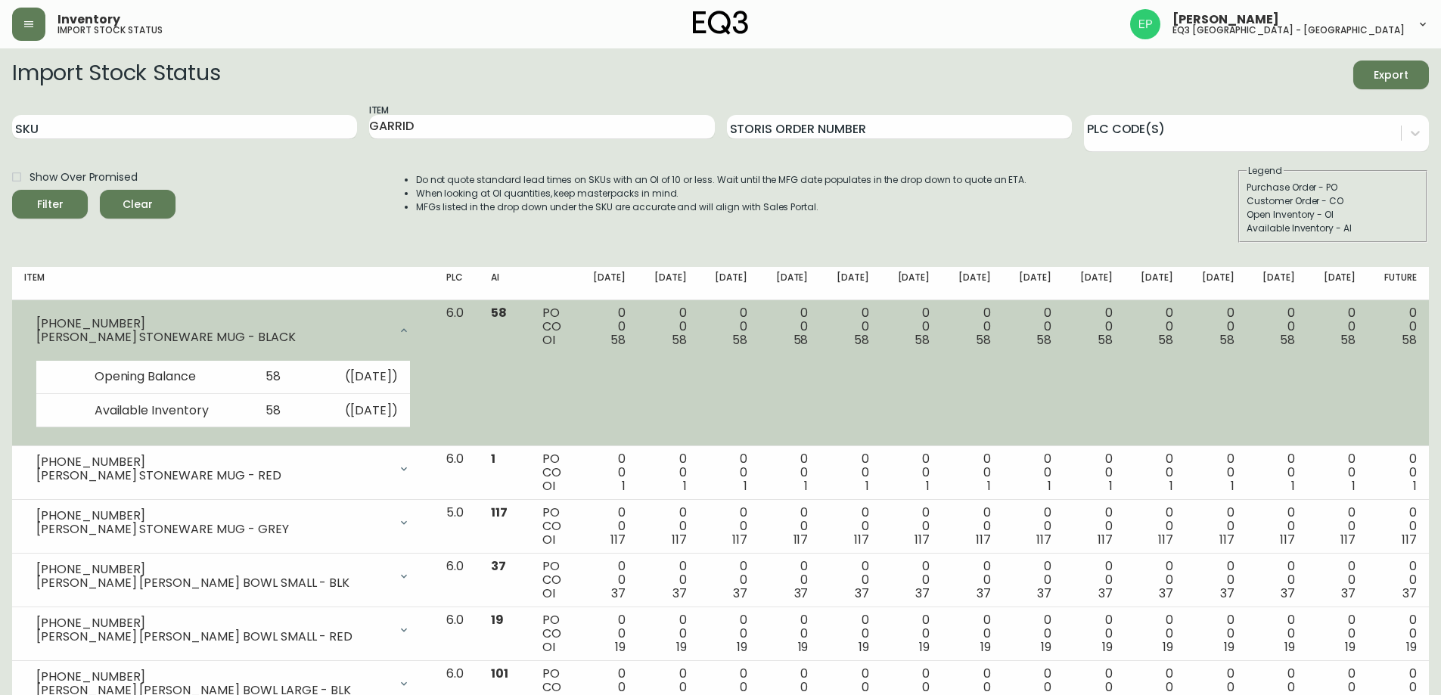
click at [417, 322] on div at bounding box center [404, 330] width 30 height 30
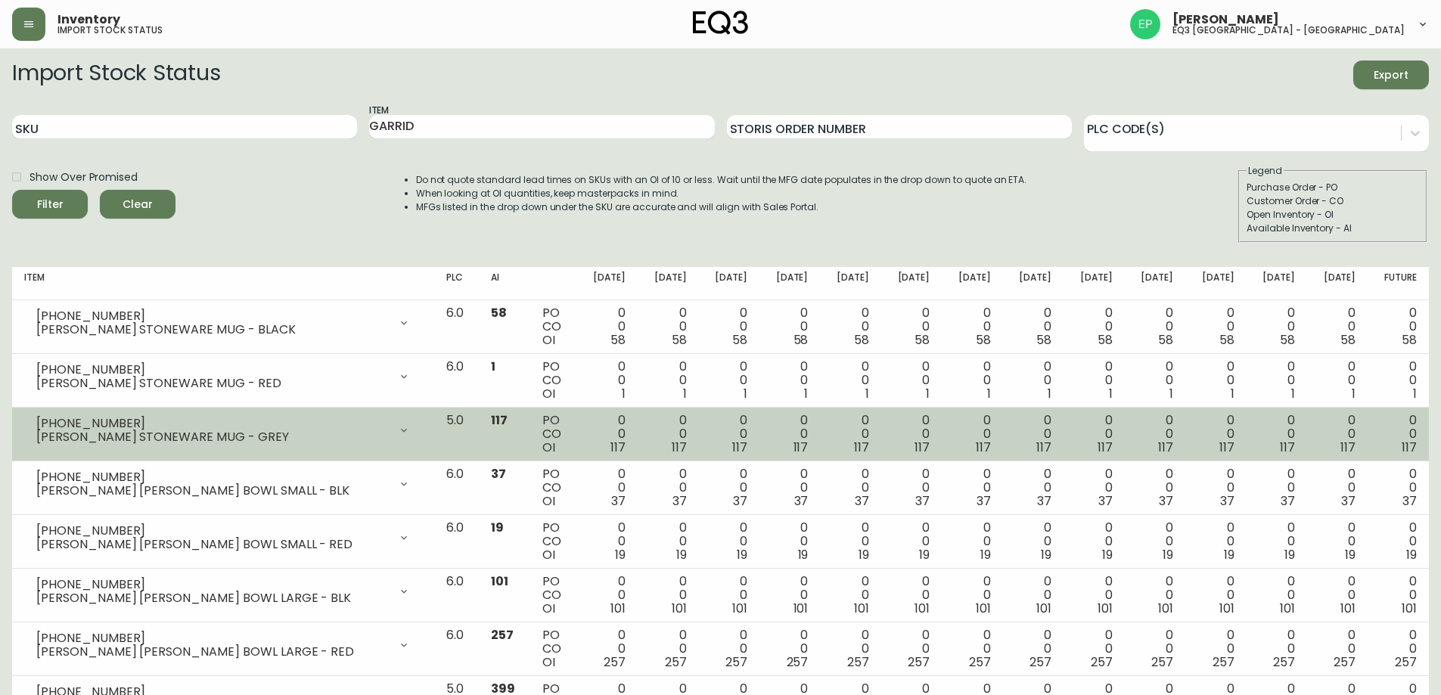
scroll to position [76, 0]
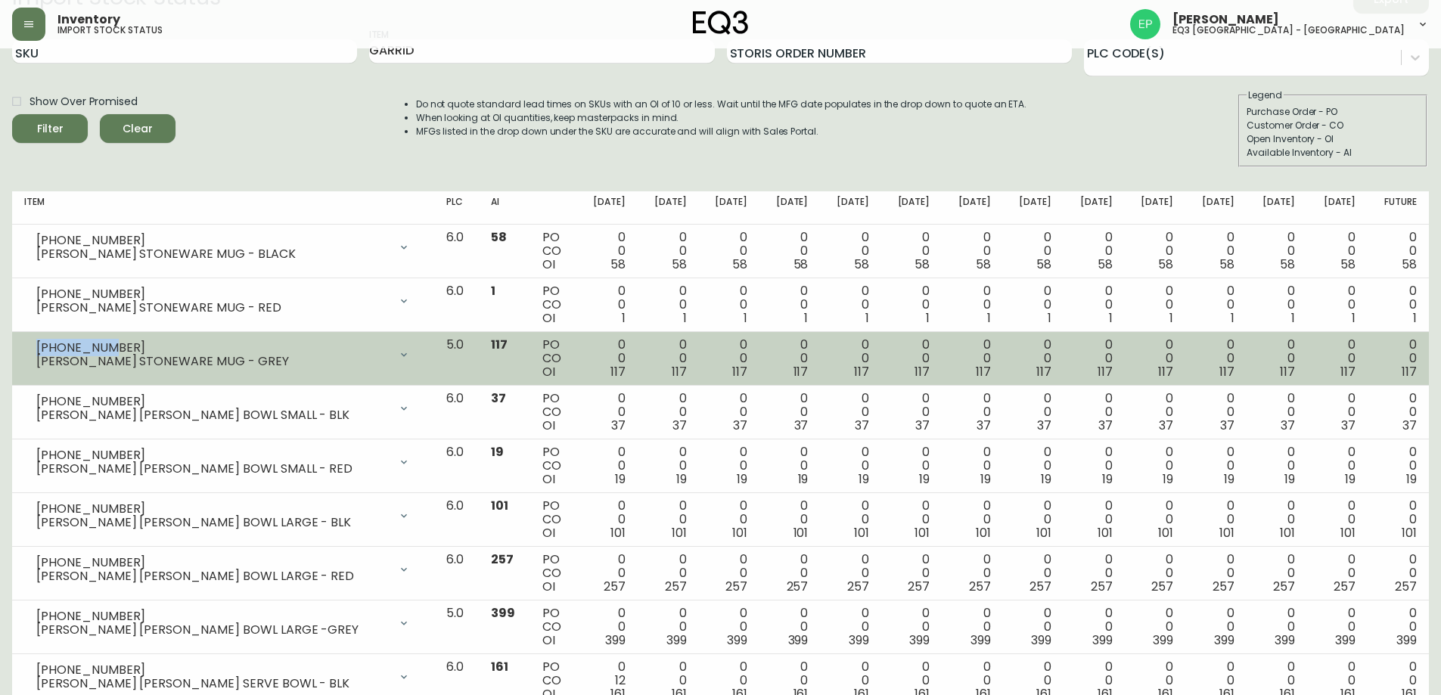
drag, startPoint x: 92, startPoint y: 345, endPoint x: 30, endPoint y: 346, distance: 62.0
click at [30, 346] on div "[PHONE_NUMBER] [PERSON_NAME] STONEWARE MUG - GREY" at bounding box center [223, 354] width 398 height 33
copy div "[PHONE_NUMBER]"
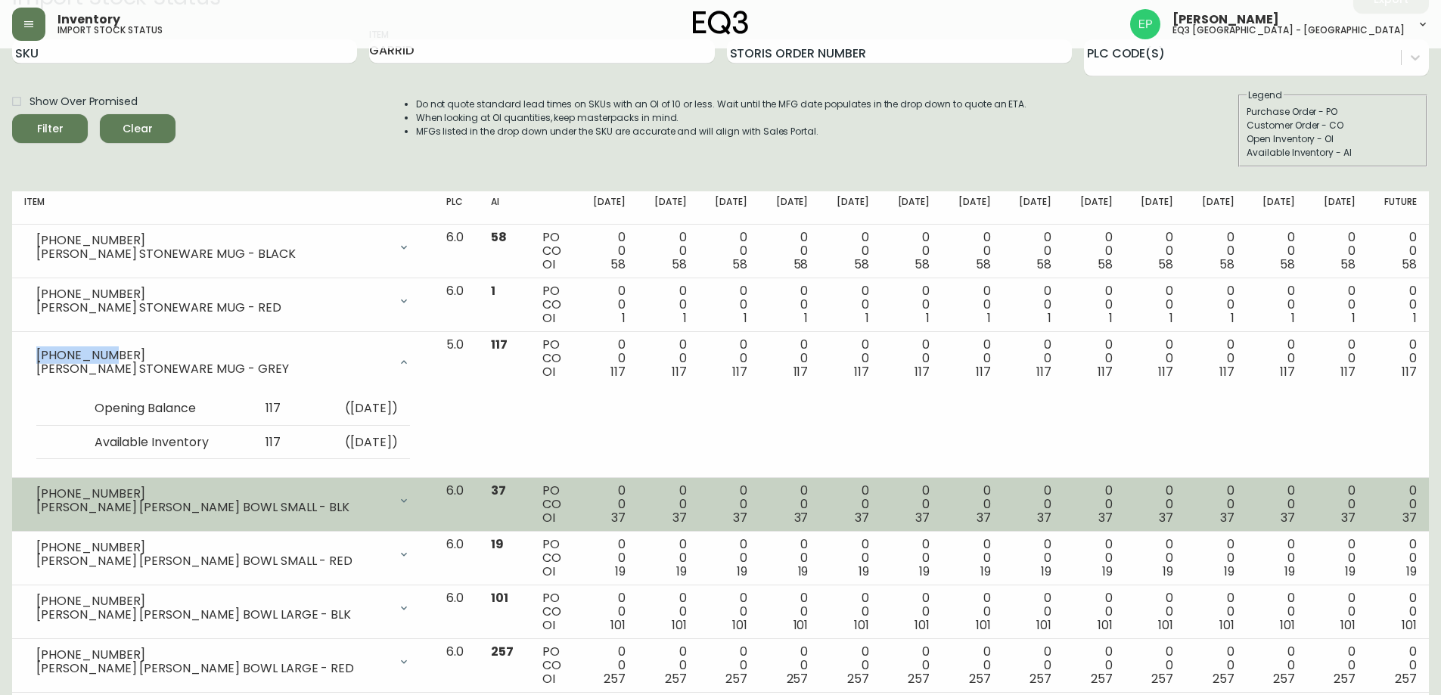
drag, startPoint x: 109, startPoint y: 486, endPoint x: 45, endPoint y: 487, distance: 64.3
click at [41, 486] on div "[PHONE_NUMBER] [PERSON_NAME] [PERSON_NAME] BOWL SMALL - BLK" at bounding box center [223, 500] width 398 height 33
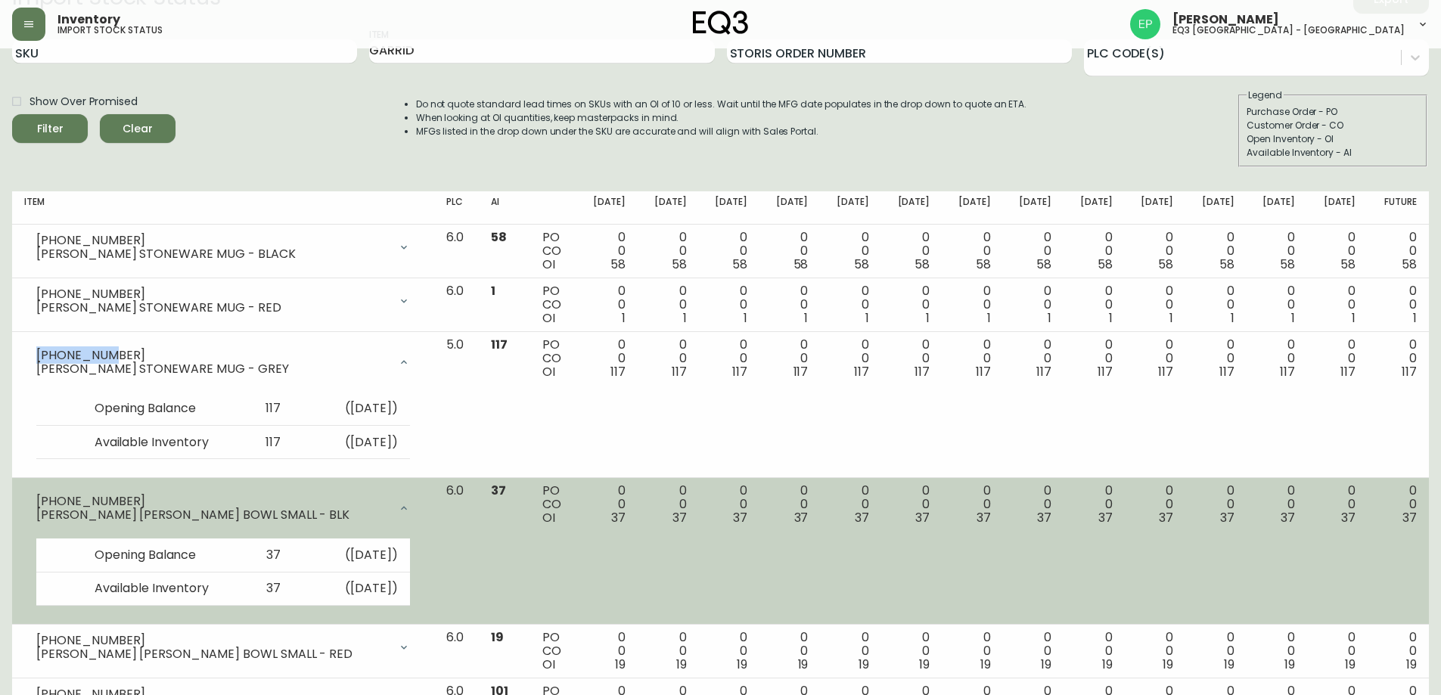
click at [48, 488] on div "[PHONE_NUMBER] [PERSON_NAME] [PERSON_NAME] BOWL SMALL - BLK" at bounding box center [223, 508] width 398 height 48
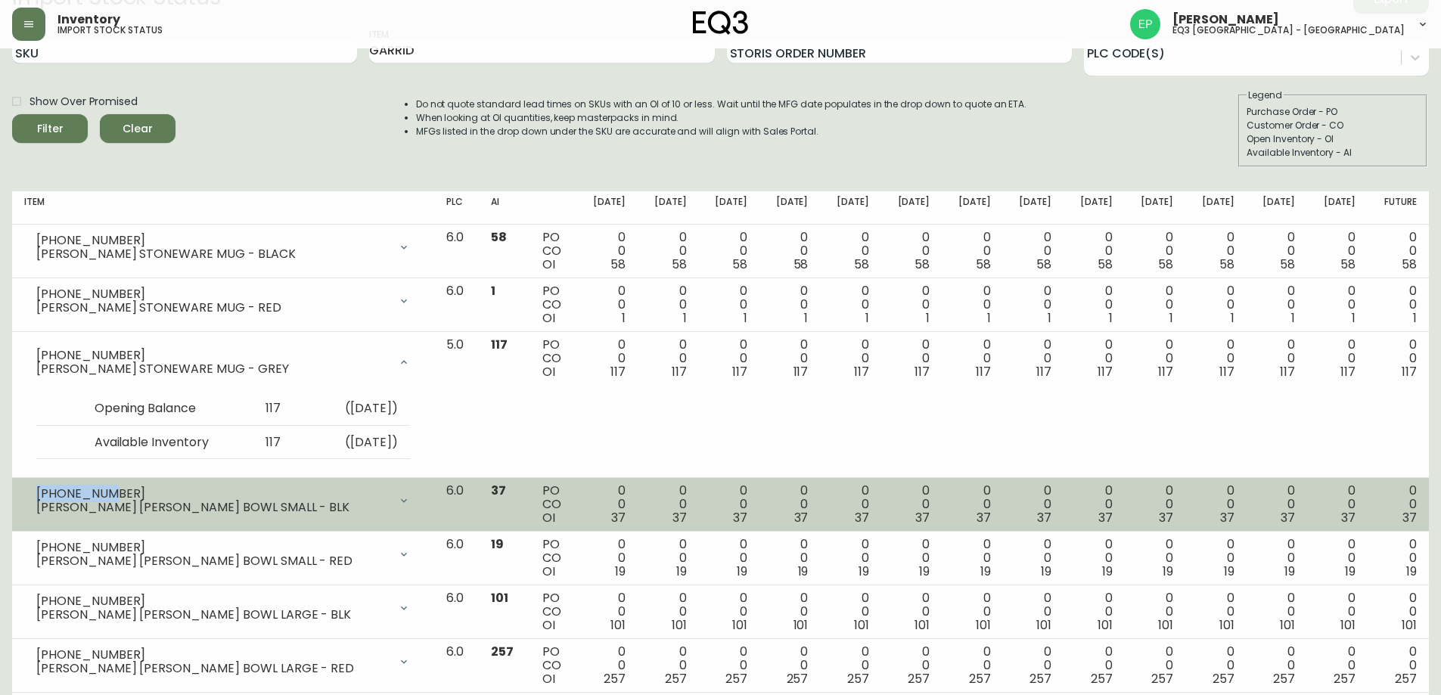
drag, startPoint x: 107, startPoint y: 492, endPoint x: 23, endPoint y: 489, distance: 84.0
click at [23, 489] on td "[PHONE_NUMBER] [PERSON_NAME] [PERSON_NAME] BOWL SMALL - BLK Opening Balance 37 …" at bounding box center [223, 505] width 422 height 54
copy div "[PHONE_NUMBER]"
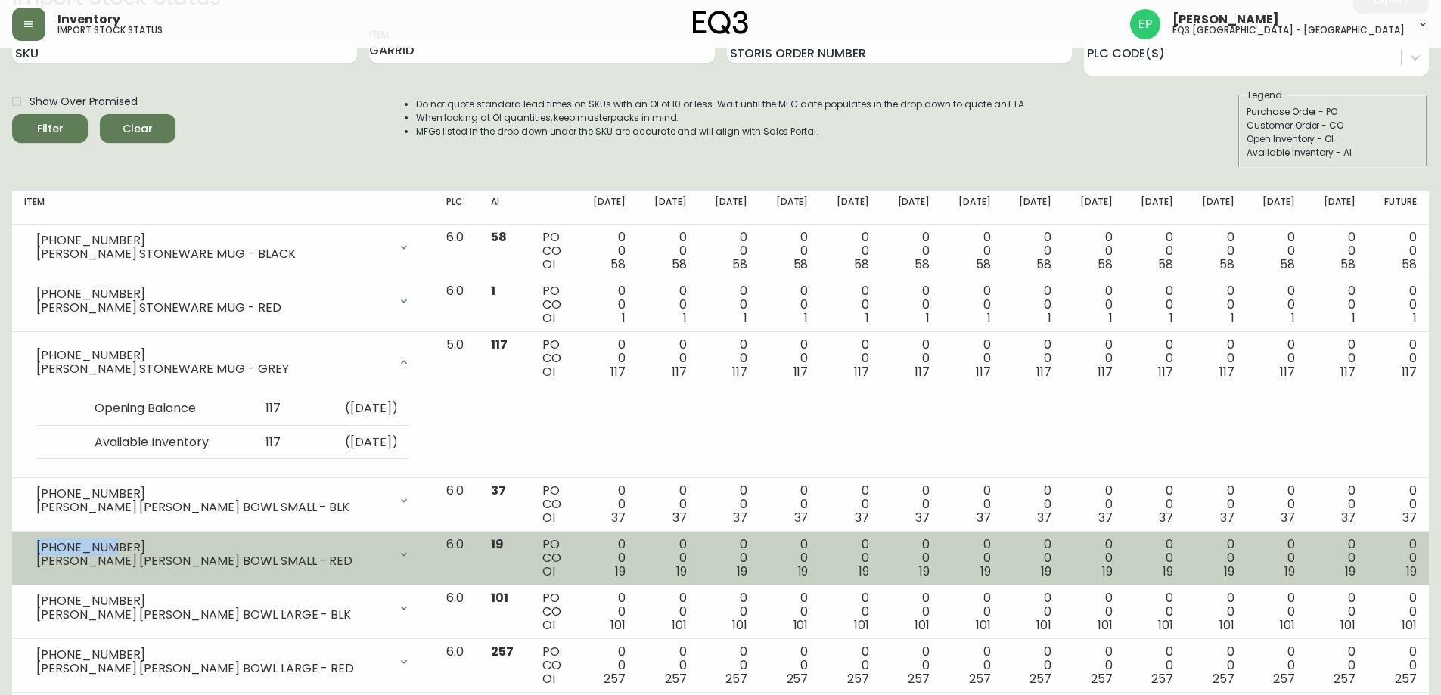
drag, startPoint x: 105, startPoint y: 545, endPoint x: 39, endPoint y: 542, distance: 66.7
click at [39, 542] on div "[PHONE_NUMBER]" at bounding box center [212, 548] width 352 height 14
copy div "[PHONE_NUMBER]"
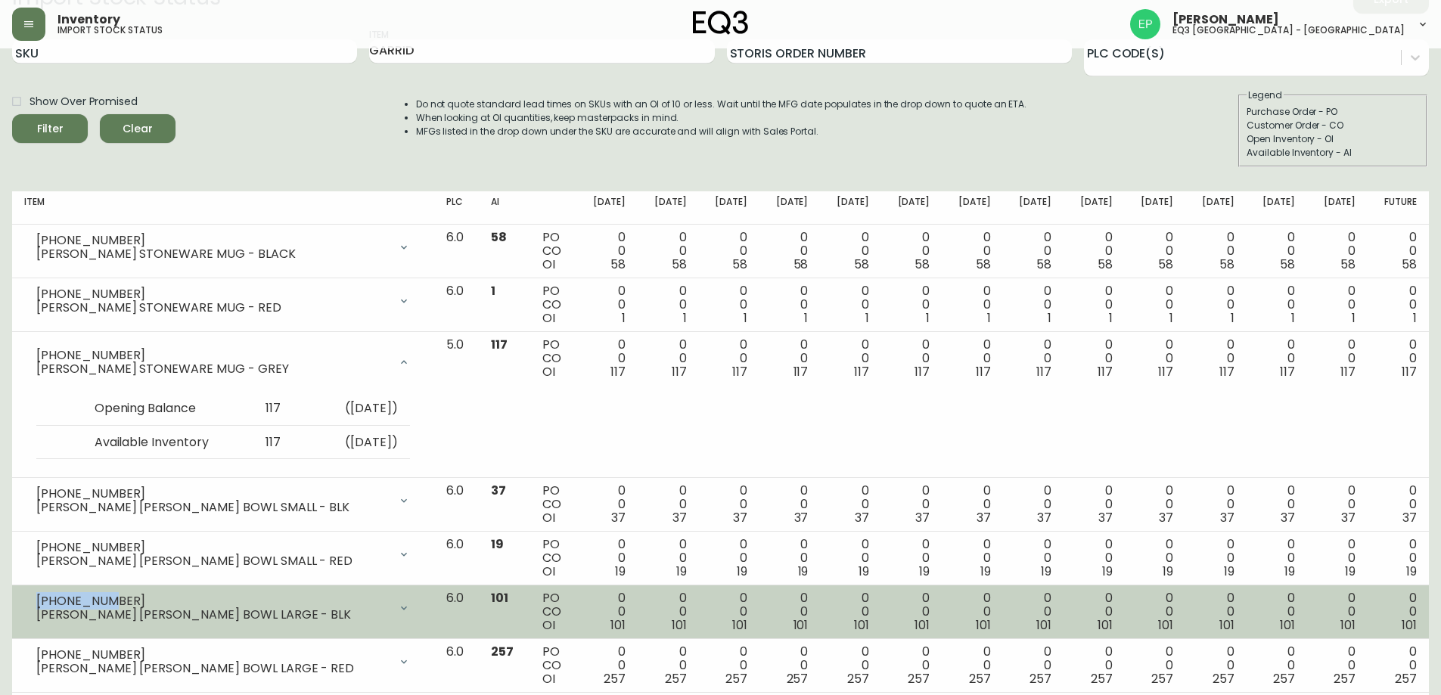
drag, startPoint x: 101, startPoint y: 597, endPoint x: 23, endPoint y: 599, distance: 77.9
click at [23, 599] on td "[PHONE_NUMBER] [PERSON_NAME] [PERSON_NAME] BOWL LARGE - BLK Opening Balance 101…" at bounding box center [223, 612] width 422 height 54
copy div "[PHONE_NUMBER]"
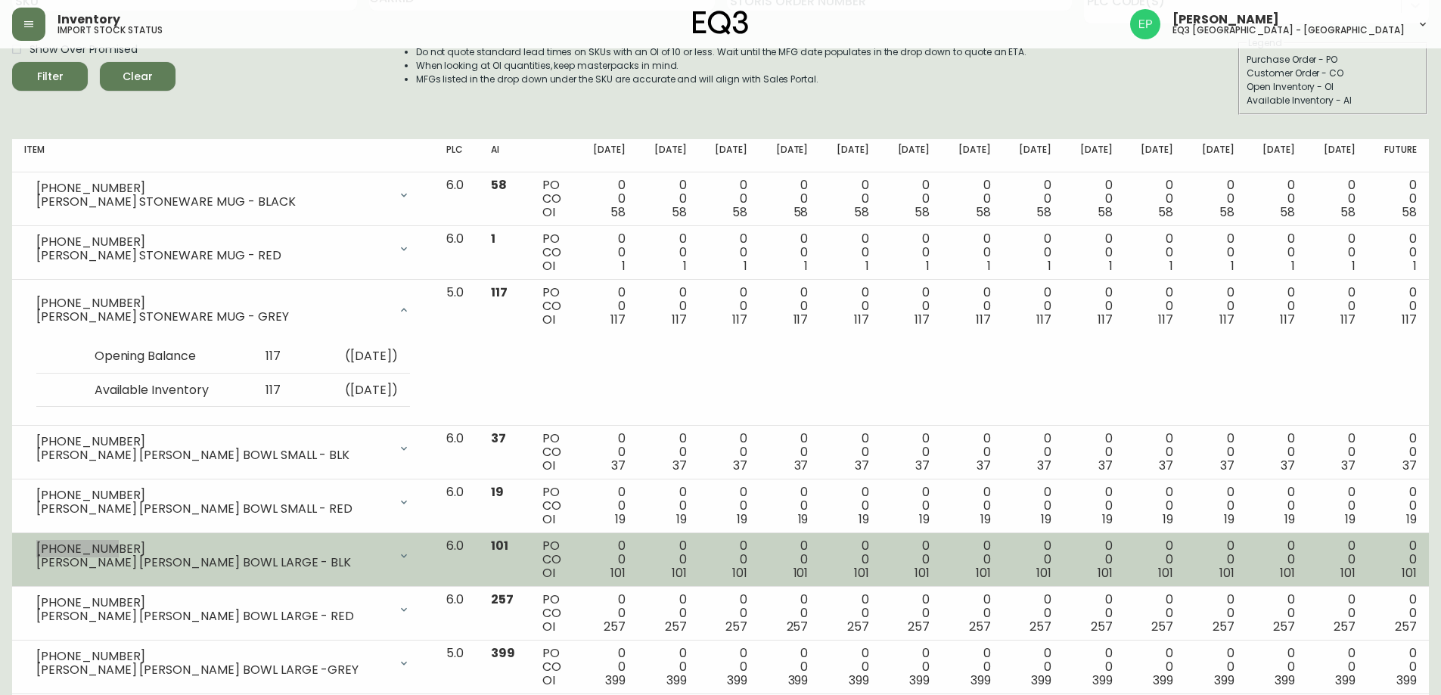
scroll to position [227, 0]
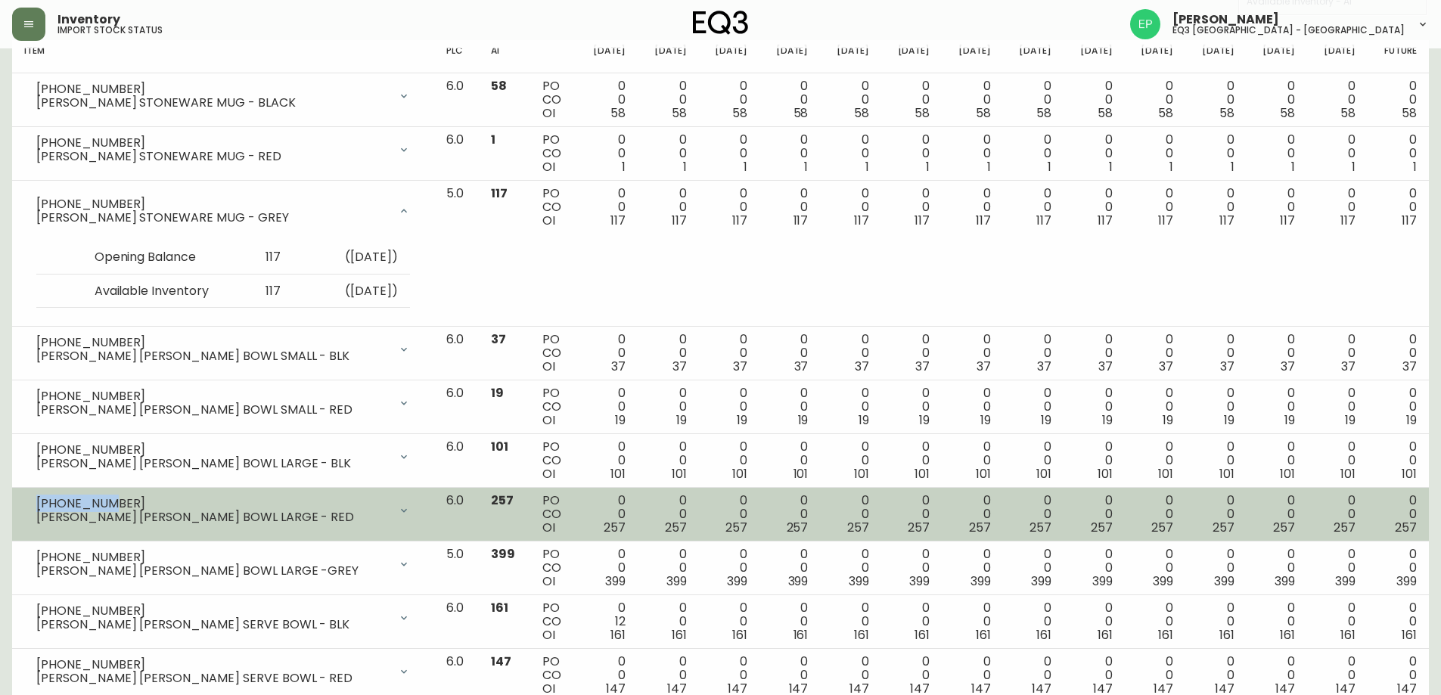
drag, startPoint x: 112, startPoint y: 499, endPoint x: 31, endPoint y: 506, distance: 81.2
click at [31, 506] on div "[PHONE_NUMBER] [PERSON_NAME] [PERSON_NAME] BOWL LARGE - RED" at bounding box center [223, 510] width 398 height 33
copy div "[PHONE_NUMBER]"
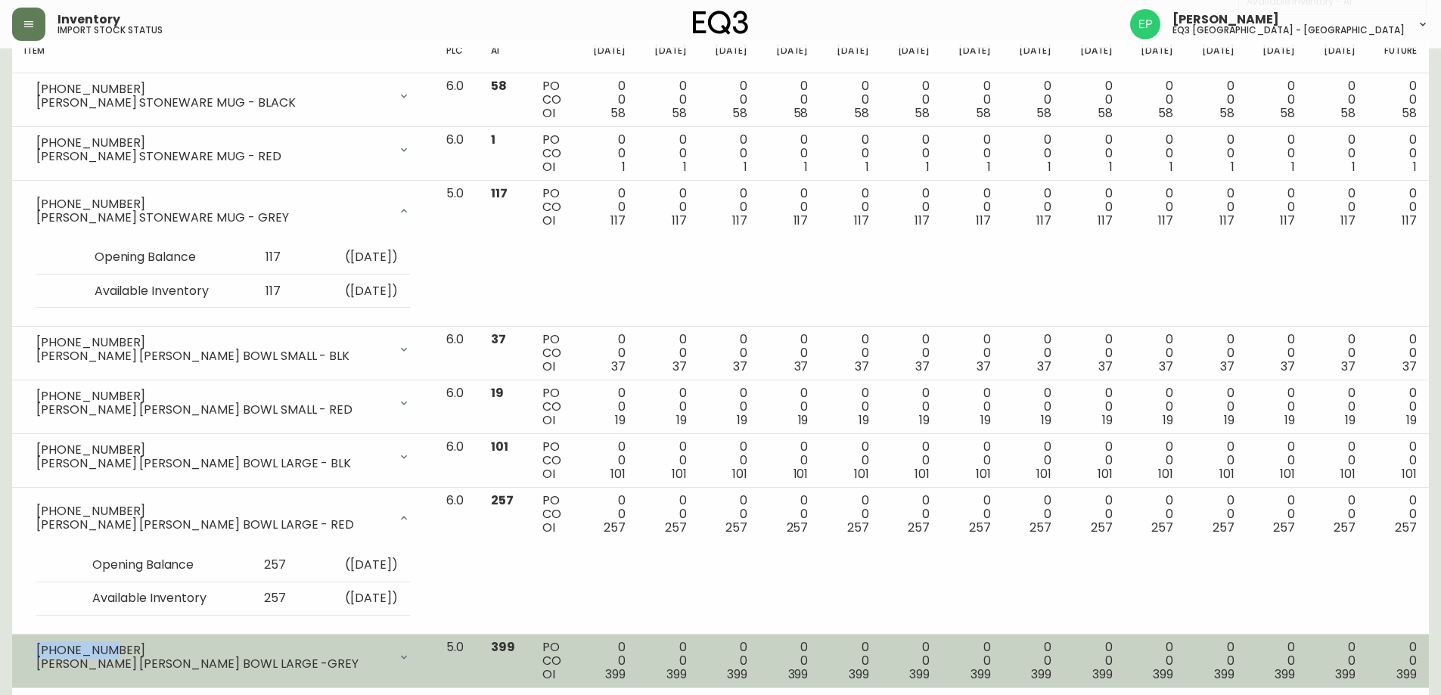
drag, startPoint x: 92, startPoint y: 644, endPoint x: 34, endPoint y: 643, distance: 58.3
click at [34, 643] on div "[PHONE_NUMBER] [PERSON_NAME] [PERSON_NAME] BOWL LARGE -GREY" at bounding box center [223, 657] width 398 height 33
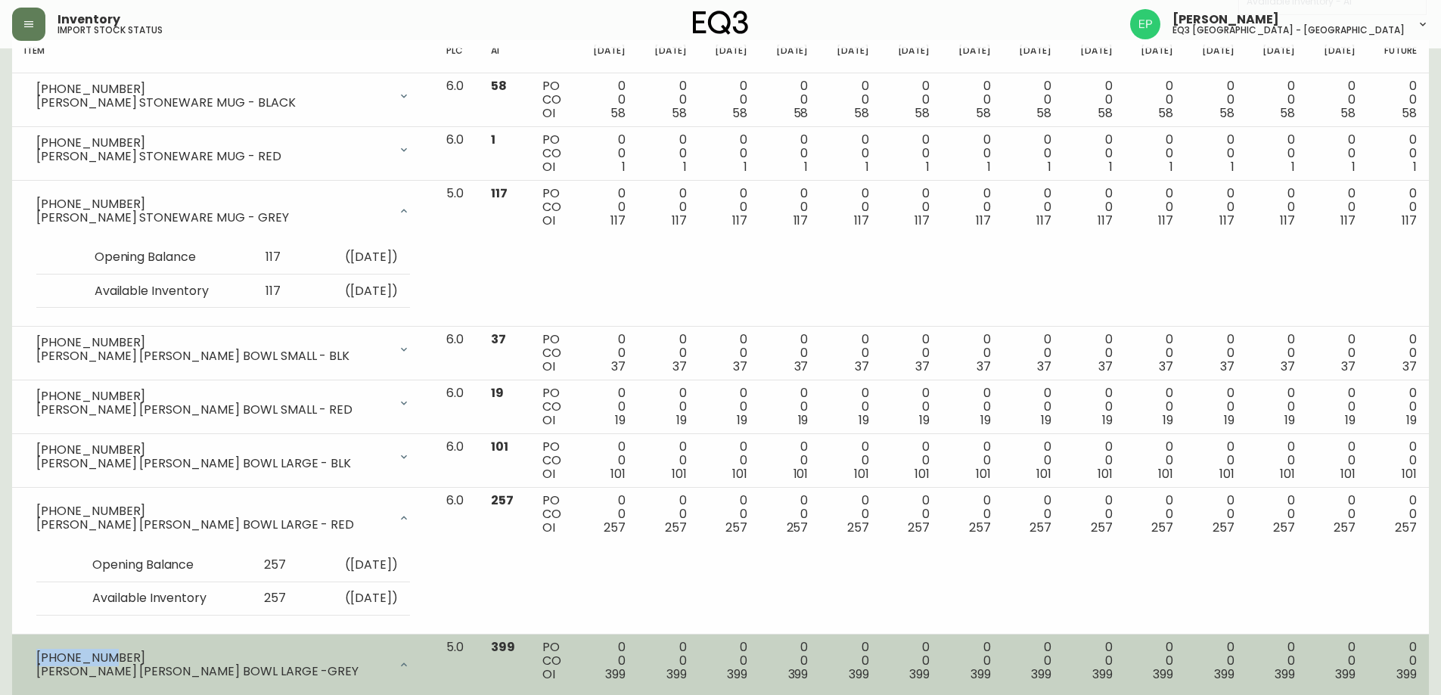
copy div "[PHONE_NUMBER]"
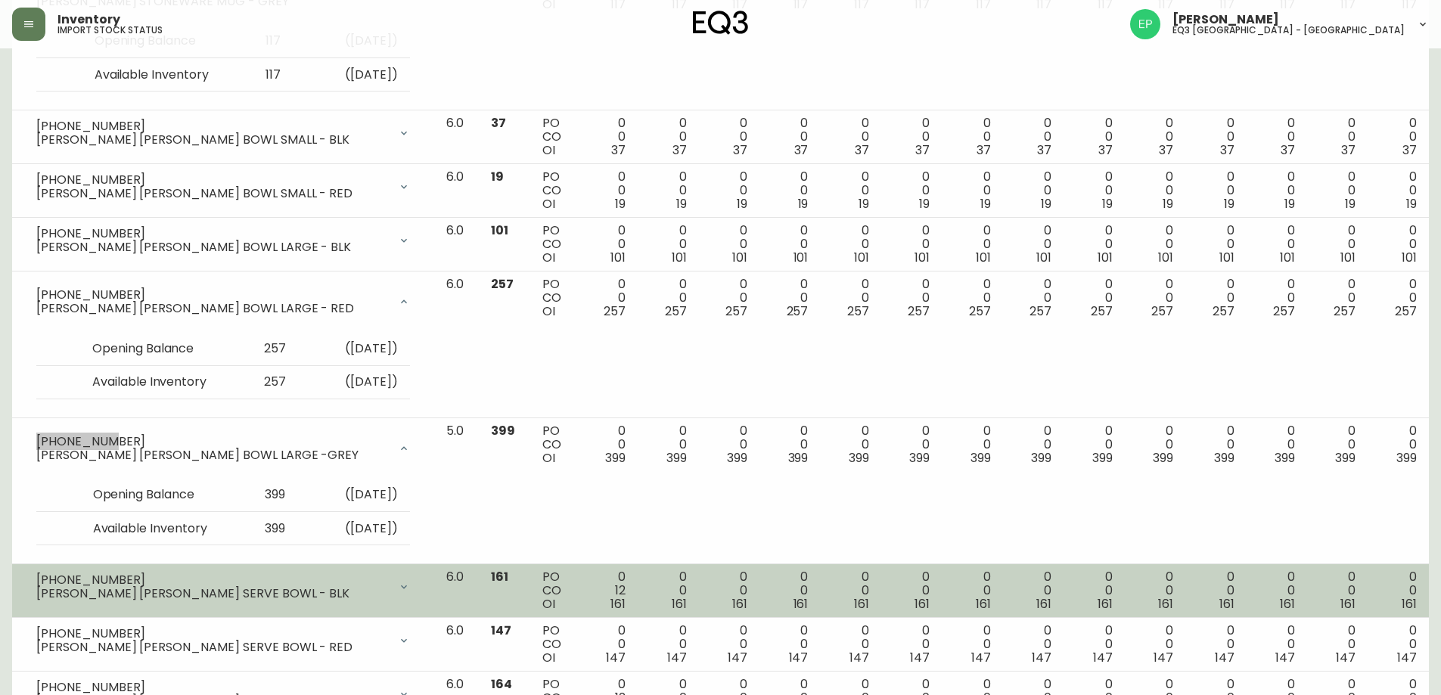
scroll to position [529, 0]
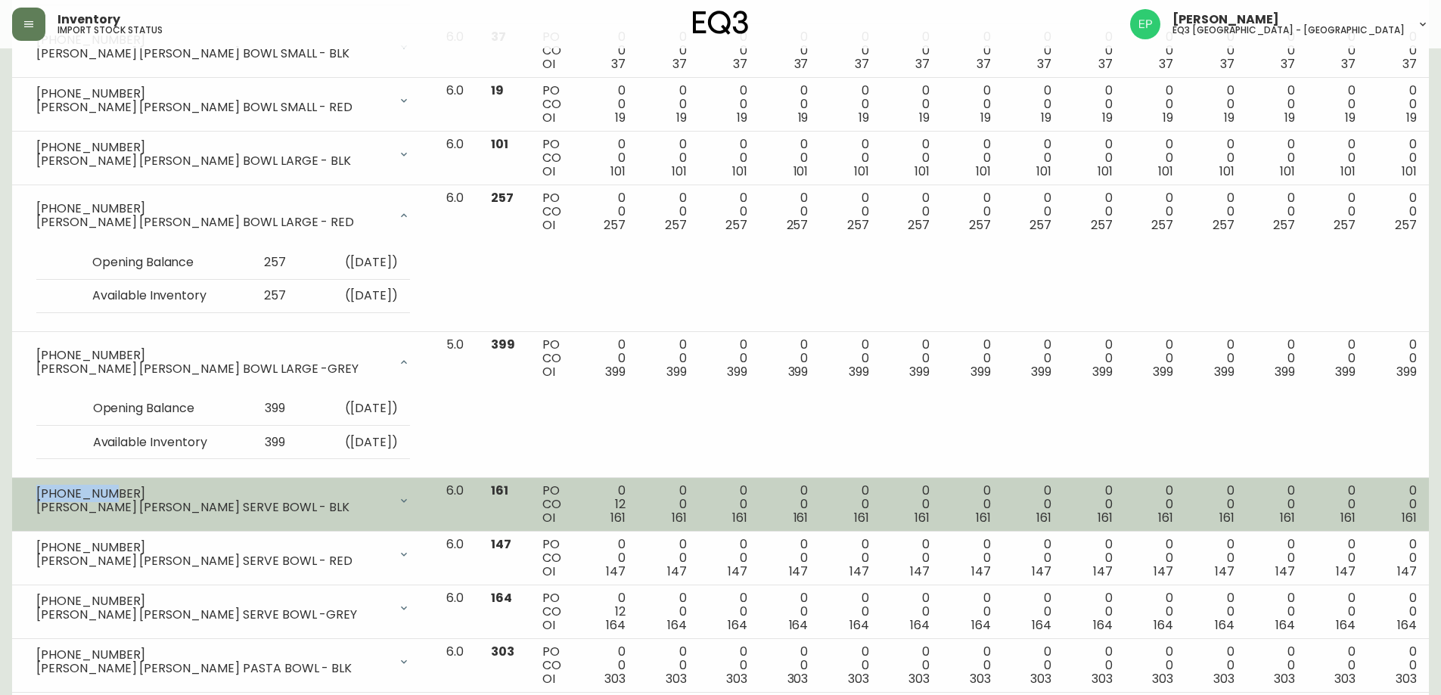
drag, startPoint x: 107, startPoint y: 492, endPoint x: 36, endPoint y: 498, distance: 72.1
click at [36, 498] on div "[PHONE_NUMBER] [PERSON_NAME] [PERSON_NAME] SERVE BOWL - BLK" at bounding box center [223, 500] width 398 height 33
copy div "[PHONE_NUMBER]"
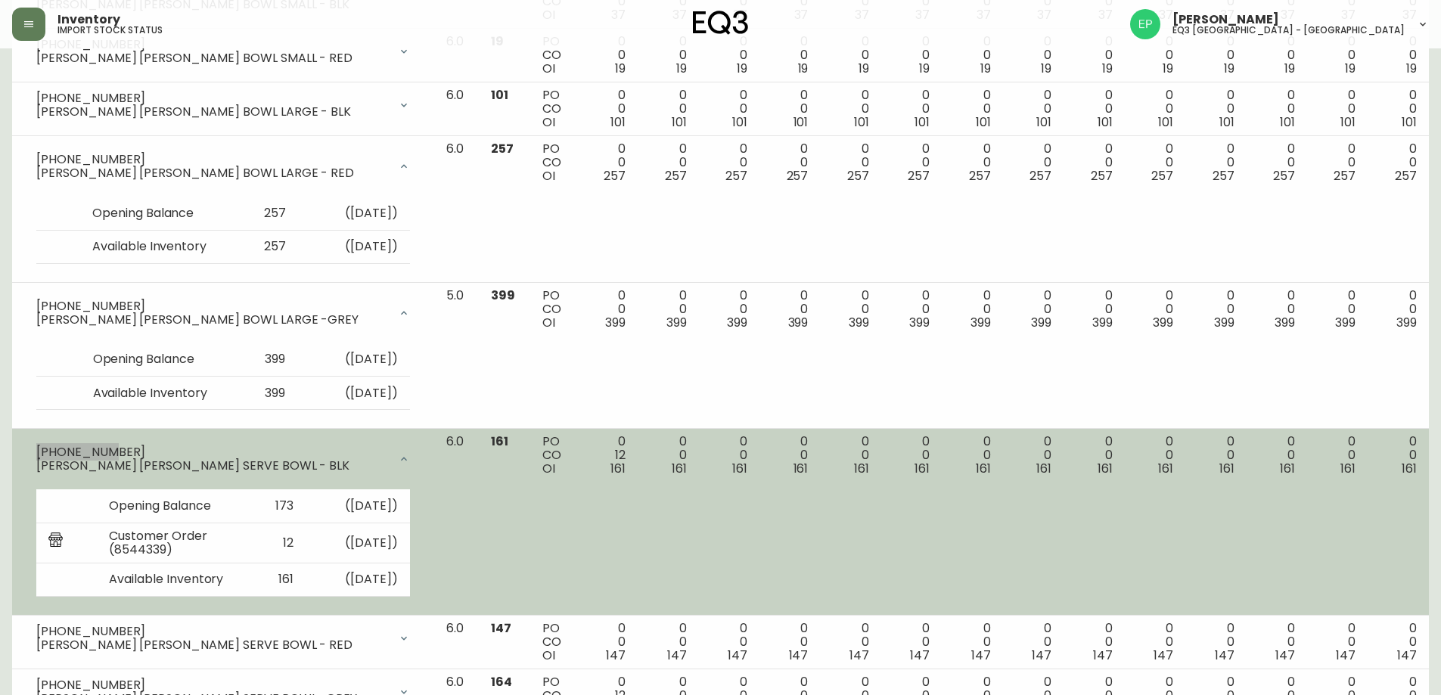
scroll to position [605, 0]
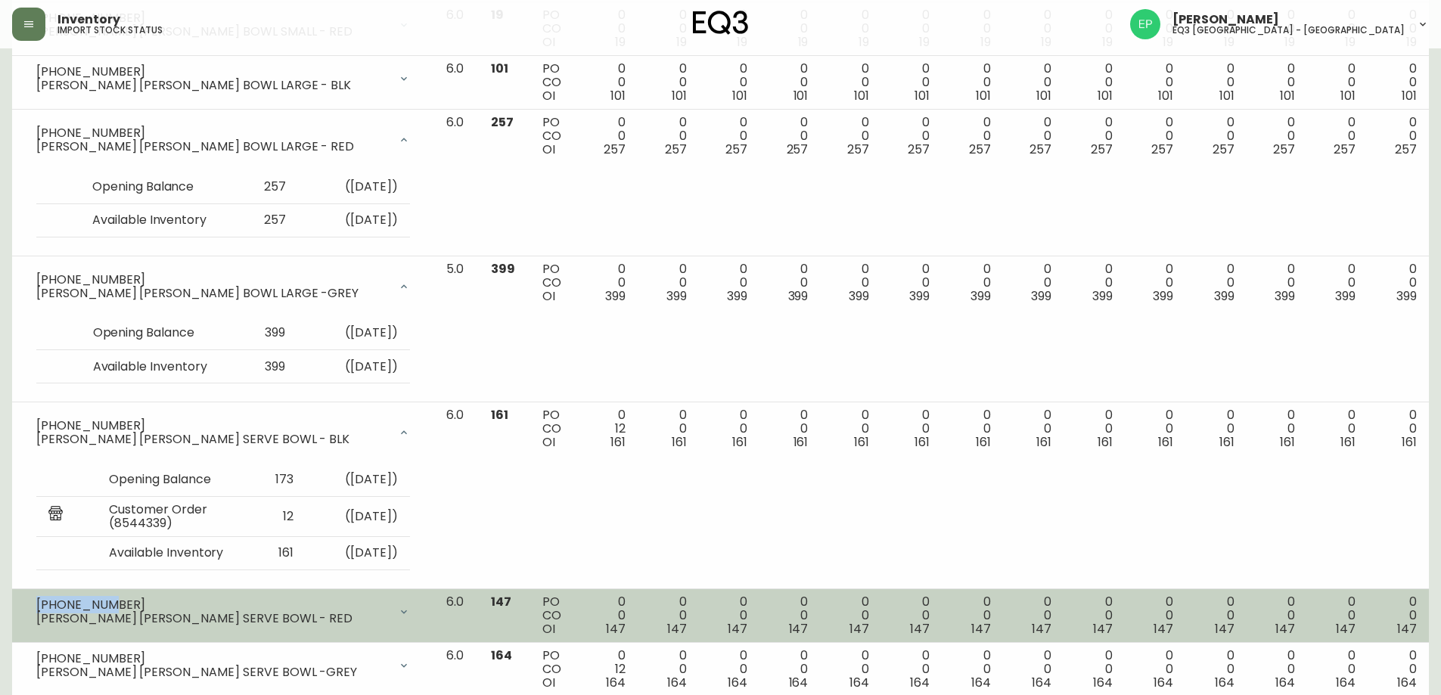
drag, startPoint x: 107, startPoint y: 601, endPoint x: 14, endPoint y: 598, distance: 93.8
click at [14, 598] on td "[PHONE_NUMBER] [PERSON_NAME] [PERSON_NAME] SERVE BOWL - RED Opening Balance 147…" at bounding box center [223, 616] width 422 height 54
copy div "[PHONE_NUMBER]"
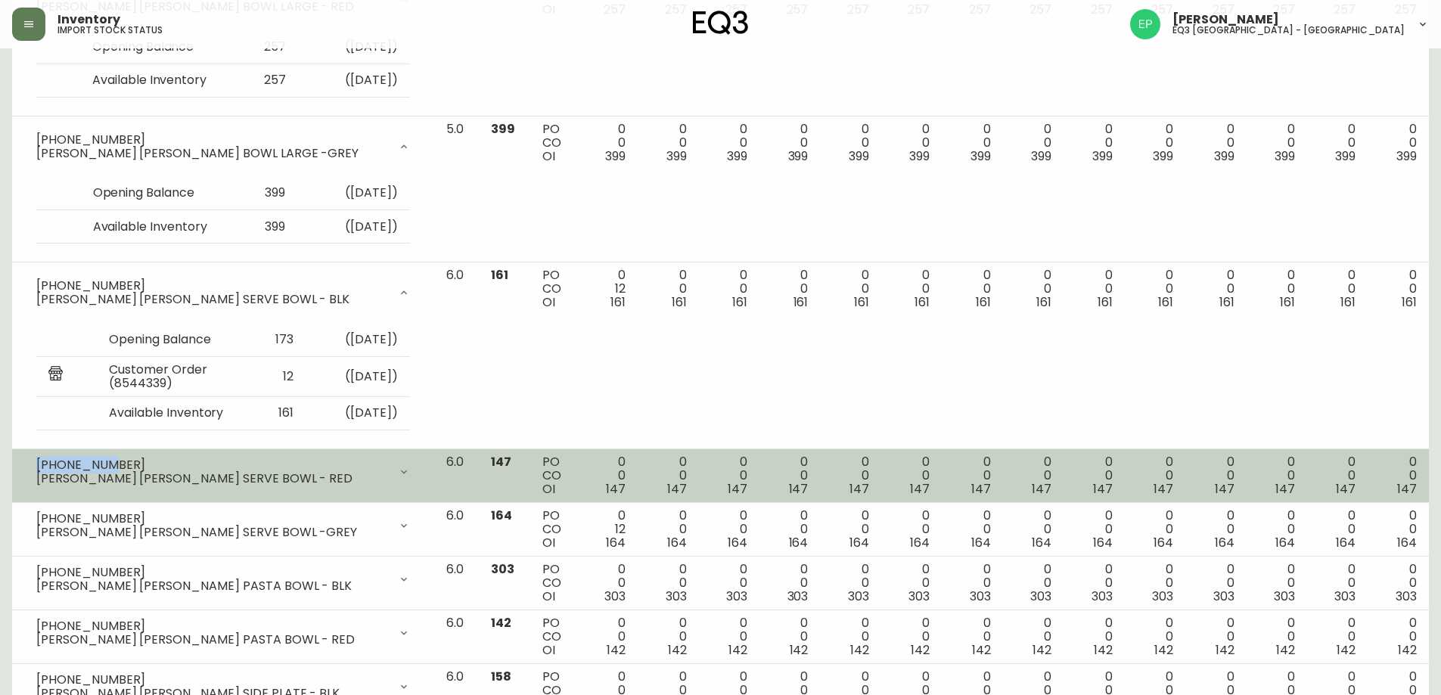
scroll to position [756, 0]
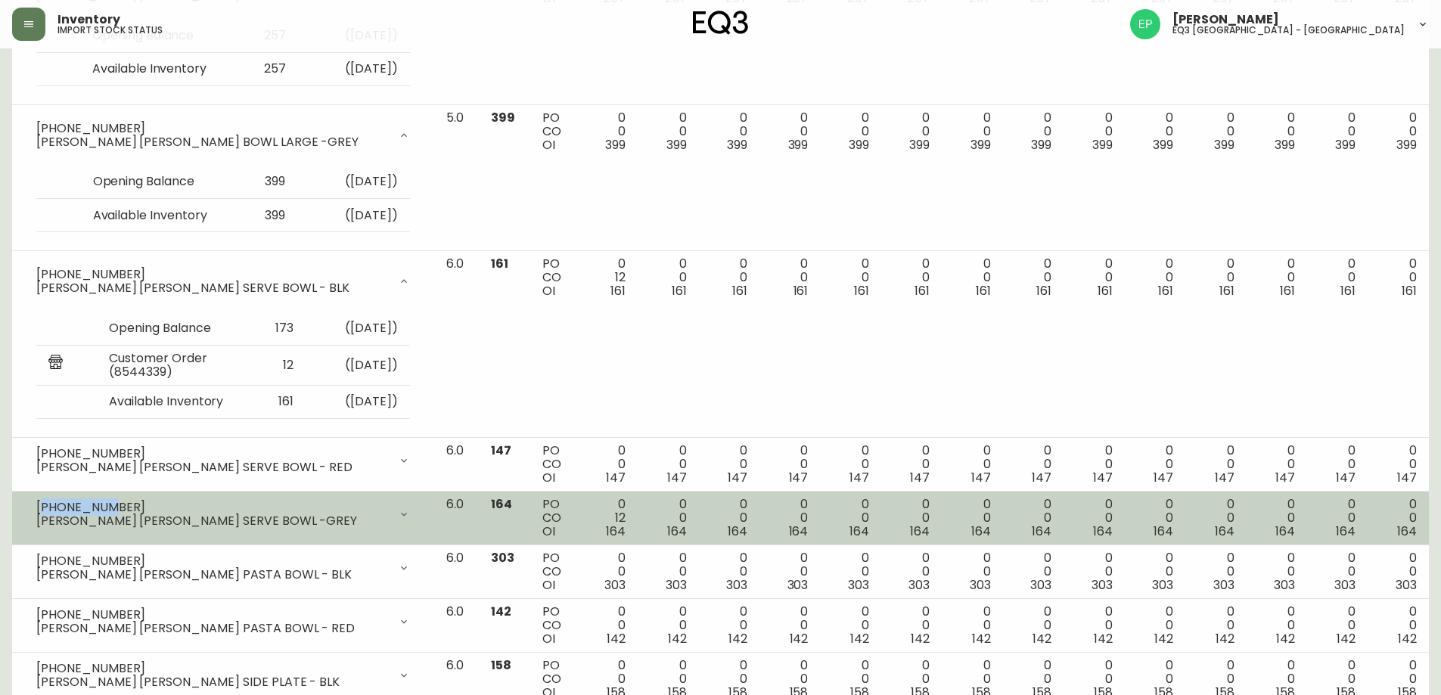
drag, startPoint x: 89, startPoint y: 505, endPoint x: 41, endPoint y: 508, distance: 48.5
click at [41, 508] on div "[PHONE_NUMBER]" at bounding box center [212, 508] width 352 height 14
click at [42, 508] on div "[PHONE_NUMBER]" at bounding box center [212, 508] width 352 height 14
drag, startPoint x: 36, startPoint y: 507, endPoint x: 113, endPoint y: 510, distance: 76.5
click at [113, 510] on div "[PHONE_NUMBER]" at bounding box center [212, 508] width 352 height 14
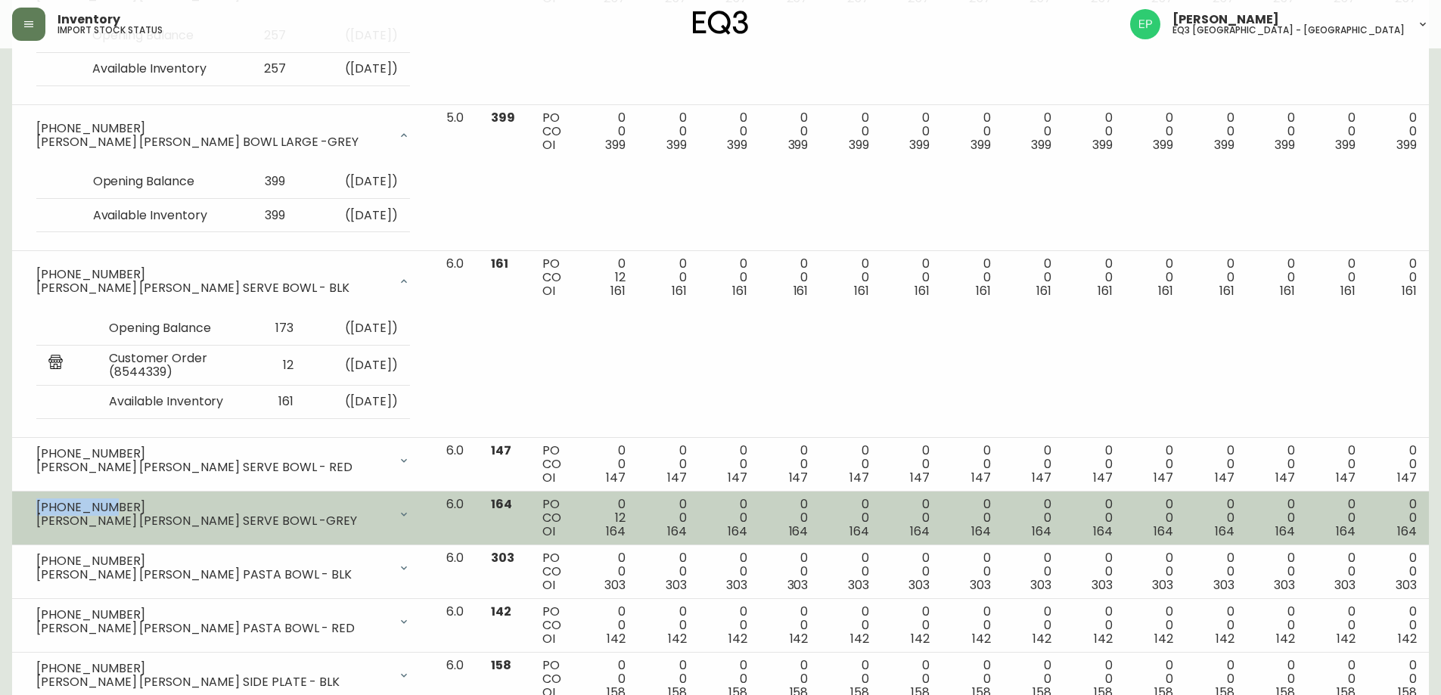
copy div "[PHONE_NUMBER]"
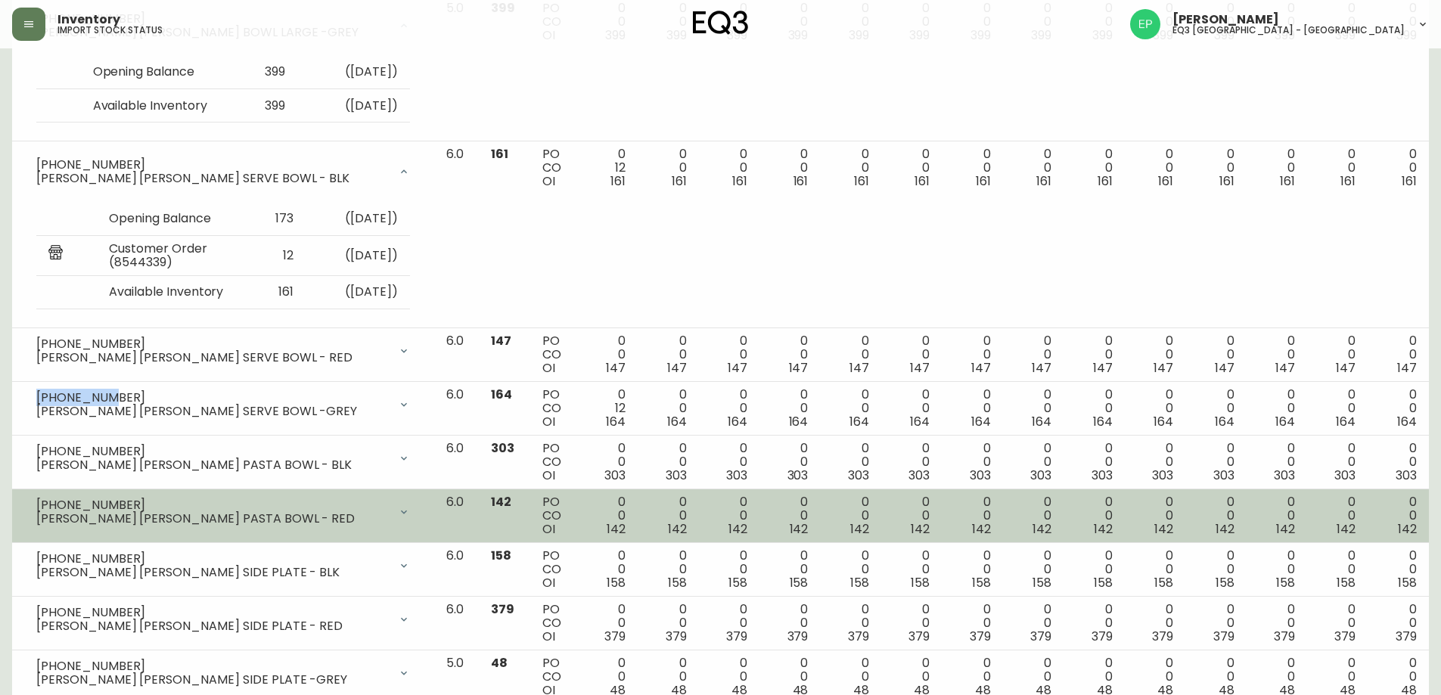
scroll to position [908, 0]
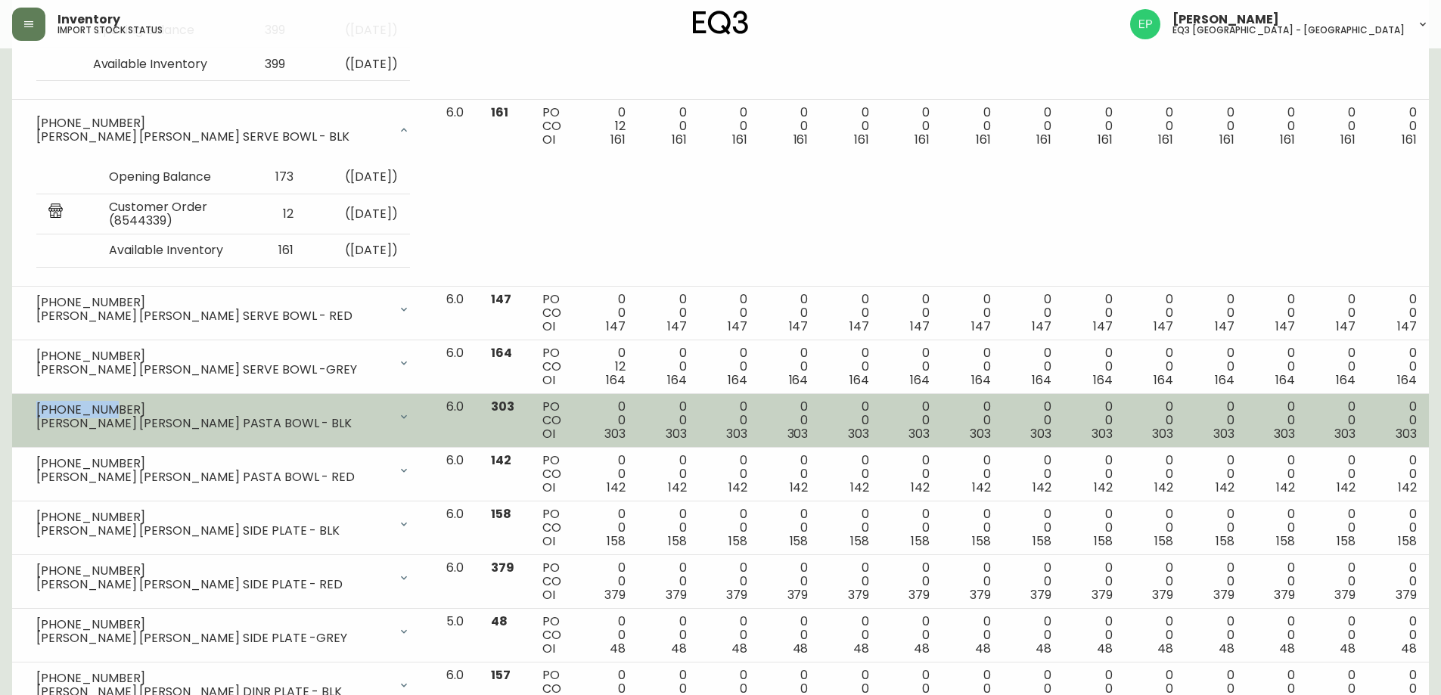
drag, startPoint x: 117, startPoint y: 410, endPoint x: 39, endPoint y: 408, distance: 77.9
click at [39, 408] on div "[PHONE_NUMBER]" at bounding box center [212, 410] width 352 height 14
copy div "[PHONE_NUMBER]"
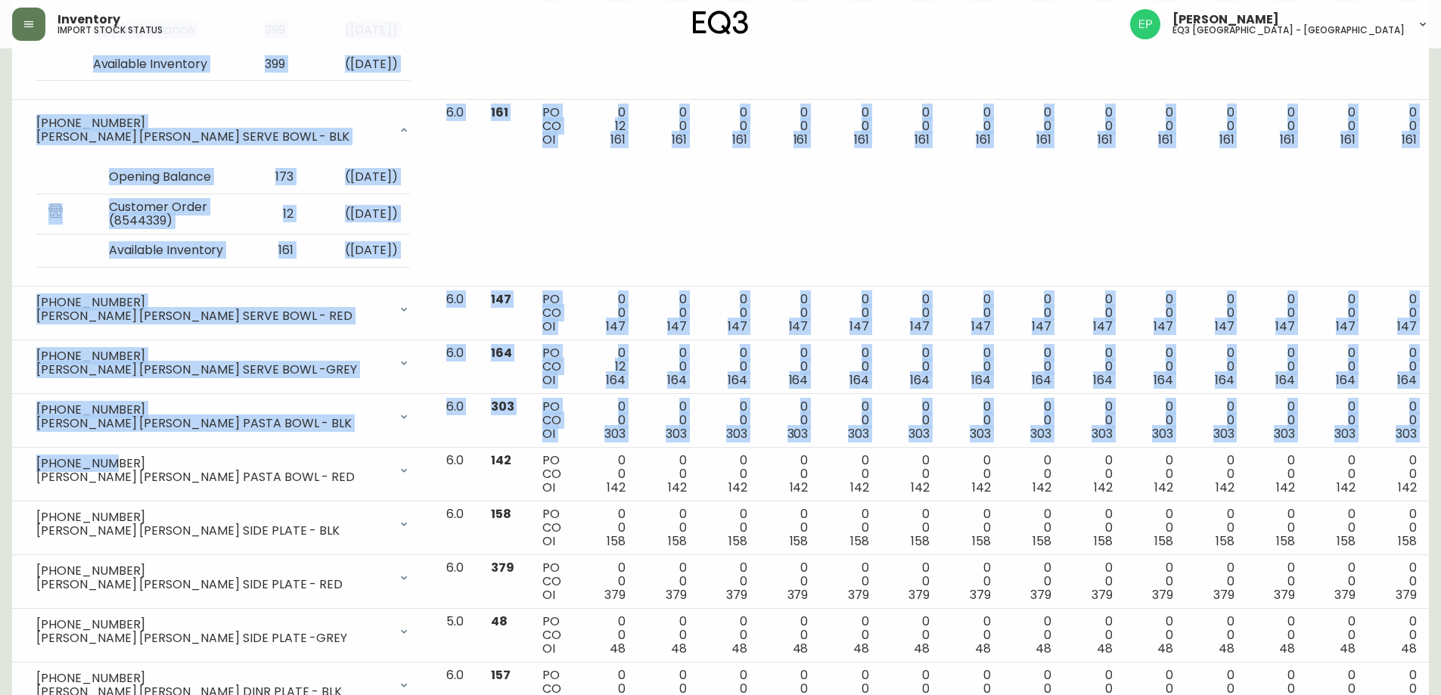
drag, startPoint x: 110, startPoint y: 465, endPoint x: 3, endPoint y: 465, distance: 106.7
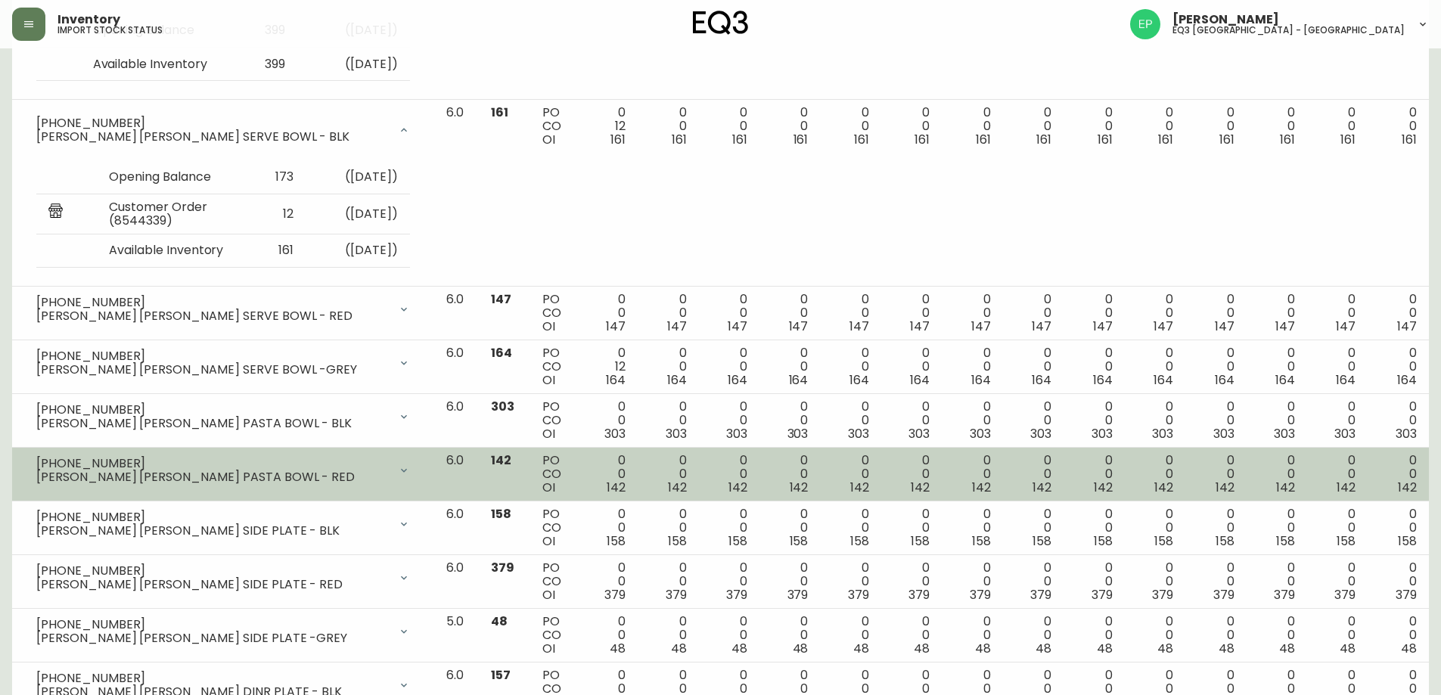
click at [138, 470] on div "[PERSON_NAME] [PERSON_NAME] PASTA BOWL - RED" at bounding box center [212, 477] width 352 height 14
drag, startPoint x: 104, startPoint y: 460, endPoint x: 39, endPoint y: 464, distance: 66.0
click at [39, 464] on div "[PHONE_NUMBER]" at bounding box center [212, 464] width 352 height 14
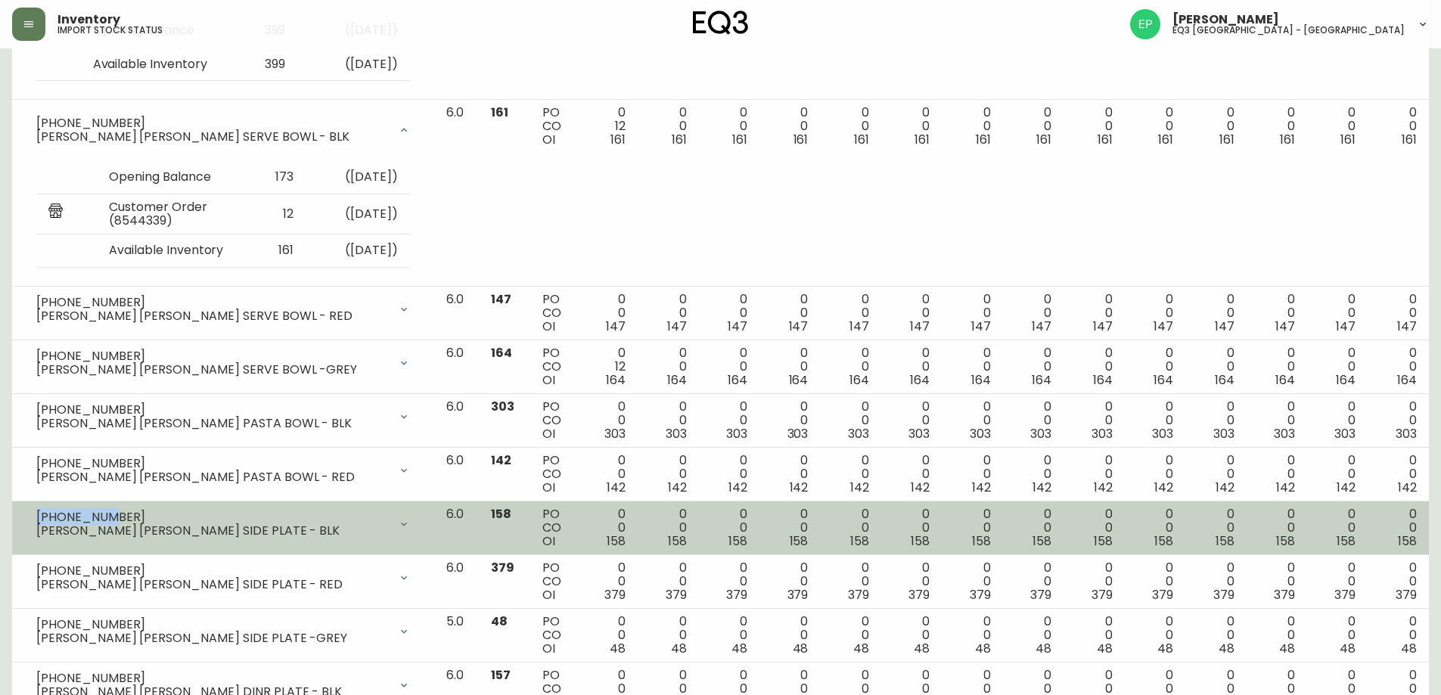
drag, startPoint x: 92, startPoint y: 515, endPoint x: 22, endPoint y: 514, distance: 69.6
click at [22, 514] on td "[PHONE_NUMBER] [PERSON_NAME] [PERSON_NAME] SIDE PLATE - BLK Opening Balance 158…" at bounding box center [223, 528] width 422 height 54
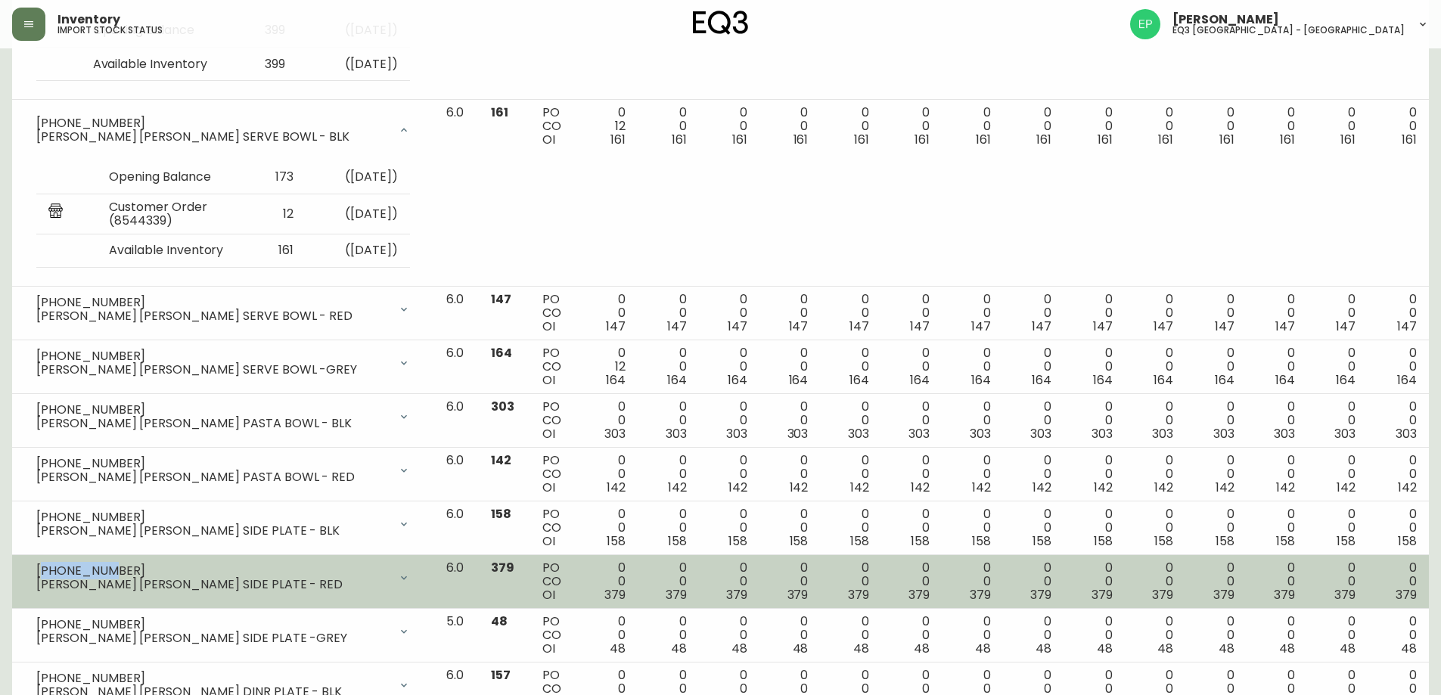
drag, startPoint x: 101, startPoint y: 567, endPoint x: 46, endPoint y: 569, distance: 55.3
click at [40, 567] on div "[PHONE_NUMBER]" at bounding box center [212, 571] width 352 height 14
drag, startPoint x: 132, startPoint y: 574, endPoint x: 112, endPoint y: 573, distance: 19.7
click at [130, 573] on div "[PHONE_NUMBER]" at bounding box center [212, 571] width 352 height 14
click at [55, 568] on div "[PHONE_NUMBER]" at bounding box center [212, 571] width 352 height 14
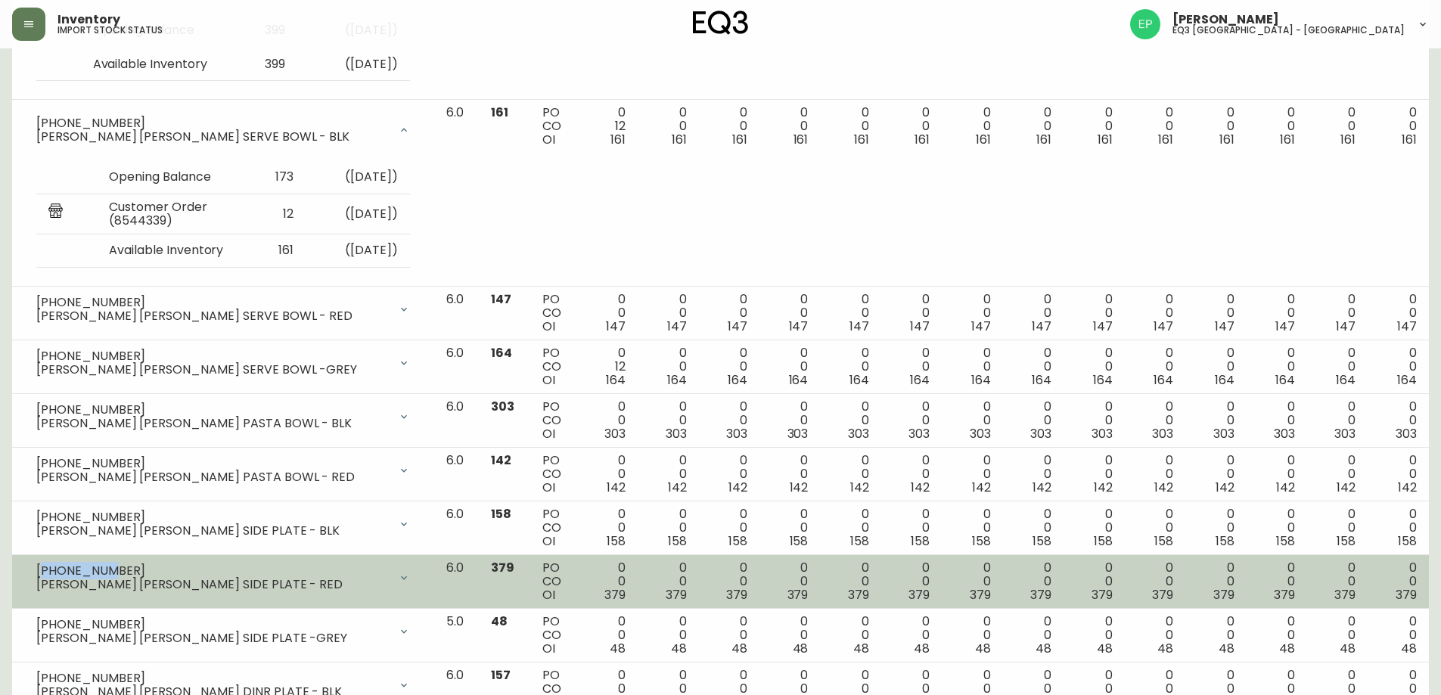
click at [116, 569] on div "[PHONE_NUMBER]" at bounding box center [212, 571] width 352 height 14
click at [113, 569] on div "[PHONE_NUMBER]" at bounding box center [212, 571] width 352 height 14
click at [110, 570] on div "[PHONE_NUMBER]" at bounding box center [212, 571] width 352 height 14
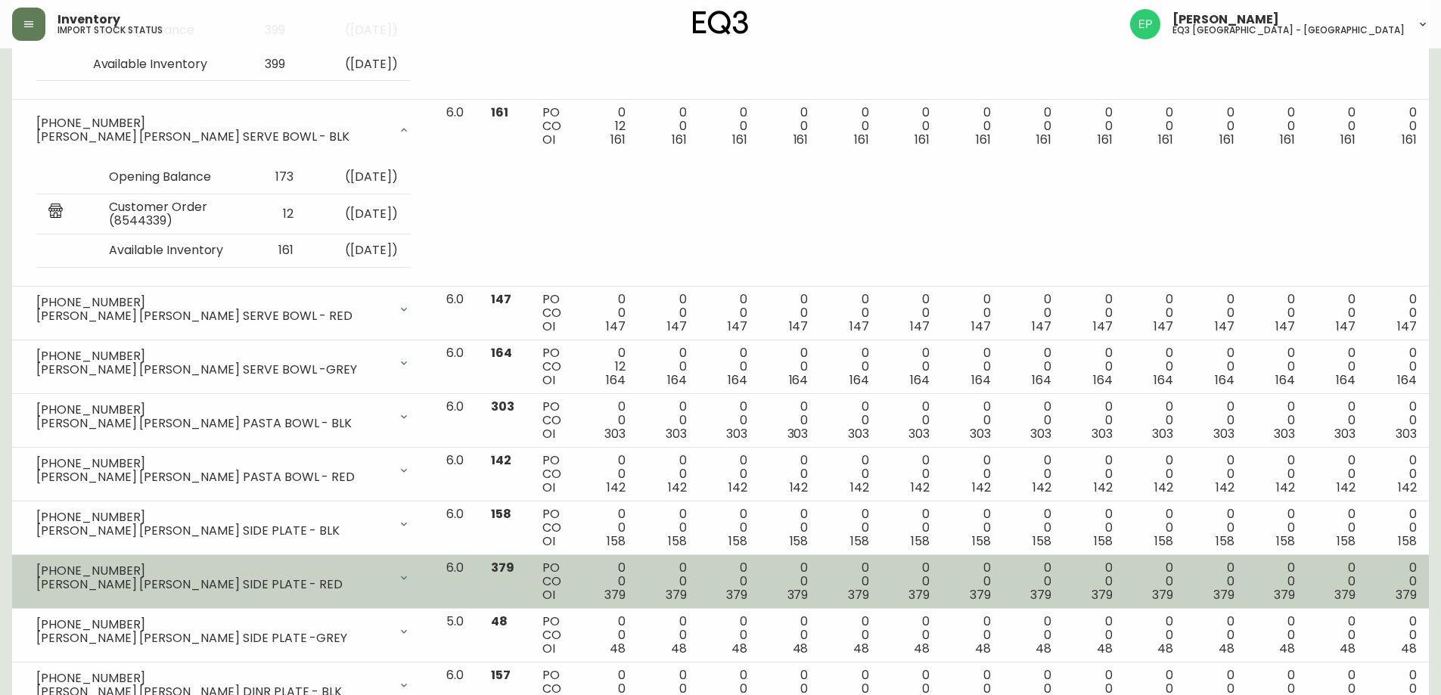
click at [89, 570] on div "[PHONE_NUMBER]" at bounding box center [212, 571] width 352 height 14
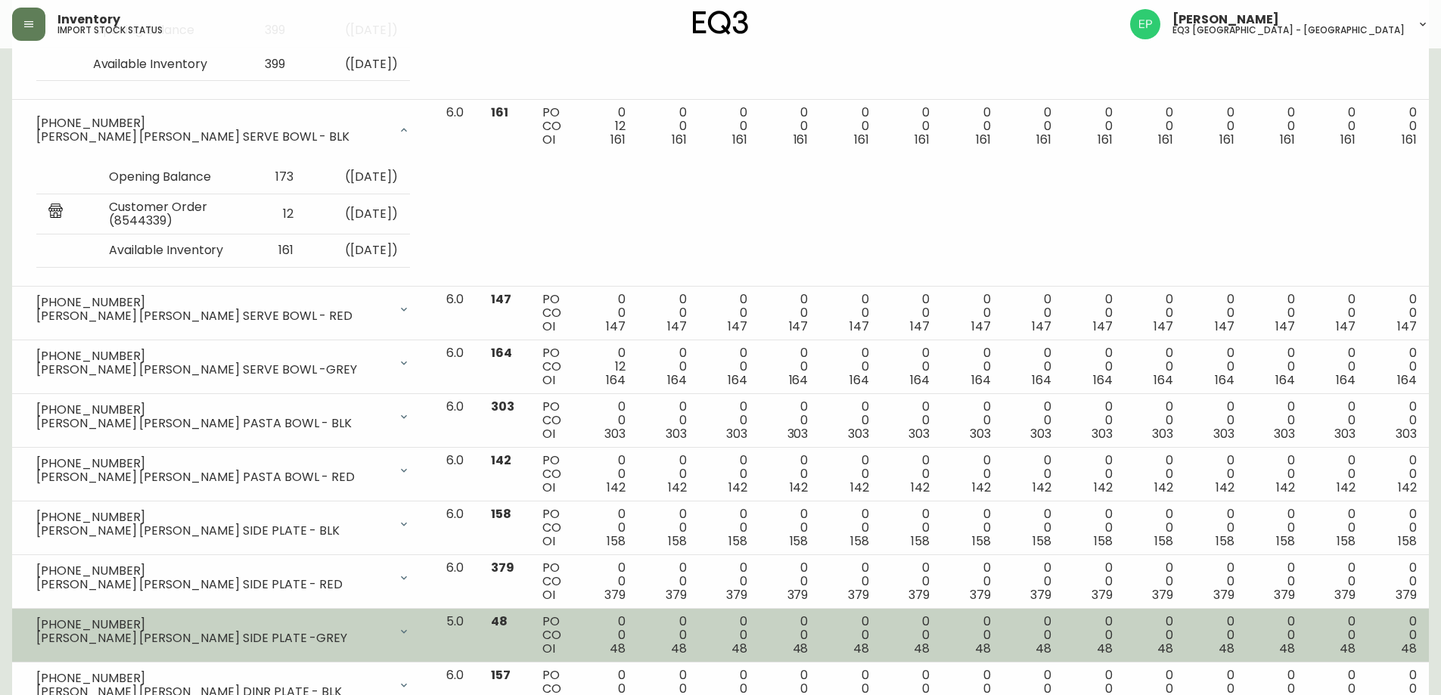
click at [85, 622] on div "[PHONE_NUMBER]" at bounding box center [212, 625] width 352 height 14
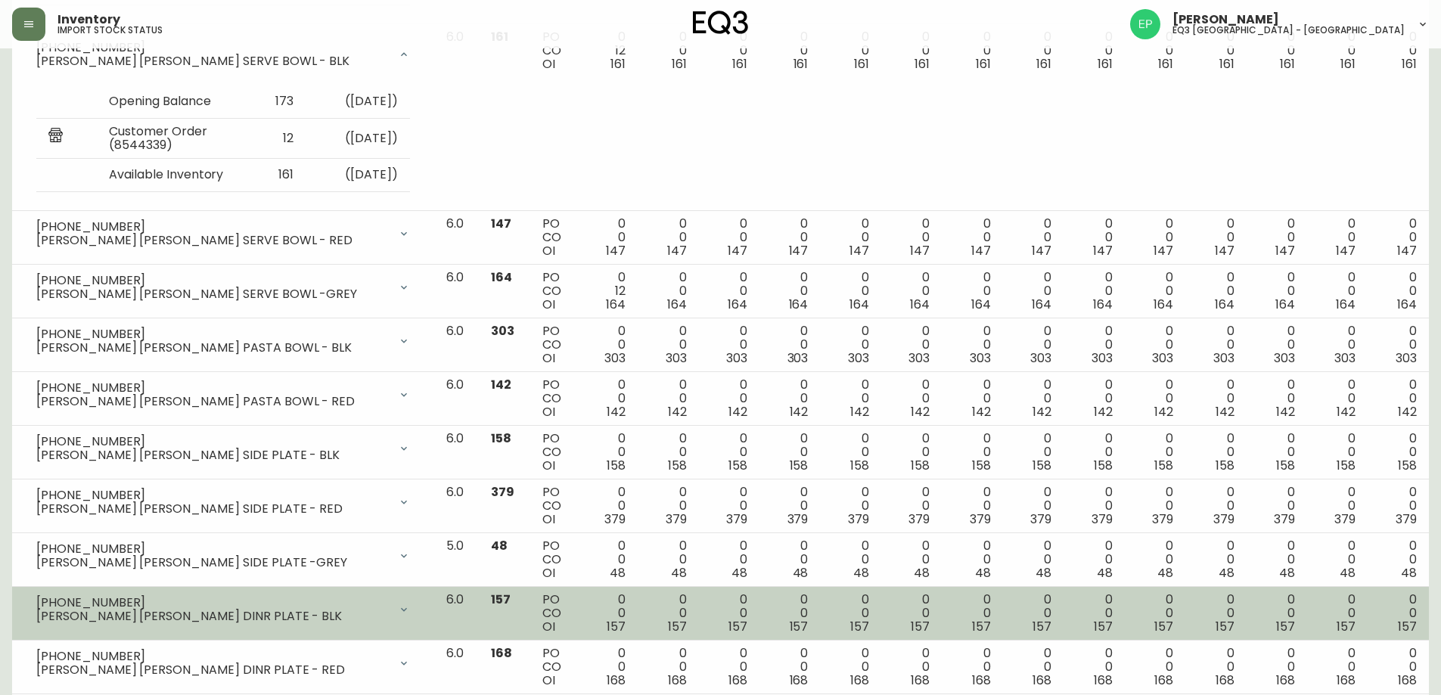
click at [80, 604] on div "[PHONE_NUMBER]" at bounding box center [212, 603] width 352 height 14
click at [81, 604] on div "[PHONE_NUMBER]" at bounding box center [212, 603] width 352 height 14
click at [82, 604] on div "[PHONE_NUMBER]" at bounding box center [212, 603] width 352 height 14
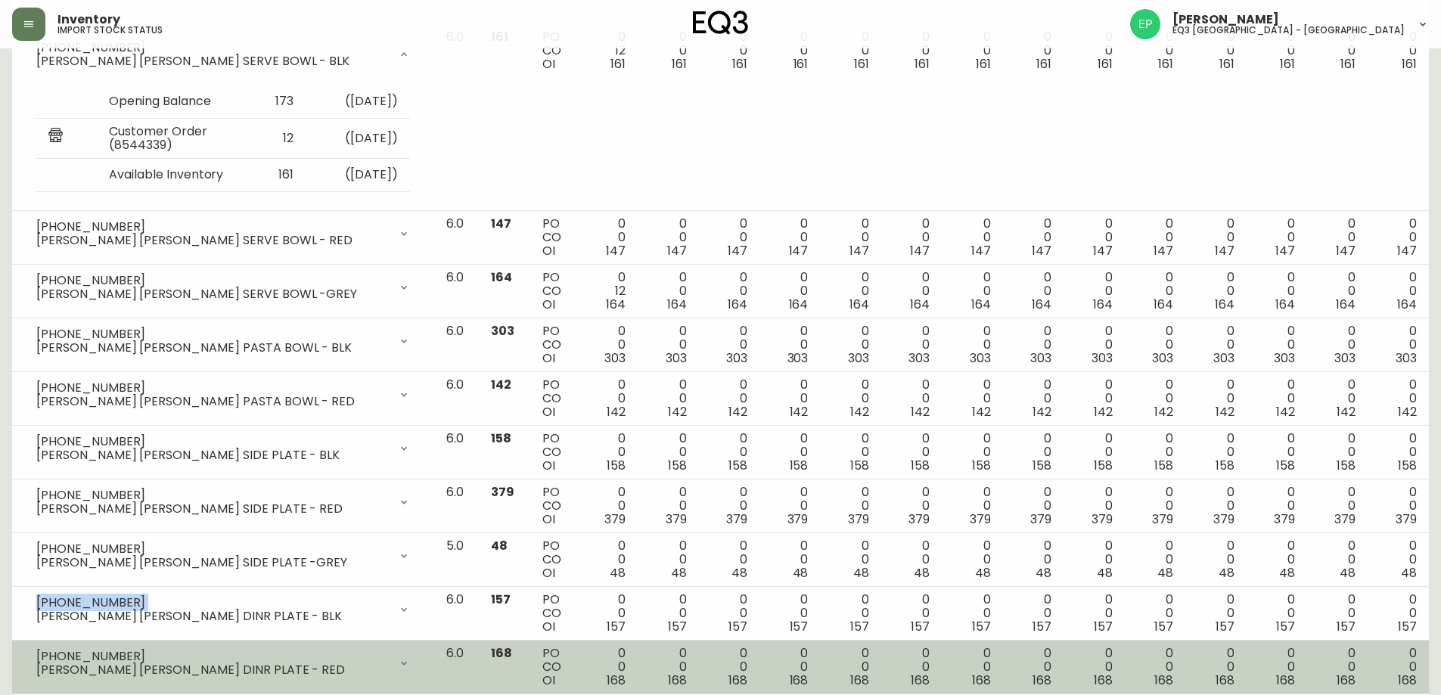
scroll to position [1059, 0]
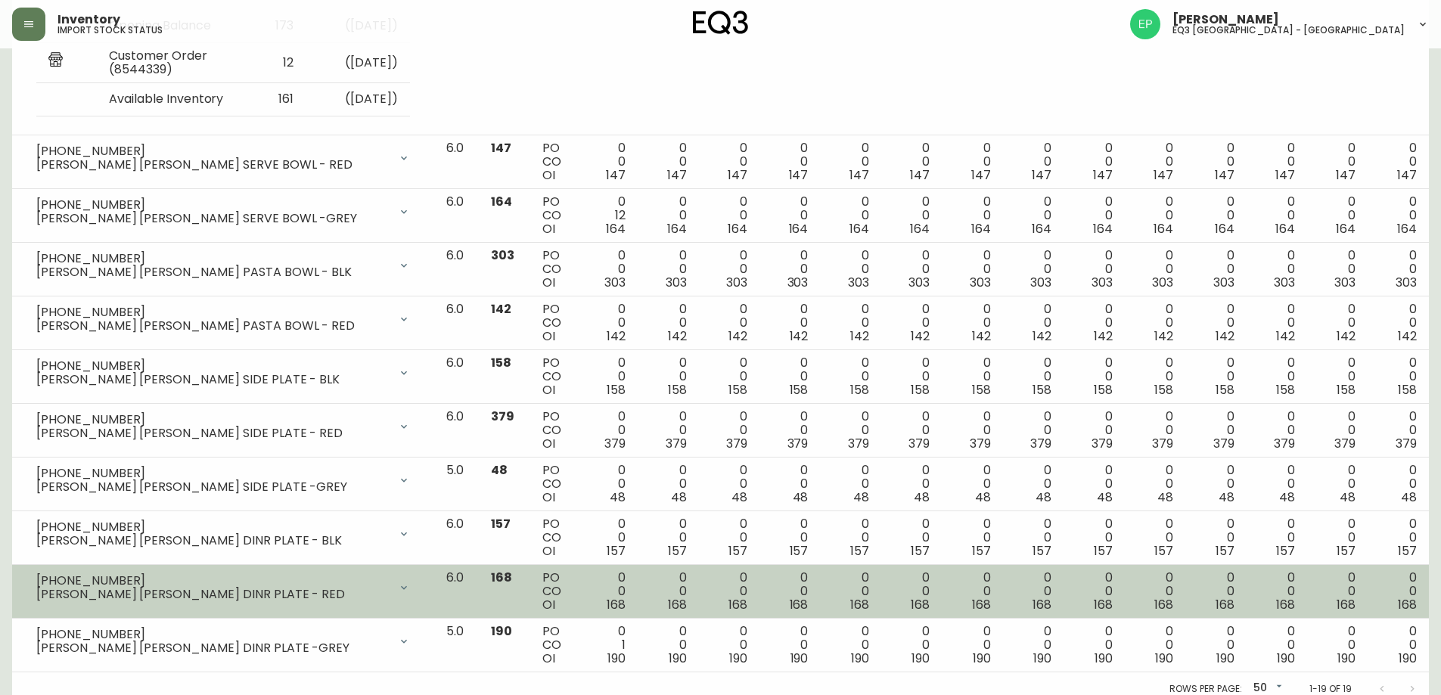
click at [79, 576] on div "[PHONE_NUMBER]" at bounding box center [212, 581] width 352 height 14
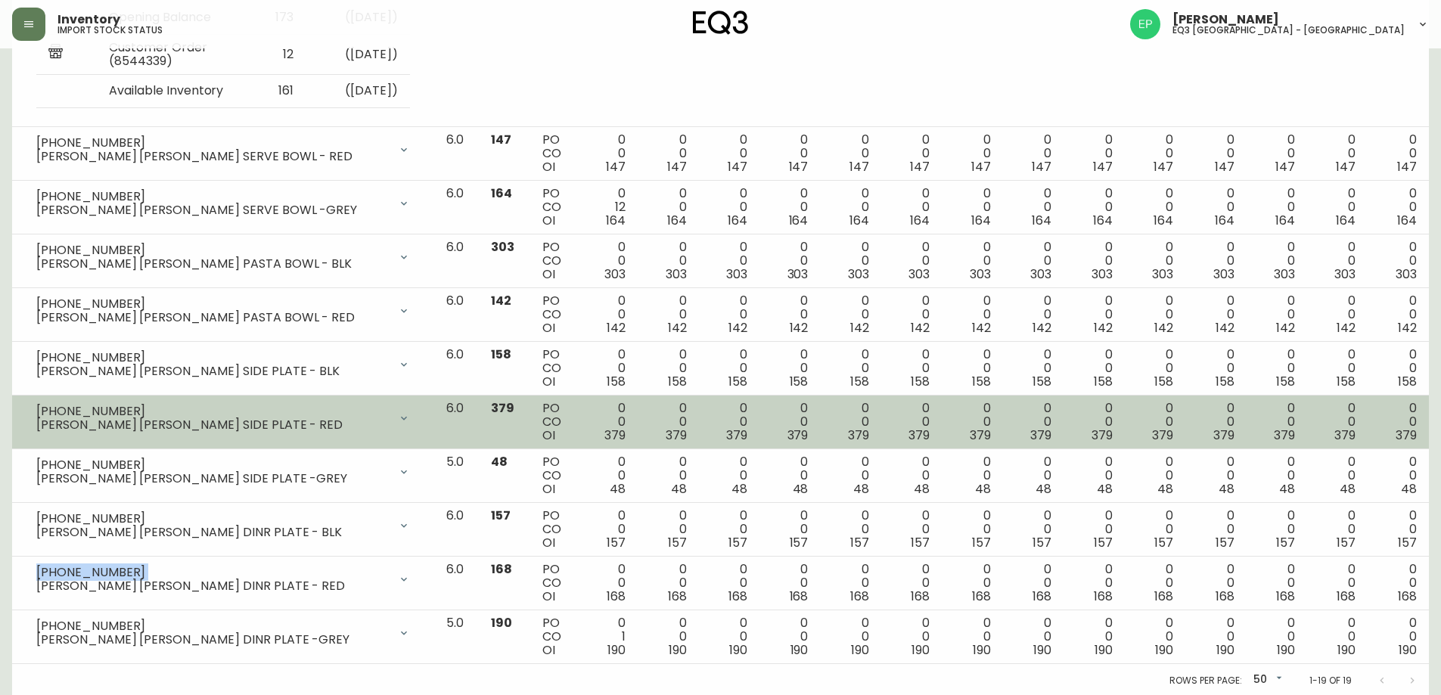
scroll to position [1070, 0]
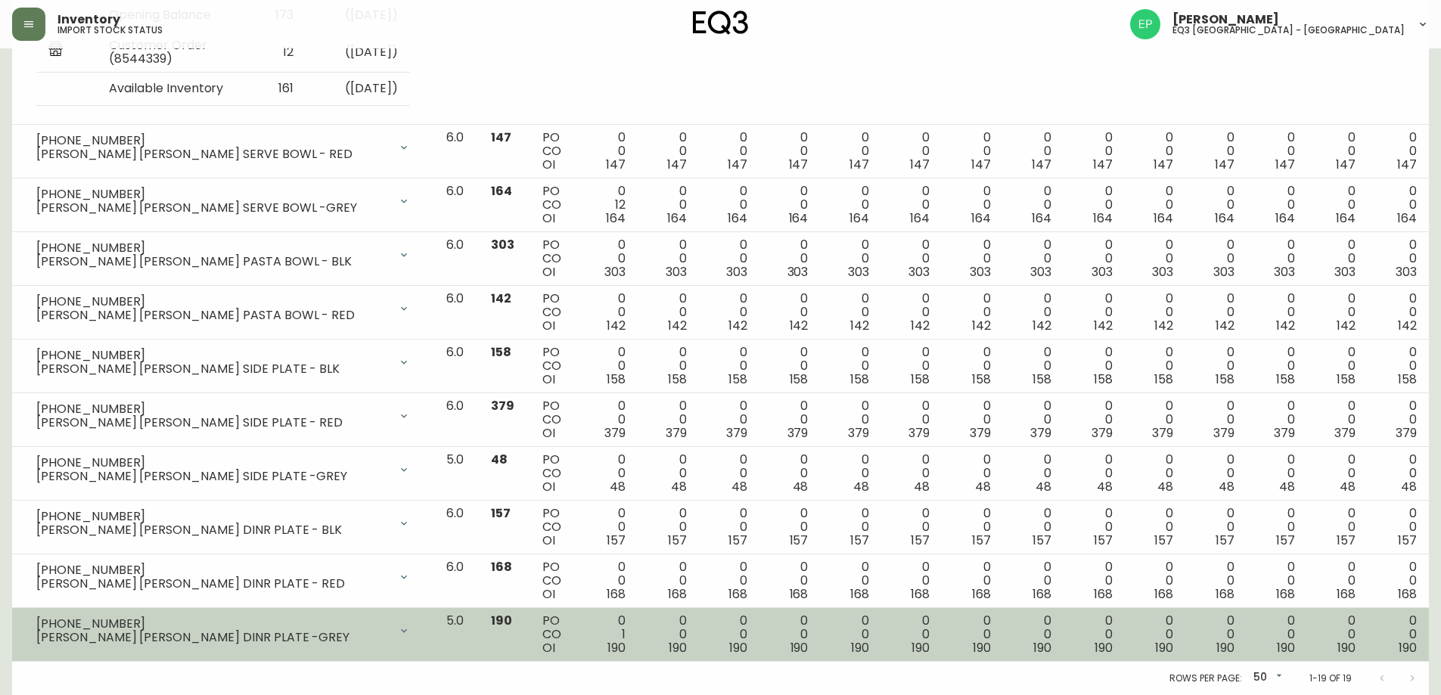
click at [64, 623] on div "[PHONE_NUMBER]" at bounding box center [212, 624] width 352 height 14
click at [65, 623] on div "[PHONE_NUMBER]" at bounding box center [212, 624] width 352 height 14
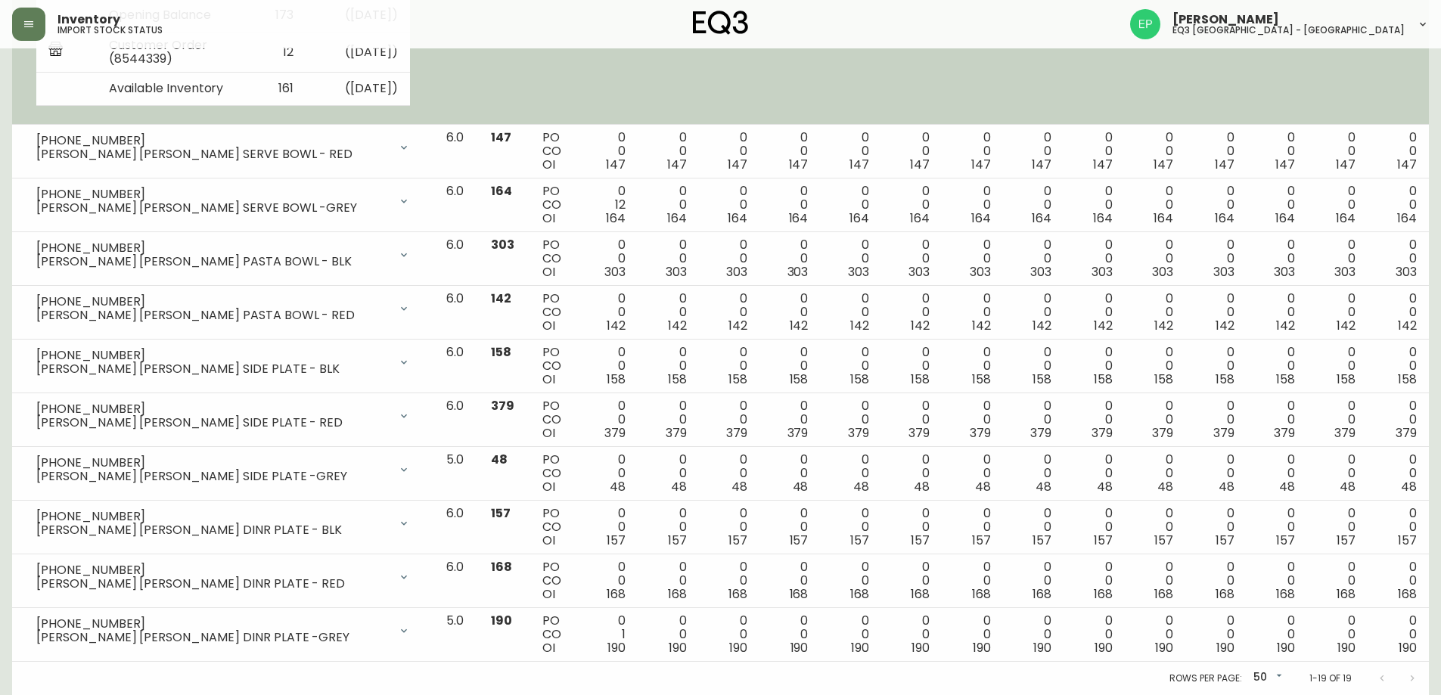
click at [957, 73] on td "0 0 161" at bounding box center [972, 31] width 61 height 187
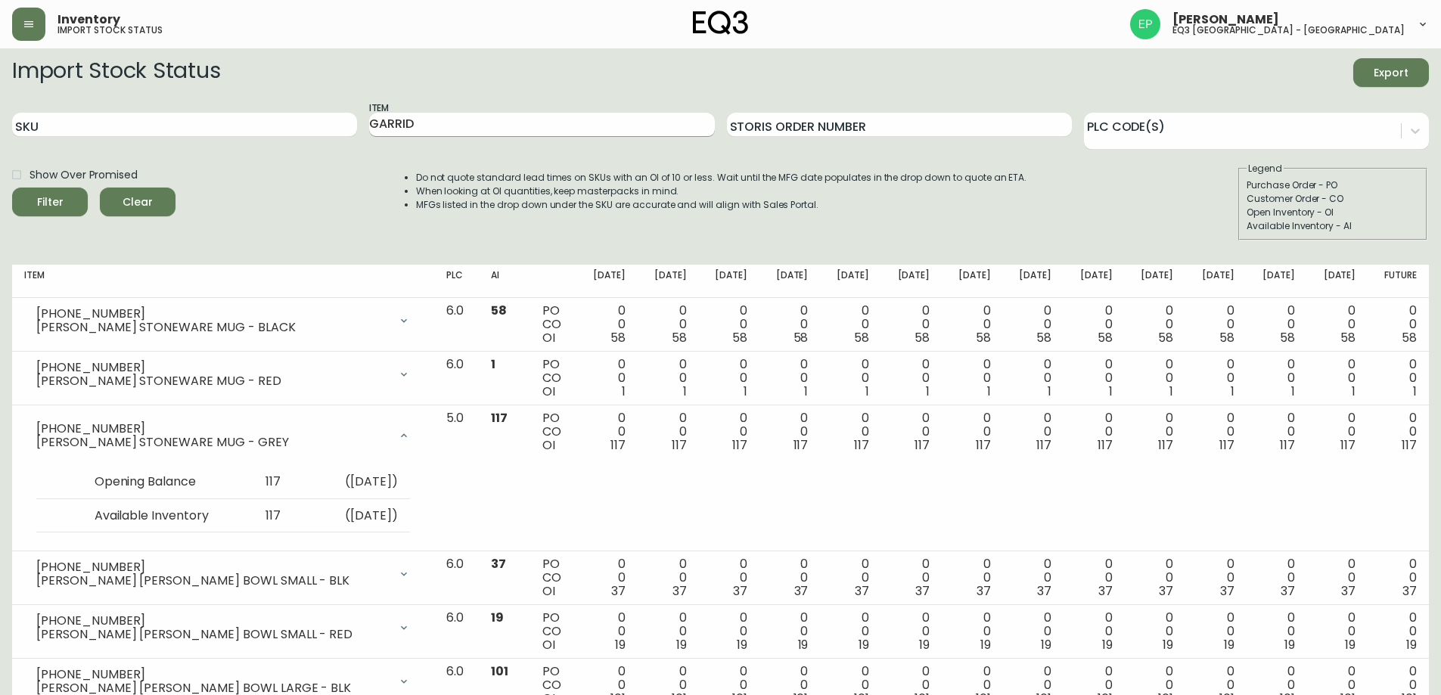
scroll to position [0, 0]
drag, startPoint x: 525, startPoint y: 132, endPoint x: 5, endPoint y: 99, distance: 520.7
click at [12, 190] on button "Filter" at bounding box center [50, 204] width 76 height 29
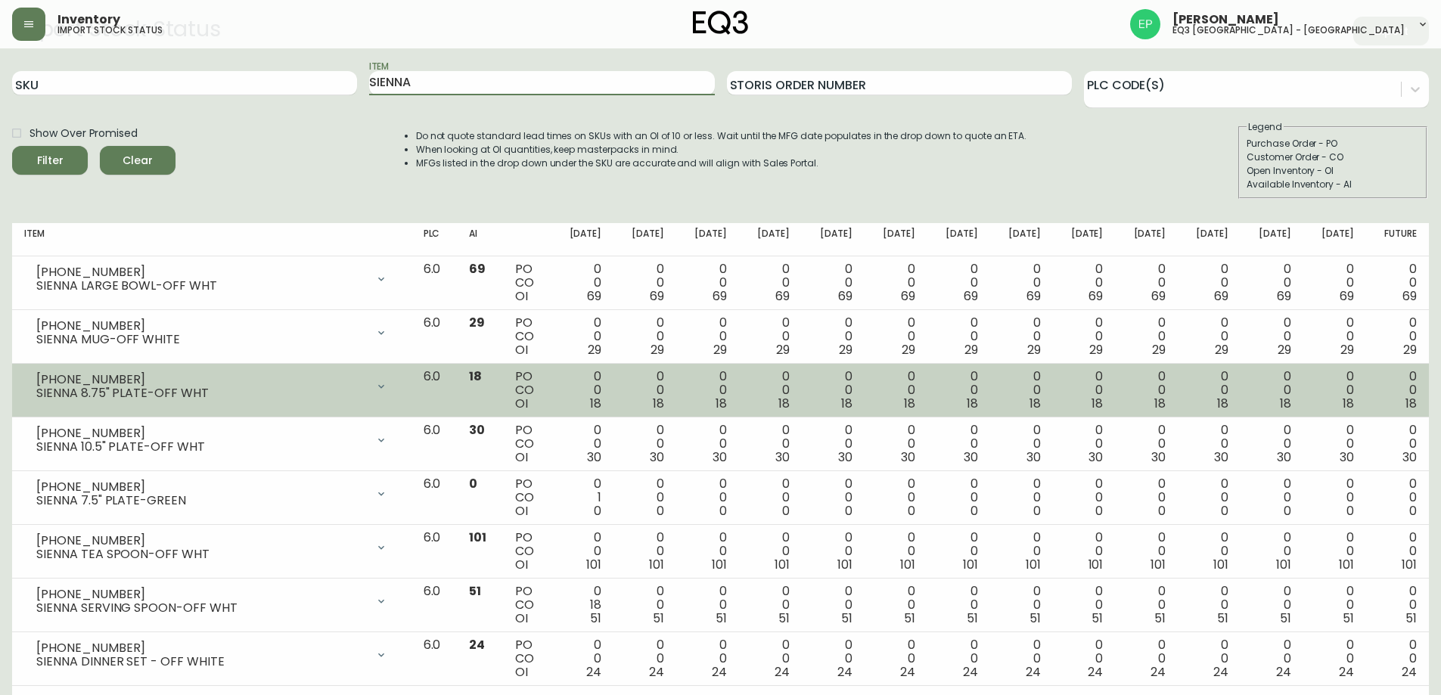
scroll to position [68, 0]
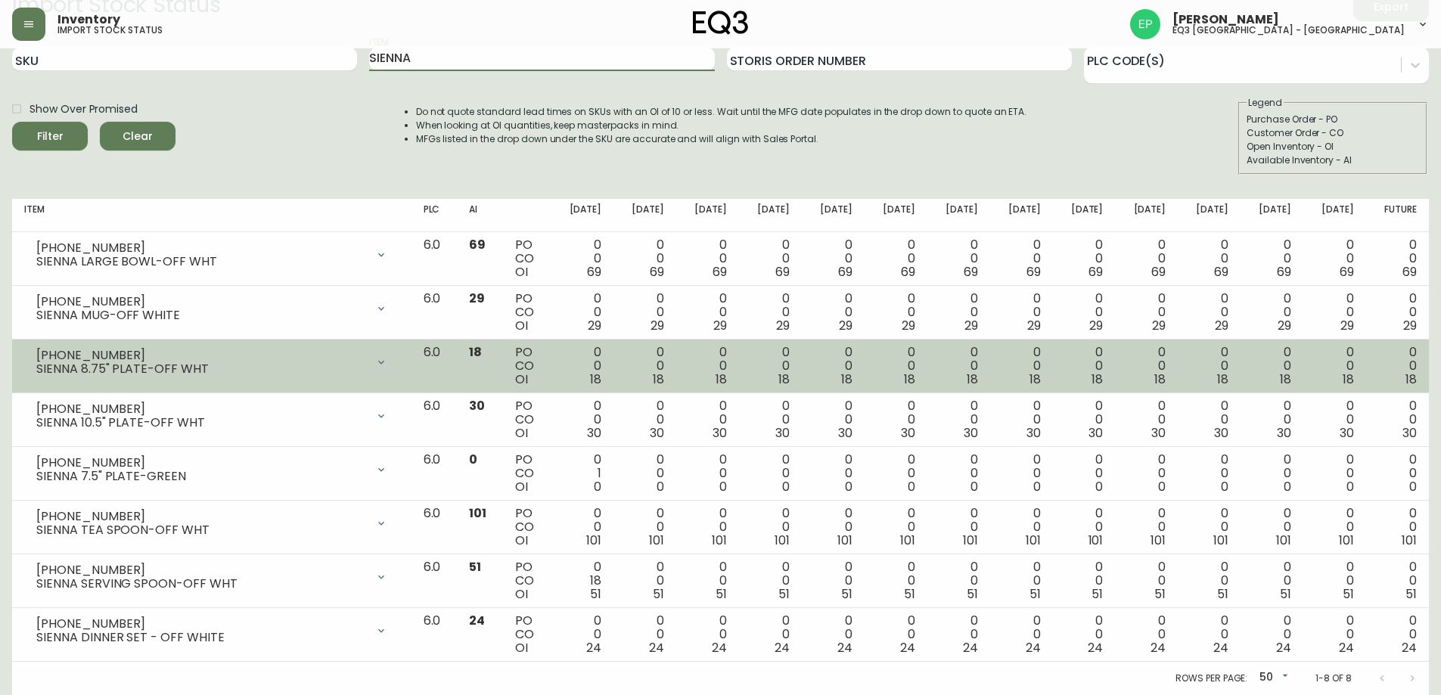
click at [75, 352] on div "[PHONE_NUMBER]" at bounding box center [201, 356] width 330 height 14
click at [76, 352] on div "[PHONE_NUMBER]" at bounding box center [201, 356] width 330 height 14
click at [216, 346] on div "[PHONE_NUMBER] SIENNA 8.75" PLATE-OFF WHT" at bounding box center [211, 362] width 375 height 33
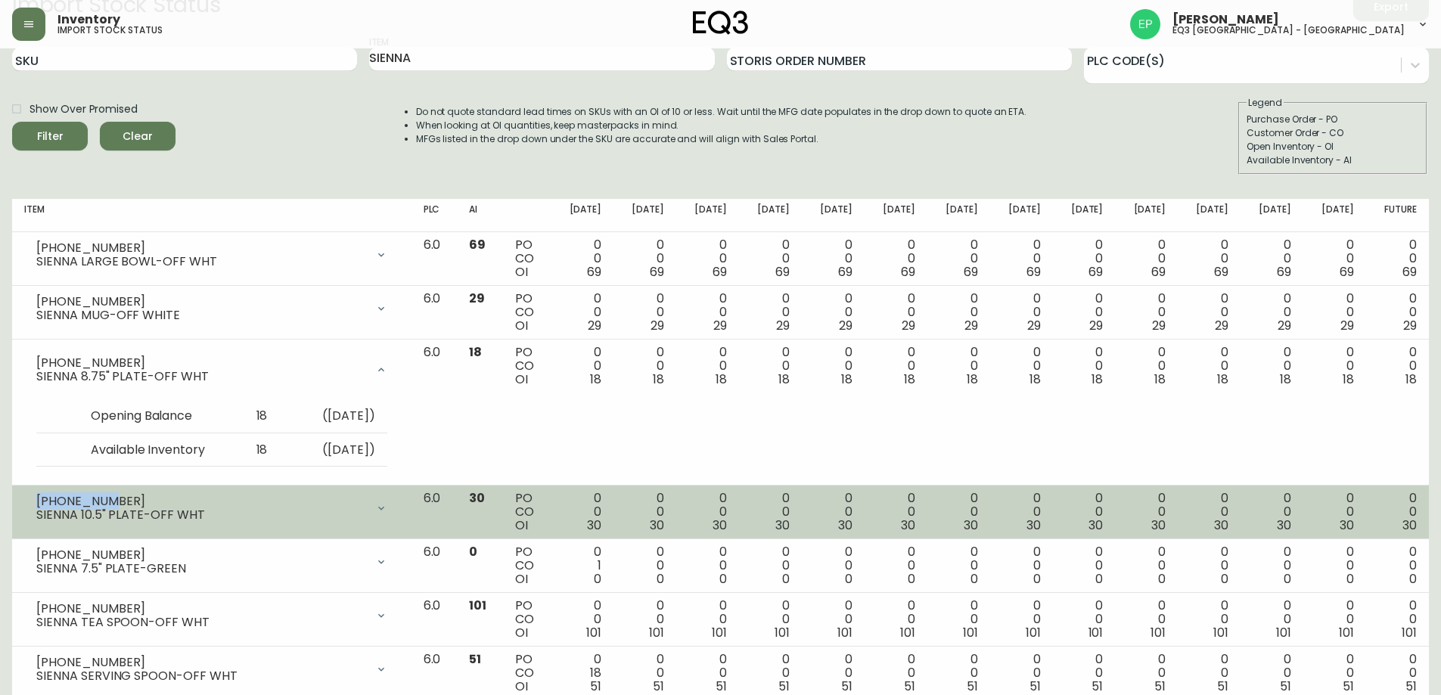
drag, startPoint x: 98, startPoint y: 499, endPoint x: 29, endPoint y: 496, distance: 68.9
click at [29, 496] on div "[PHONE_NUMBER] SIENNA 10.5" PLATE-OFF WHT" at bounding box center [211, 508] width 375 height 33
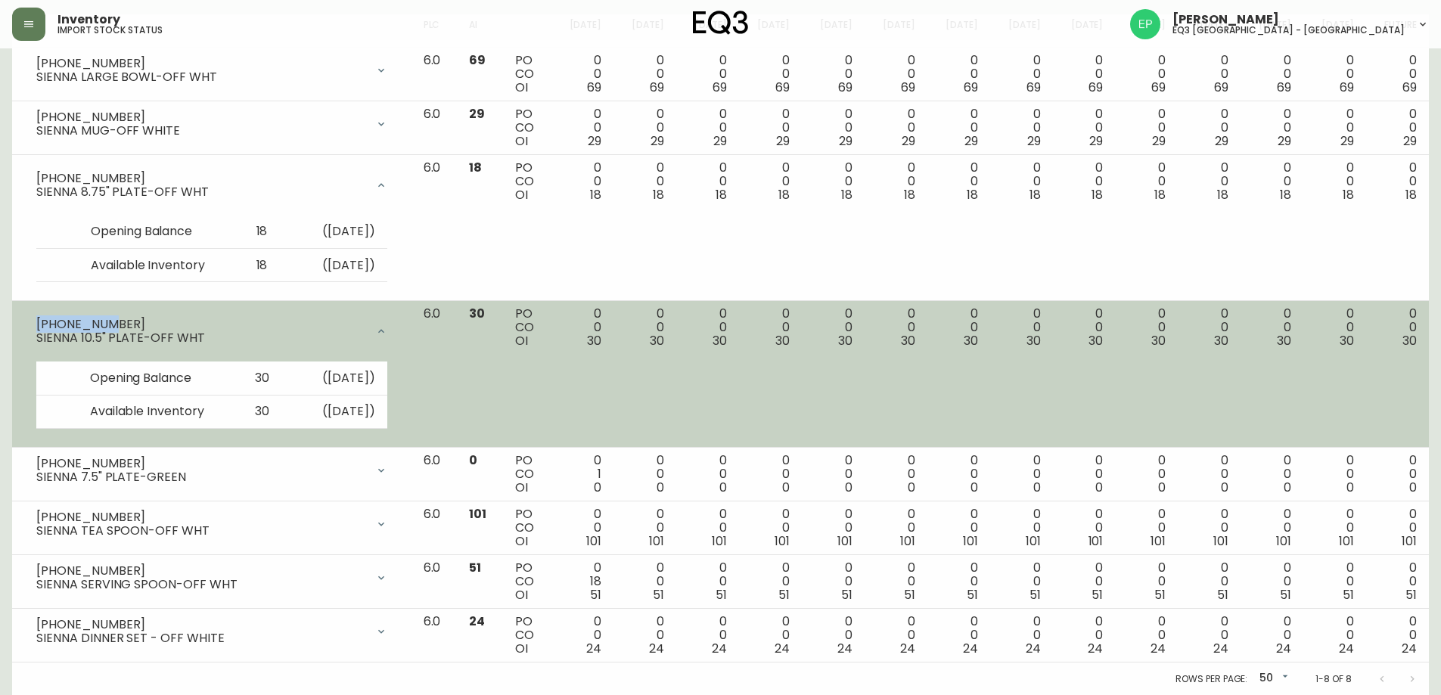
scroll to position [253, 0]
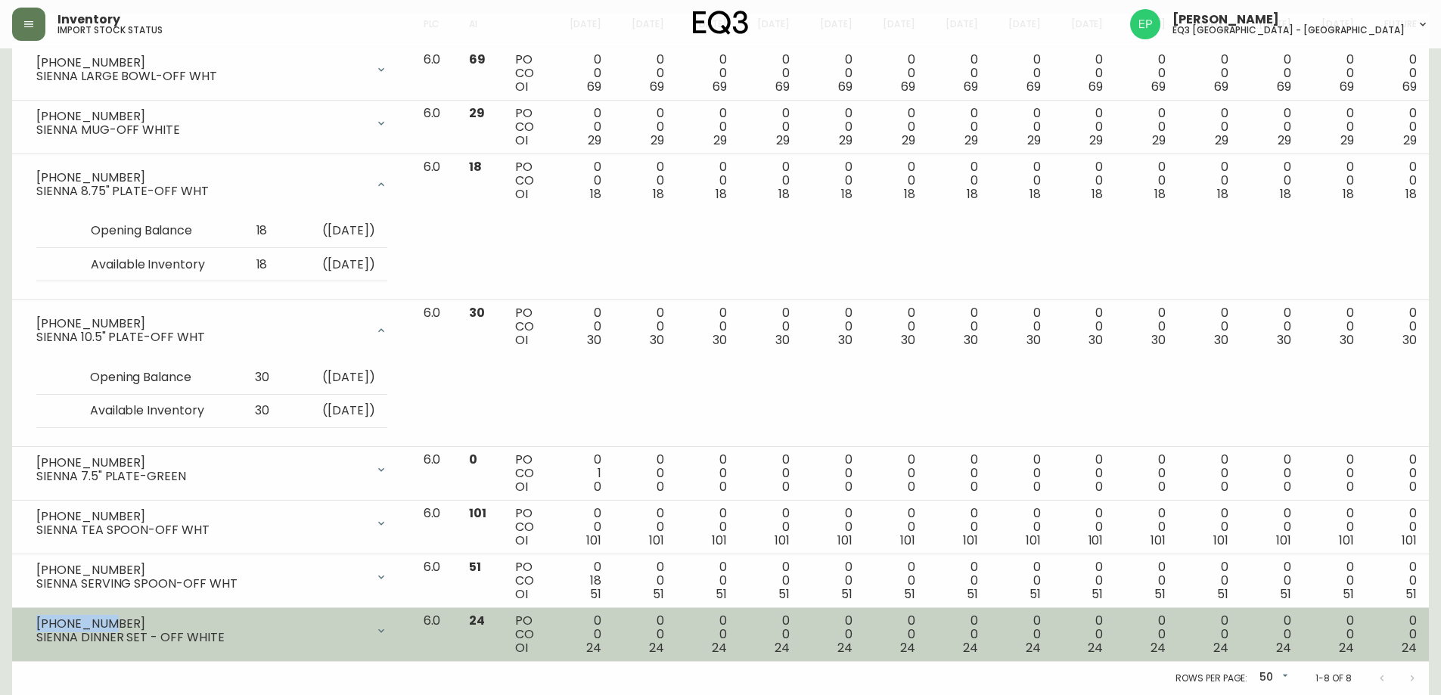
drag, startPoint x: 107, startPoint y: 623, endPoint x: 25, endPoint y: 616, distance: 82.0
click at [25, 616] on div "[PHONE_NUMBER] SIENNA DINNER SET - OFF WHITE" at bounding box center [211, 630] width 375 height 33
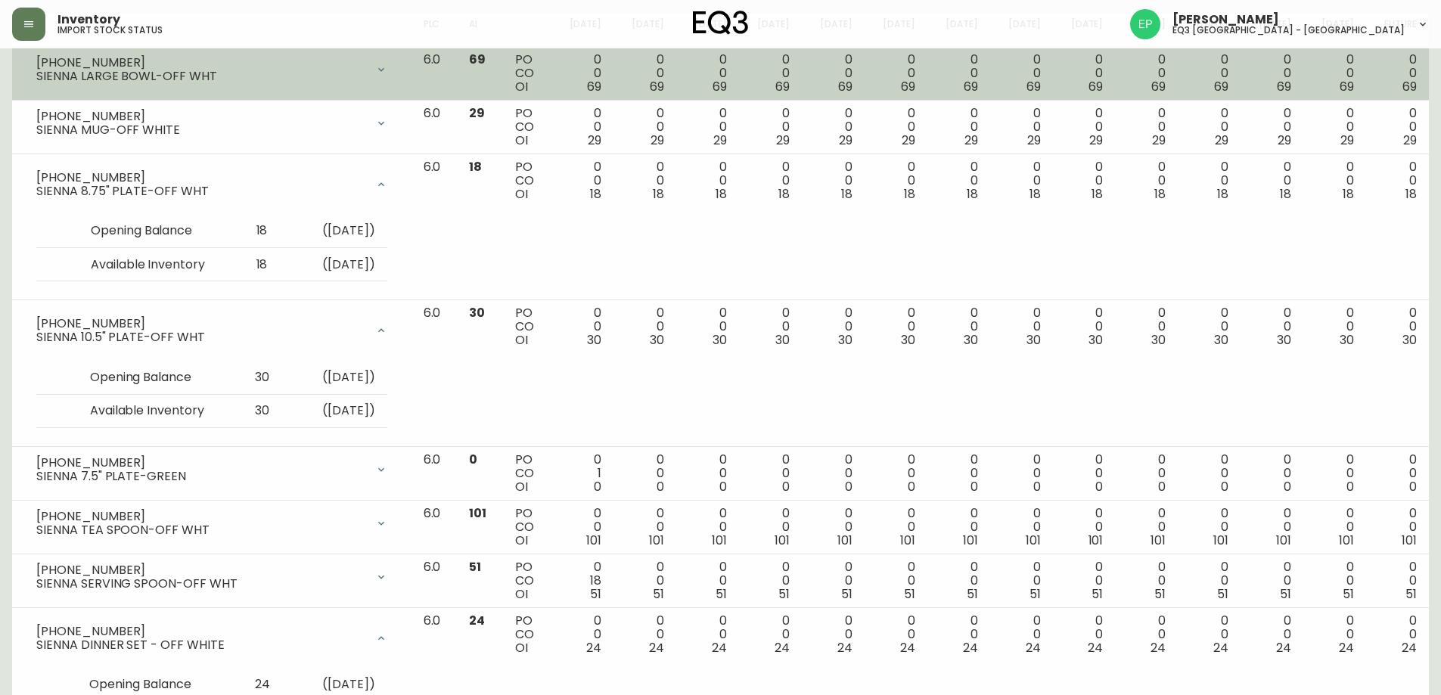
click at [188, 57] on div "[PHONE_NUMBER]" at bounding box center [201, 63] width 330 height 14
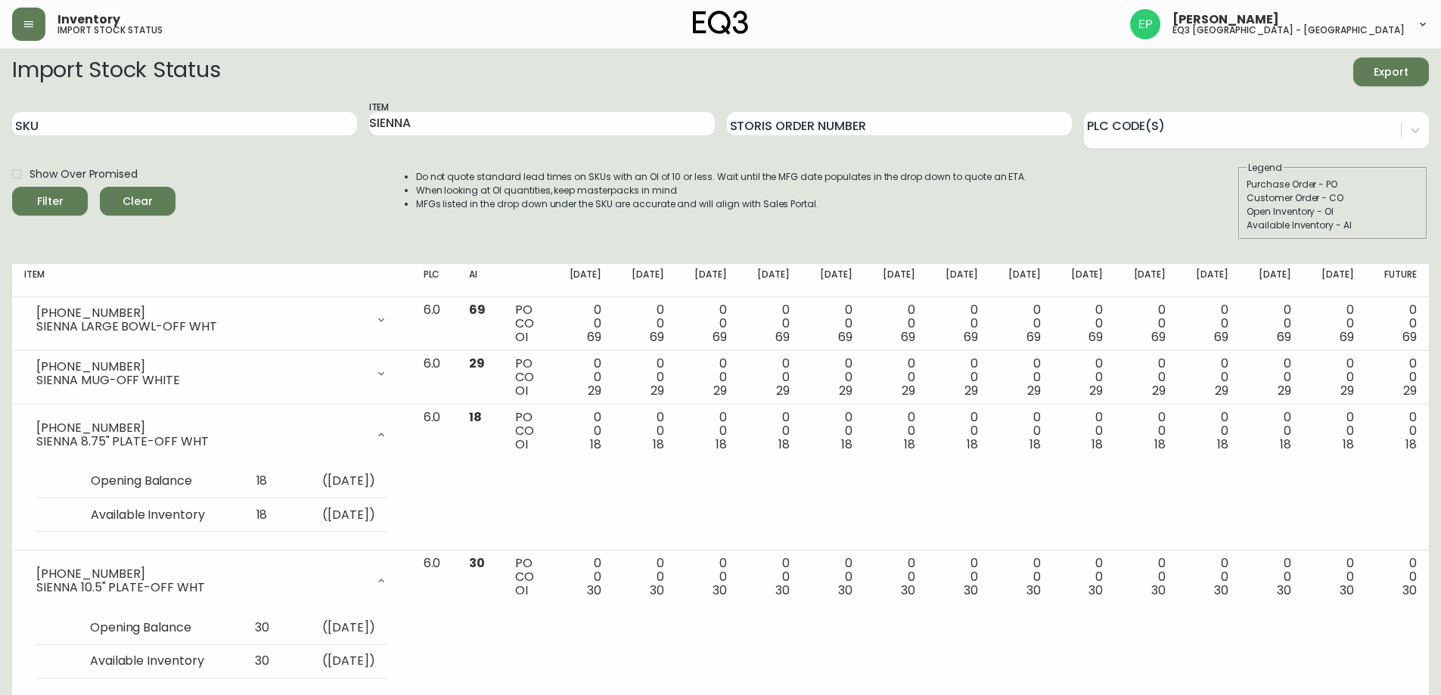
scroll to position [0, 0]
drag, startPoint x: 442, startPoint y: 129, endPoint x: 8, endPoint y: 120, distance: 435.0
click at [32, 120] on div "SKU Item SIENNA Storis Order Number PLC Code(s)" at bounding box center [720, 127] width 1417 height 49
type input "RAVAL"
click at [12, 190] on button "Filter" at bounding box center [50, 204] width 76 height 29
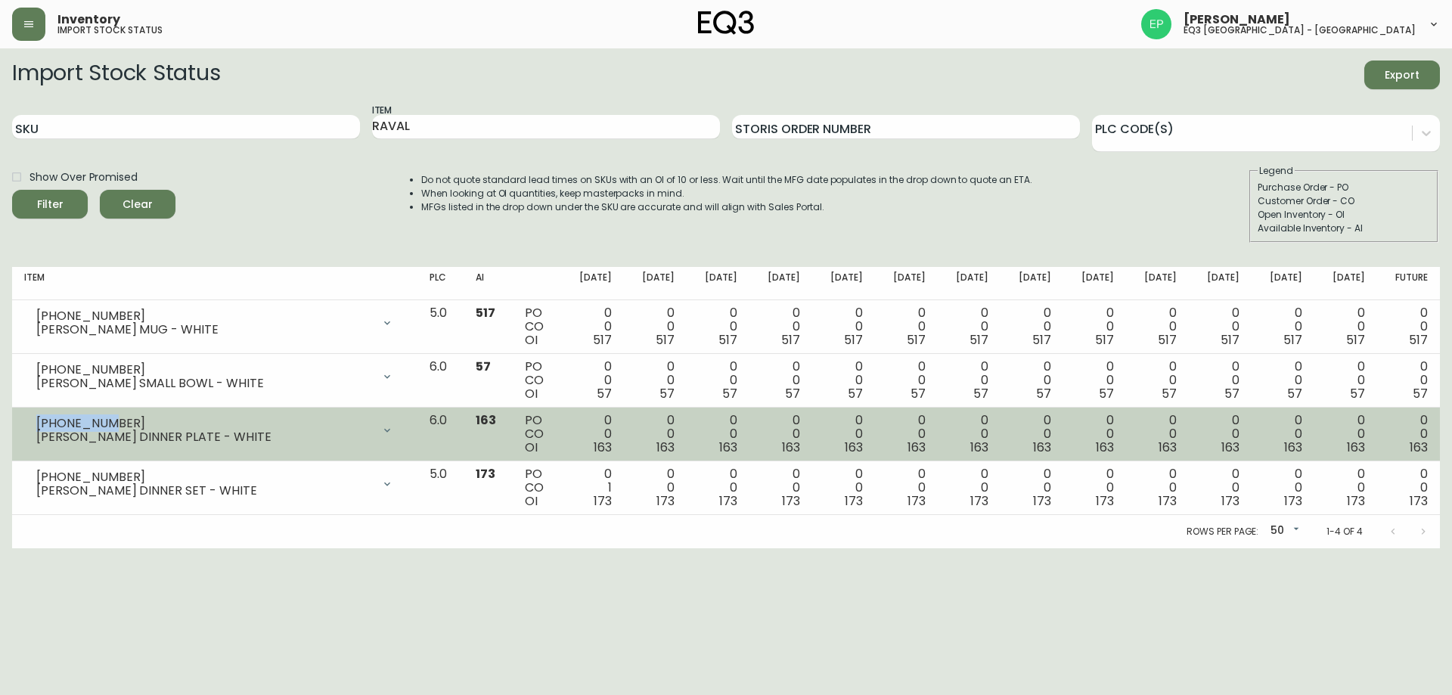
drag, startPoint x: 99, startPoint y: 422, endPoint x: 29, endPoint y: 422, distance: 69.6
click at [29, 422] on div "[PHONE_NUMBER] [PERSON_NAME] DINNER PLATE - WHITE" at bounding box center [214, 430] width 381 height 33
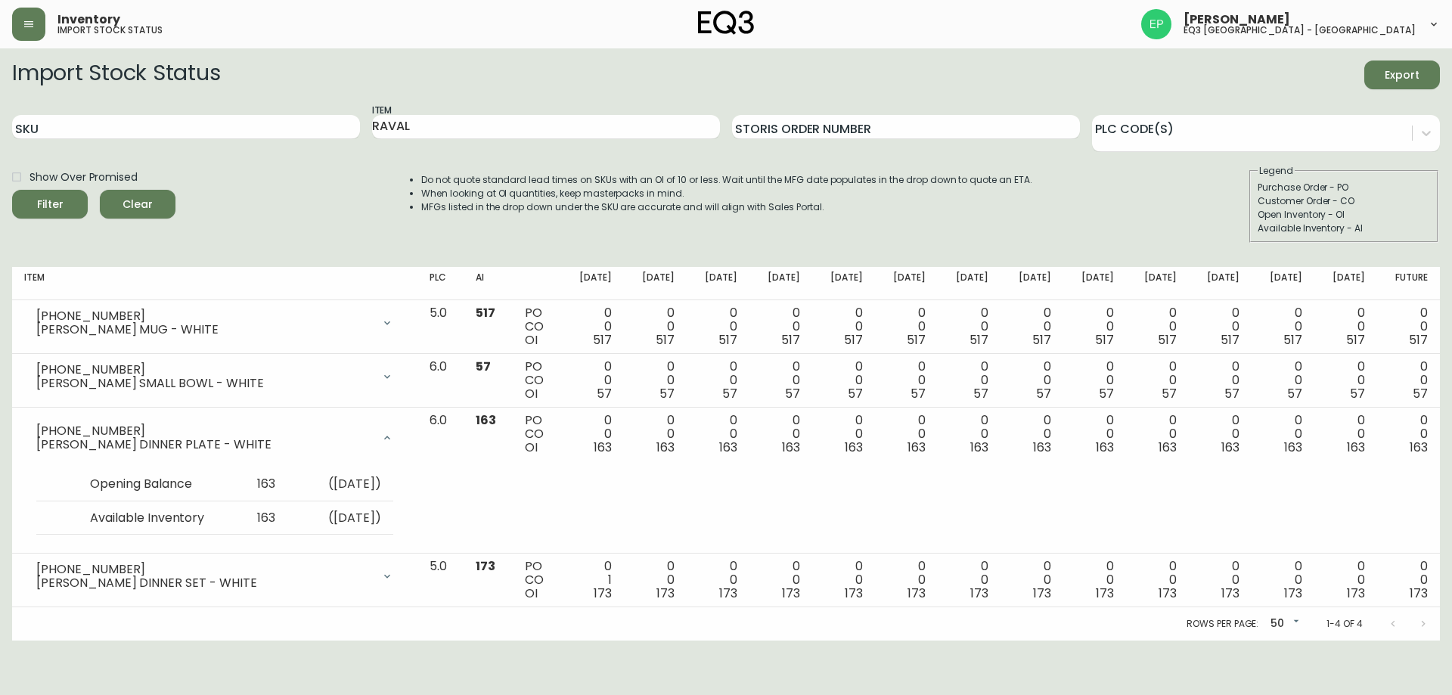
click at [959, 209] on li "MFGs listed in the drop down under the SKU are accurate and will align with Sal…" at bounding box center [726, 207] width 611 height 14
click at [455, 126] on input "RAVAL" at bounding box center [546, 127] width 348 height 24
click at [303, 123] on input "SKU" at bounding box center [186, 127] width 348 height 24
click at [12, 190] on button "Filter" at bounding box center [50, 204] width 76 height 29
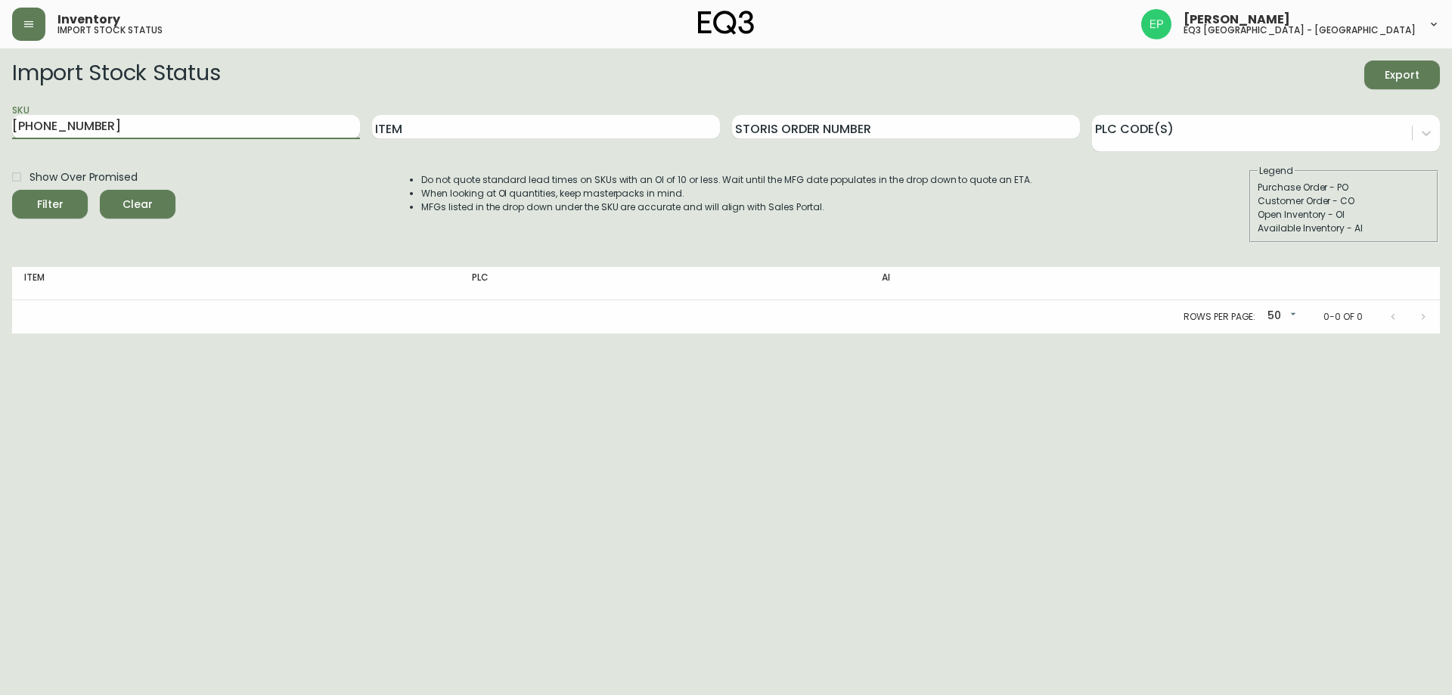
click at [292, 127] on input "[PHONE_NUMBER]" at bounding box center [186, 127] width 348 height 24
type input "[PHONE_NUMBER]"
click at [12, 190] on button "Filter" at bounding box center [50, 204] width 76 height 29
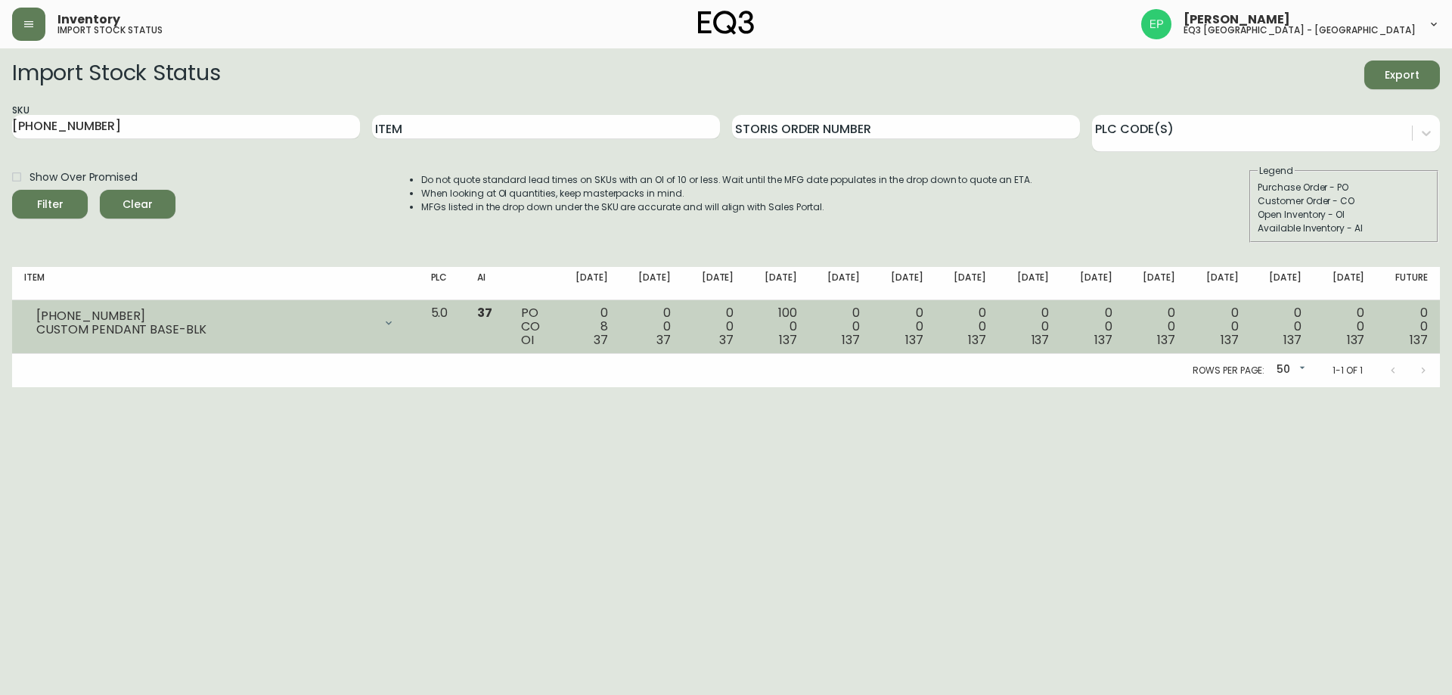
drag, startPoint x: 112, startPoint y: 307, endPoint x: 54, endPoint y: 309, distance: 58.3
click at [54, 309] on div "[PHONE_NUMBER] CUSTOM PENDANT BASE-BLK" at bounding box center [215, 322] width 383 height 33
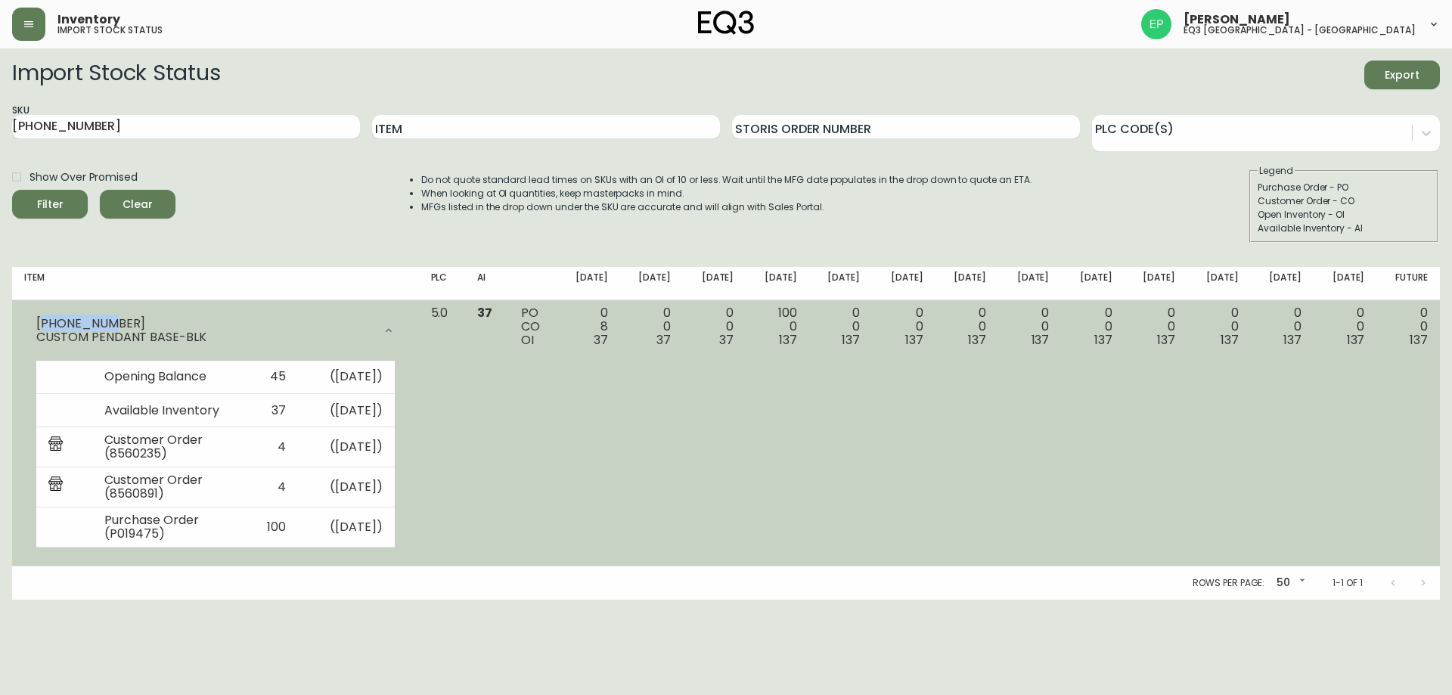
drag, startPoint x: 103, startPoint y: 324, endPoint x: 41, endPoint y: 318, distance: 62.2
click at [41, 318] on div "[PHONE_NUMBER]" at bounding box center [204, 324] width 337 height 14
click at [51, 320] on div "[PHONE_NUMBER]" at bounding box center [204, 324] width 337 height 14
drag, startPoint x: 37, startPoint y: 321, endPoint x: 110, endPoint y: 315, distance: 73.6
click at [110, 315] on div "[PHONE_NUMBER] CUSTOM PENDANT BASE-BLK" at bounding box center [215, 330] width 383 height 48
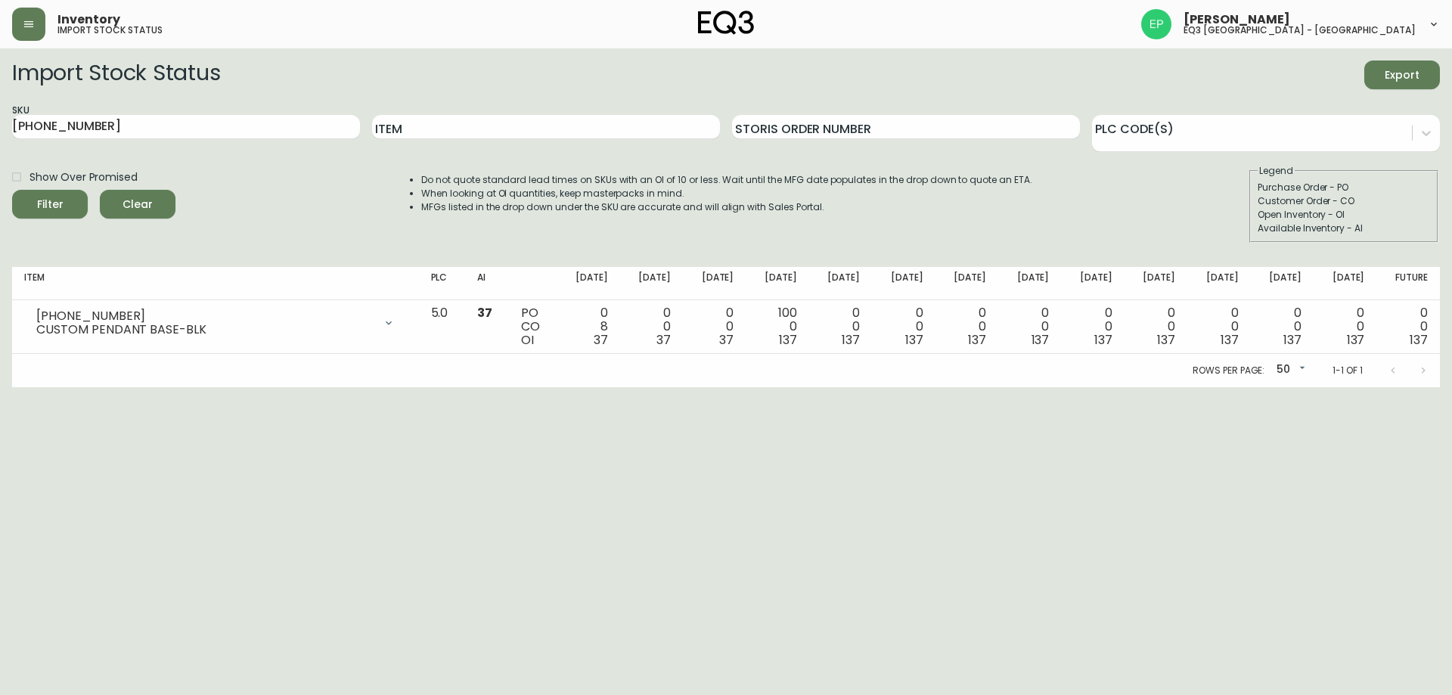
click at [162, 387] on html "Inventory import stock status [PERSON_NAME] eq3 [GEOGRAPHIC_DATA] - [GEOGRAPHIC…" at bounding box center [726, 193] width 1452 height 387
drag, startPoint x: 143, startPoint y: 126, endPoint x: 8, endPoint y: 120, distance: 134.8
click at [0, 134] on main "Import Stock Status Export SKU [PHONE_NUMBER] Item Storis Order Number PLC Code…" at bounding box center [726, 217] width 1452 height 339
type input "TALA"
click at [12, 190] on button "Filter" at bounding box center [50, 204] width 76 height 29
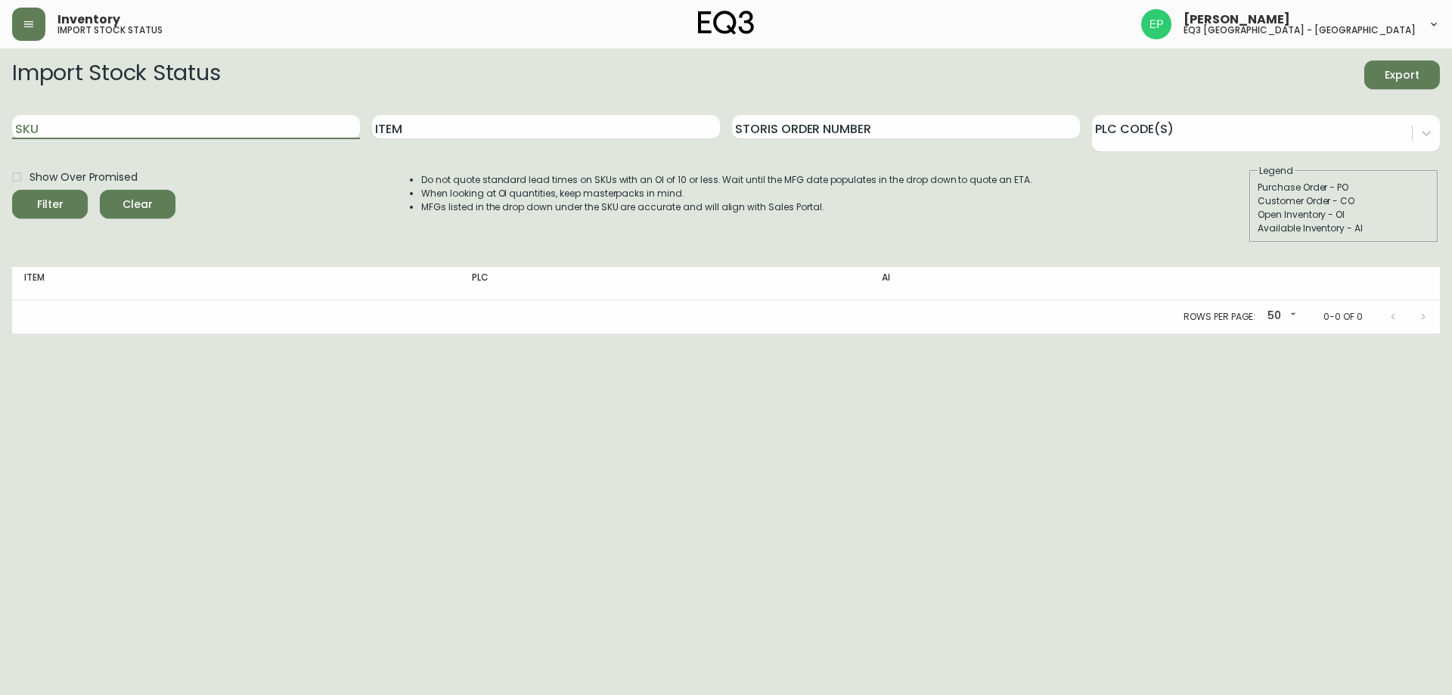
drag, startPoint x: 44, startPoint y: 129, endPoint x: 19, endPoint y: 112, distance: 30.4
click at [26, 123] on input "SKU" at bounding box center [186, 127] width 348 height 24
click at [12, 190] on button "Filter" at bounding box center [50, 204] width 76 height 29
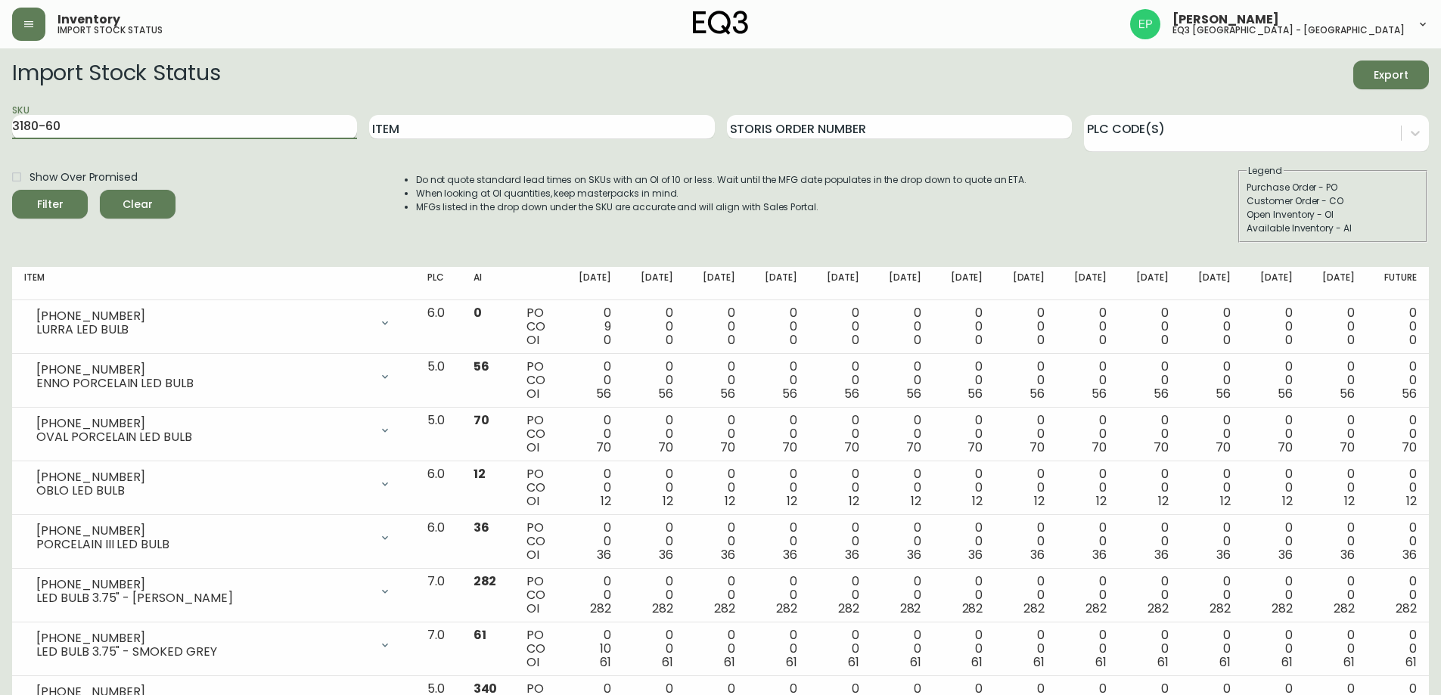
click at [155, 130] on input "3180-60" at bounding box center [184, 127] width 345 height 24
click at [12, 190] on button "Filter" at bounding box center [50, 204] width 76 height 29
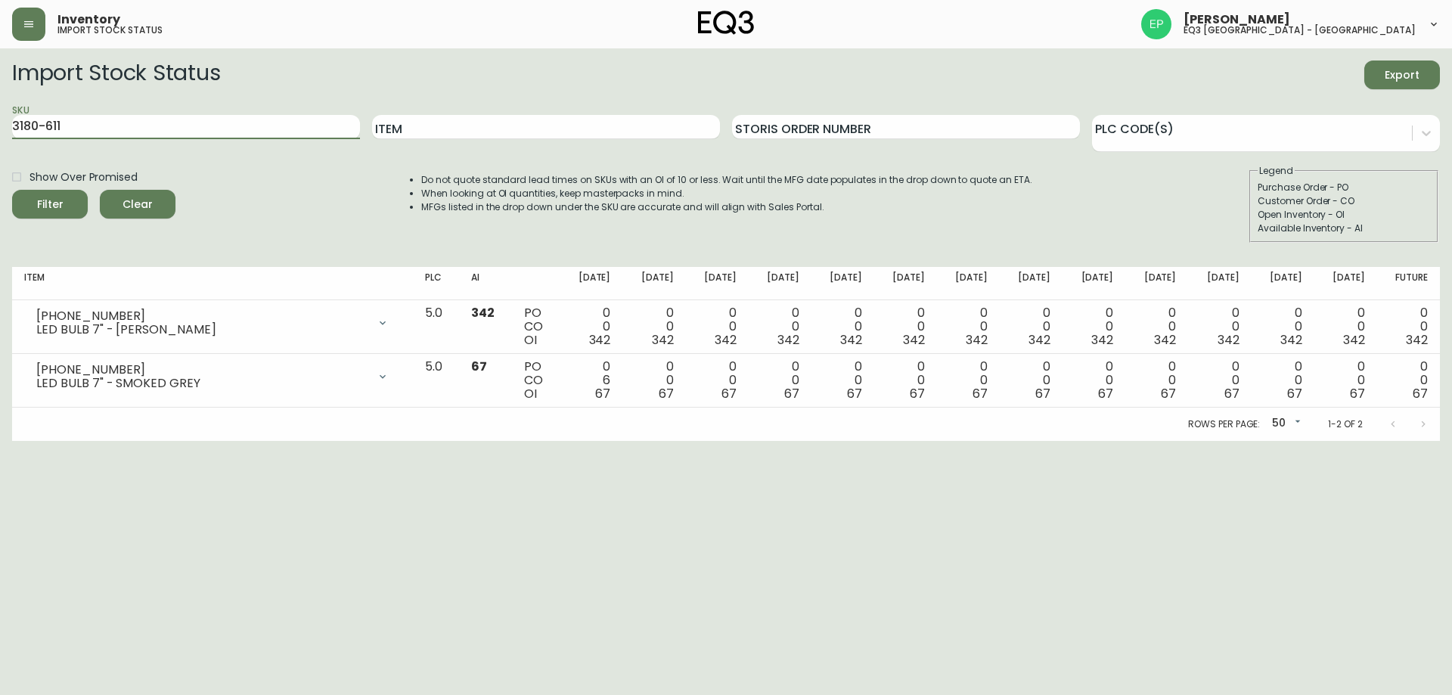
click at [12, 190] on button "Filter" at bounding box center [50, 204] width 76 height 29
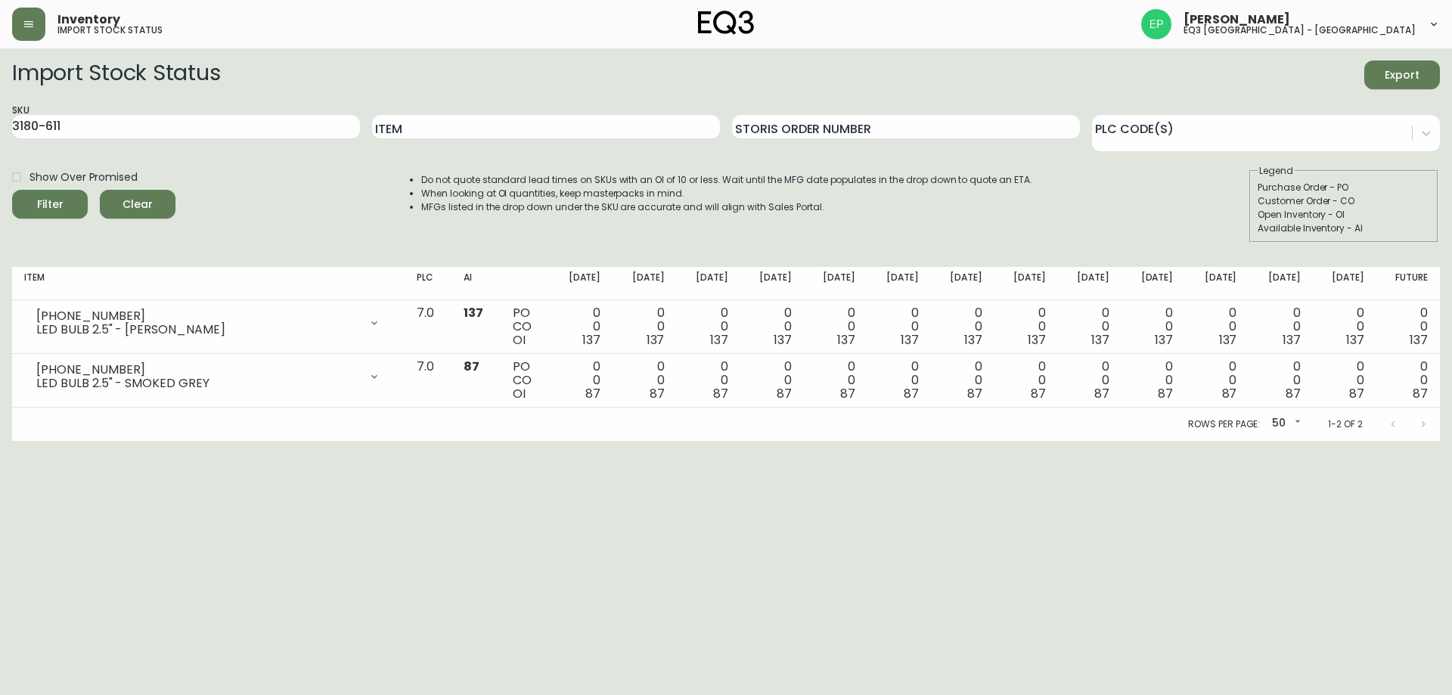
click at [216, 139] on div "SKU 3180-611" at bounding box center [186, 127] width 348 height 49
click at [216, 121] on input "3180-611" at bounding box center [186, 127] width 348 height 24
click at [12, 190] on button "Filter" at bounding box center [50, 204] width 76 height 29
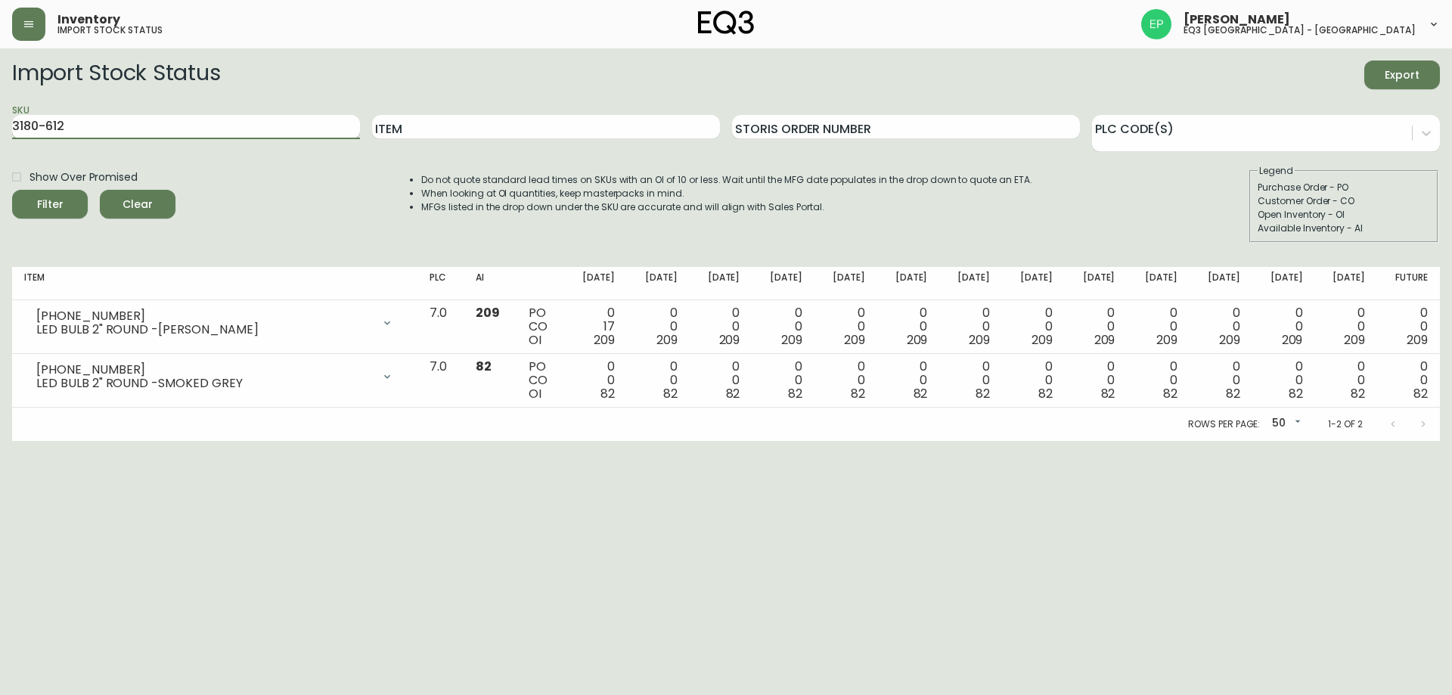
click at [216, 121] on input "3180-612" at bounding box center [186, 127] width 348 height 24
click at [12, 190] on button "Filter" at bounding box center [50, 204] width 76 height 29
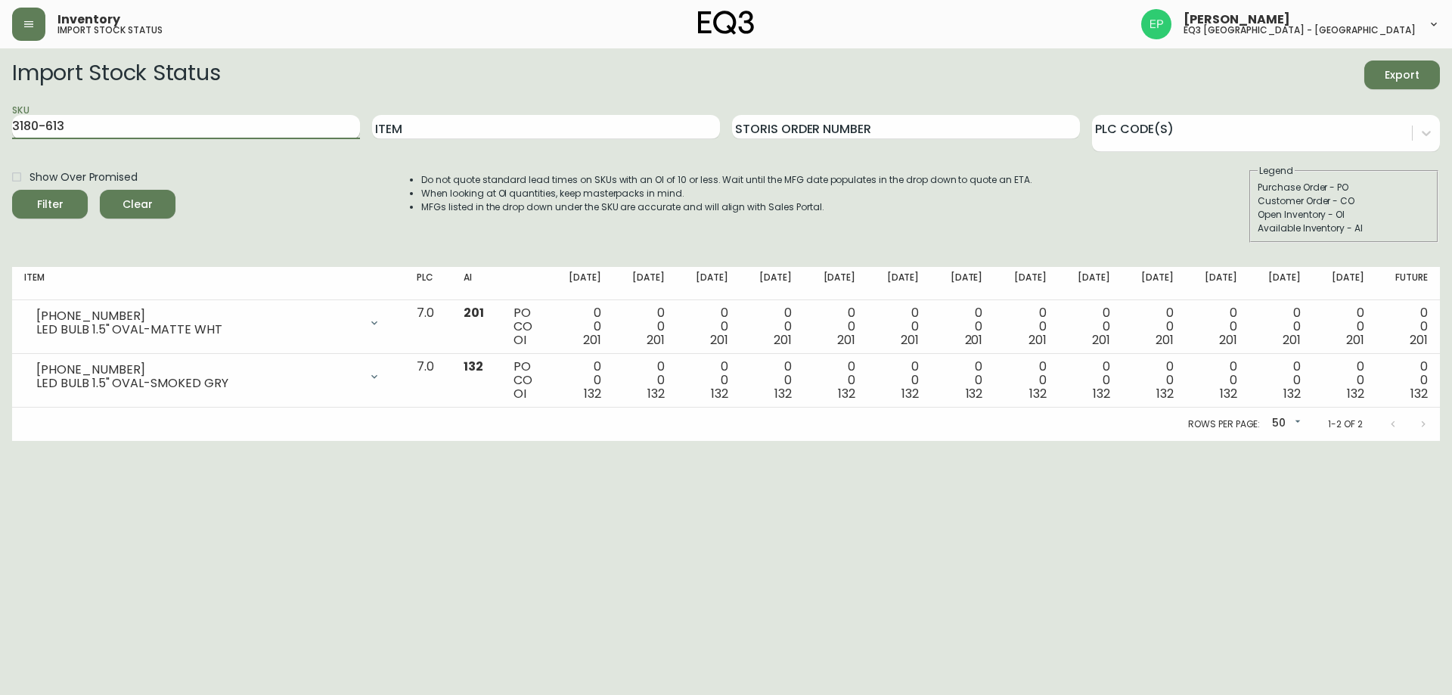
click at [216, 121] on input "3180-613" at bounding box center [186, 127] width 348 height 24
click at [12, 190] on button "Filter" at bounding box center [50, 204] width 76 height 29
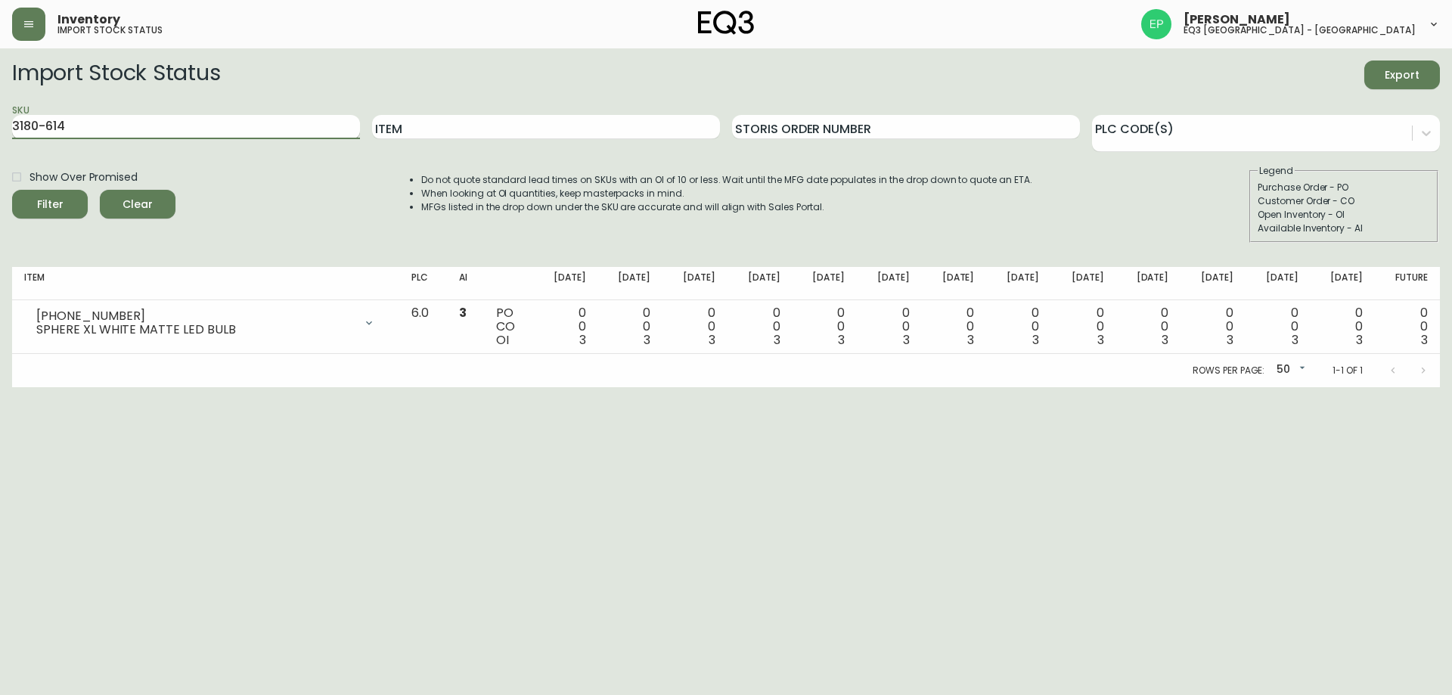
click at [216, 121] on input "3180-614" at bounding box center [186, 127] width 348 height 24
click at [12, 190] on button "Filter" at bounding box center [50, 204] width 76 height 29
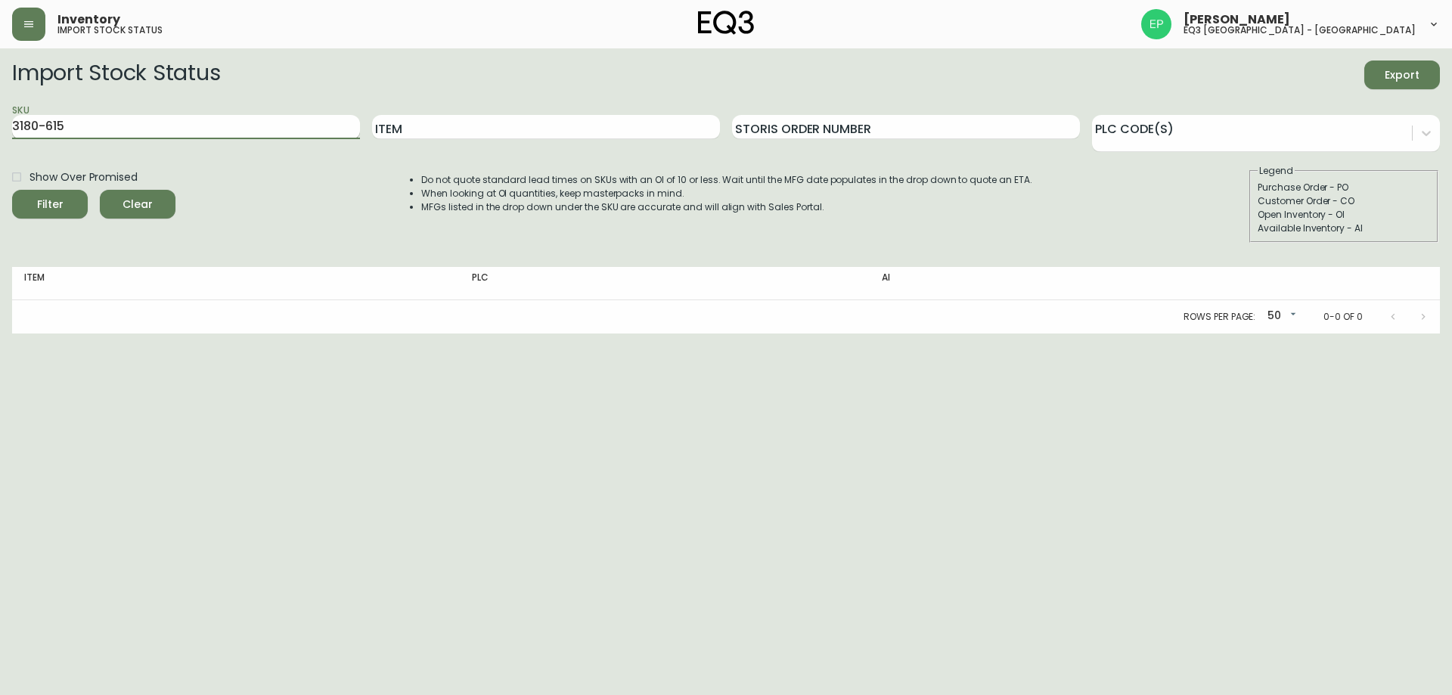
click at [216, 121] on input "3180-615" at bounding box center [186, 127] width 348 height 24
type input "3180-616"
click at [12, 190] on button "Filter" at bounding box center [50, 204] width 76 height 29
drag, startPoint x: 216, startPoint y: 121, endPoint x: 0, endPoint y: 26, distance: 235.4
click at [0, 26] on div "Inventory import stock status [PERSON_NAME] eq3 [GEOGRAPHIC_DATA] - [GEOGRAPHIC…" at bounding box center [726, 167] width 1452 height 334
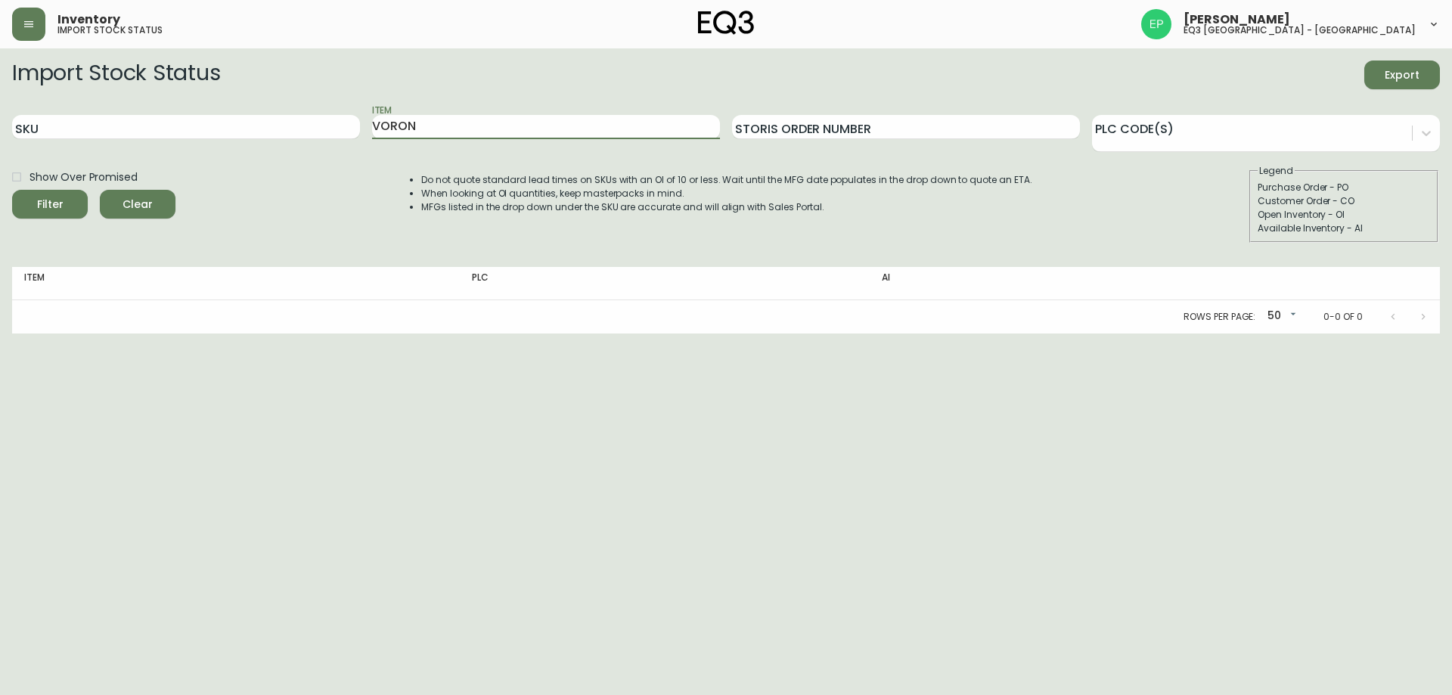
type input "VORON"
click at [12, 190] on button "Filter" at bounding box center [50, 204] width 76 height 29
